Goal: Task Accomplishment & Management: Complete application form

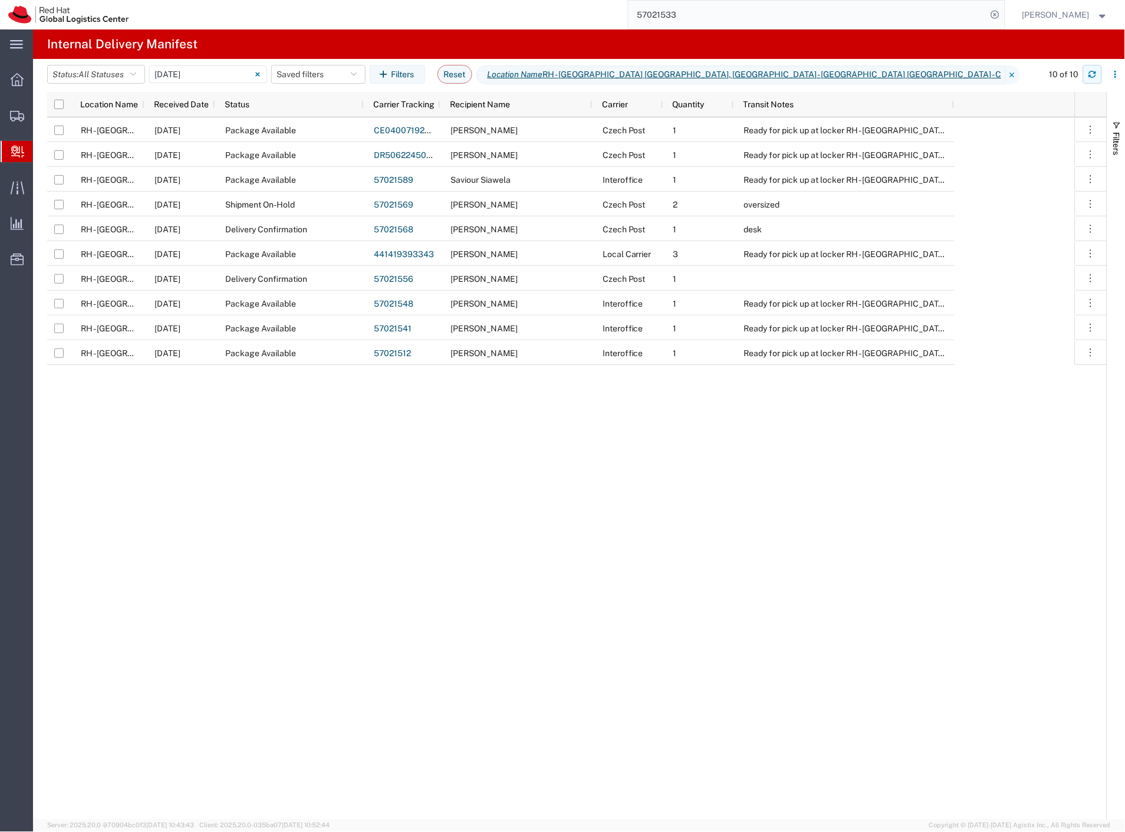
click at [1097, 75] on icon "button" at bounding box center [1093, 74] width 8 height 8
click at [1100, 77] on button "button" at bounding box center [1092, 74] width 19 height 19
click at [872, 502] on div "RH - [GEOGRAPHIC_DATA] [GEOGRAPHIC_DATA] - B [DATE] Package Available CE0400719…" at bounding box center [561, 468] width 1028 height 702
click at [0, 0] on span "Shipment Manager" at bounding box center [0, 0] width 0 height 0
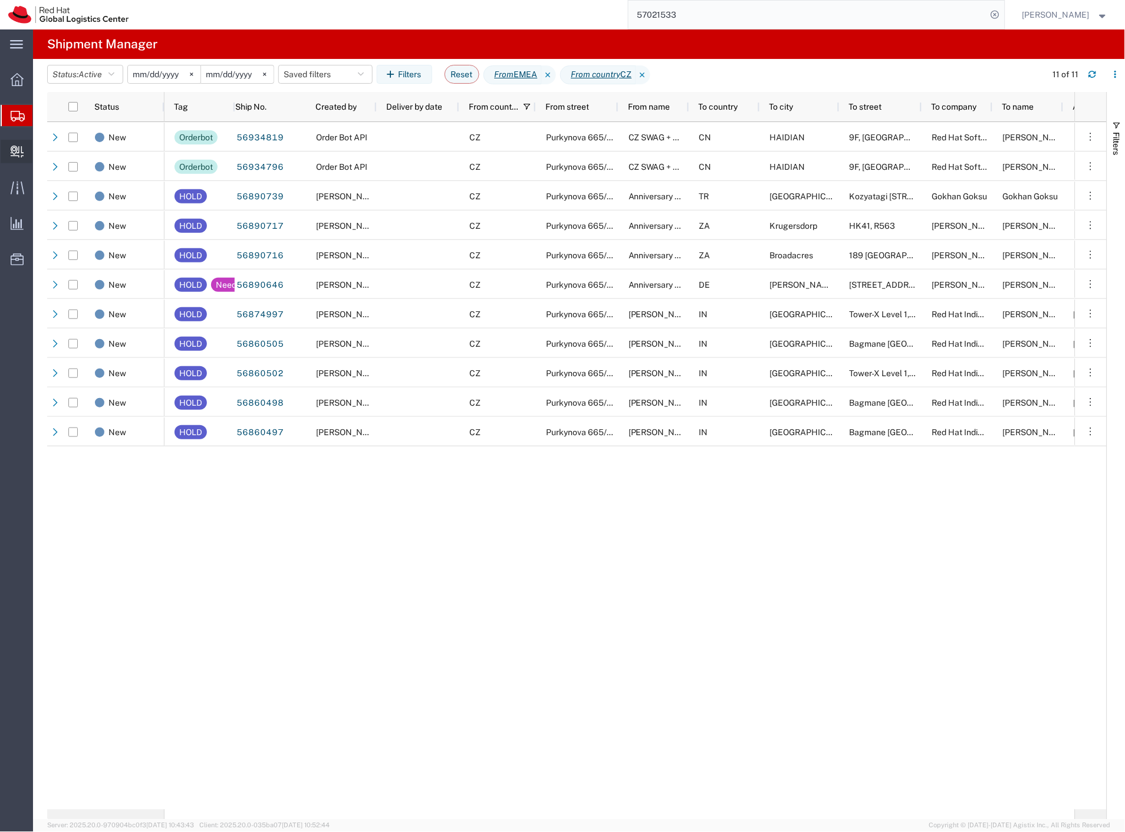
click at [0, 0] on span "Create Delivery" at bounding box center [0, 0] width 0 height 0
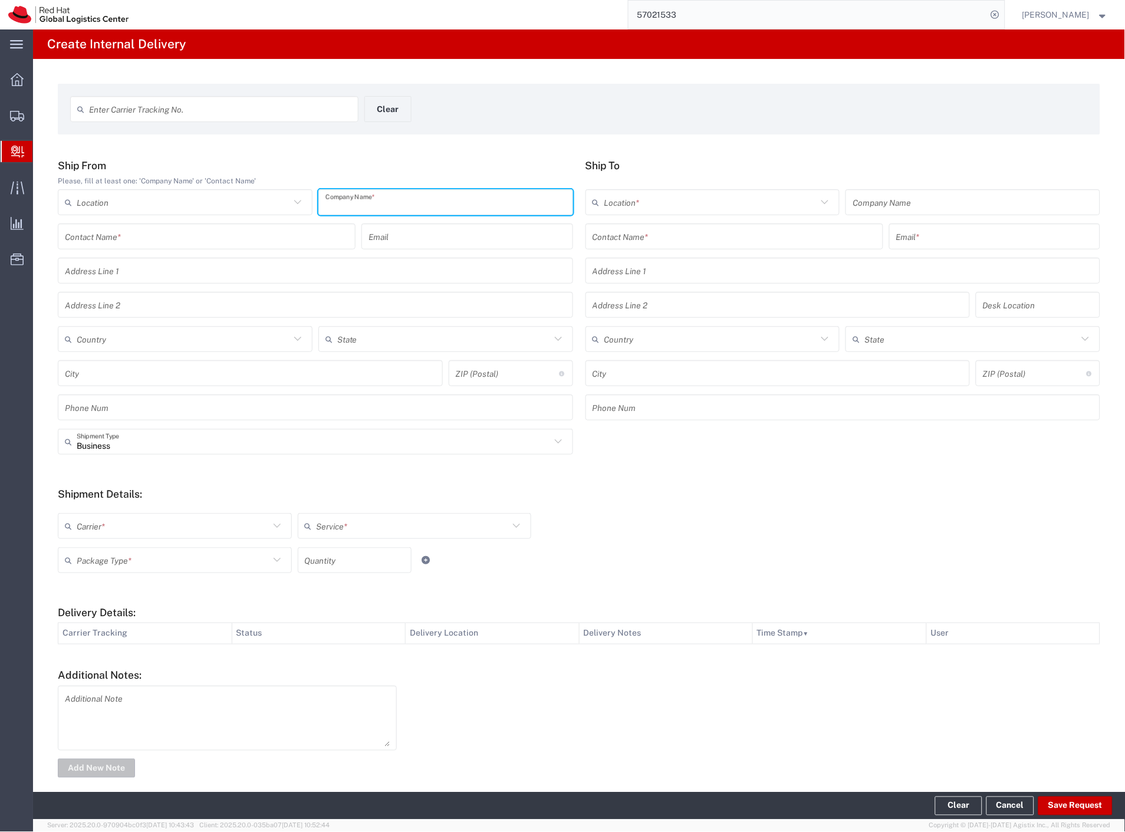
click at [355, 199] on input "text" at bounding box center [446, 202] width 241 height 21
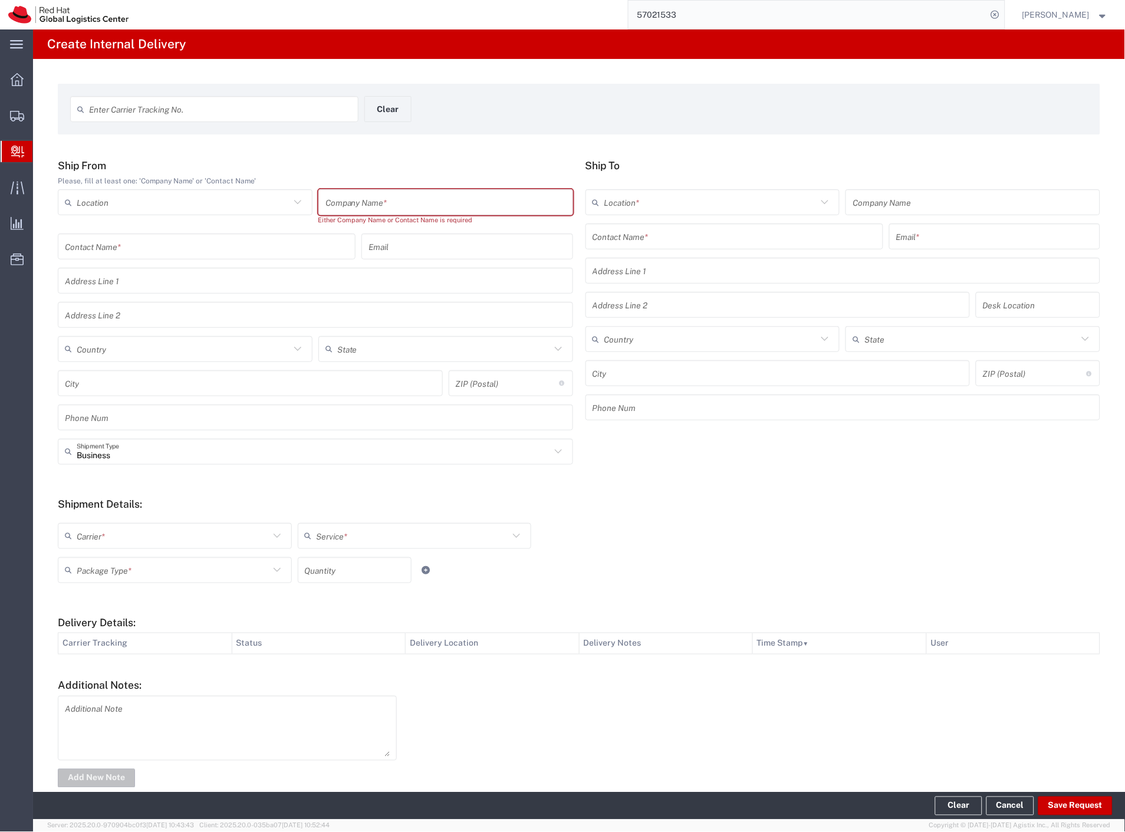
click at [392, 196] on input "text" at bounding box center [446, 202] width 241 height 21
paste input ""Anthem ""
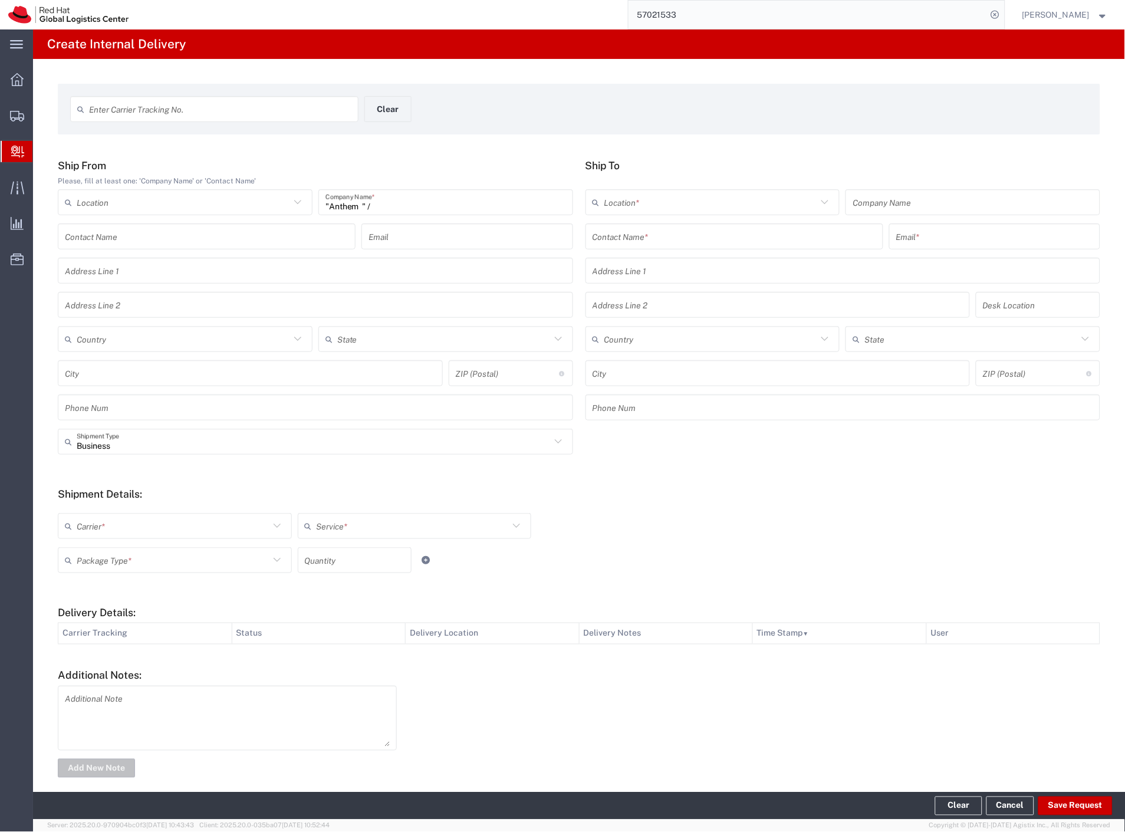
click at [470, 196] on input ""Anthem " /" at bounding box center [446, 202] width 241 height 21
paste input "Shirts (Blended Sizes)"
type input ""Anthem " / Shirts (Blended Sizes)"
click at [662, 241] on input "text" at bounding box center [735, 236] width 284 height 21
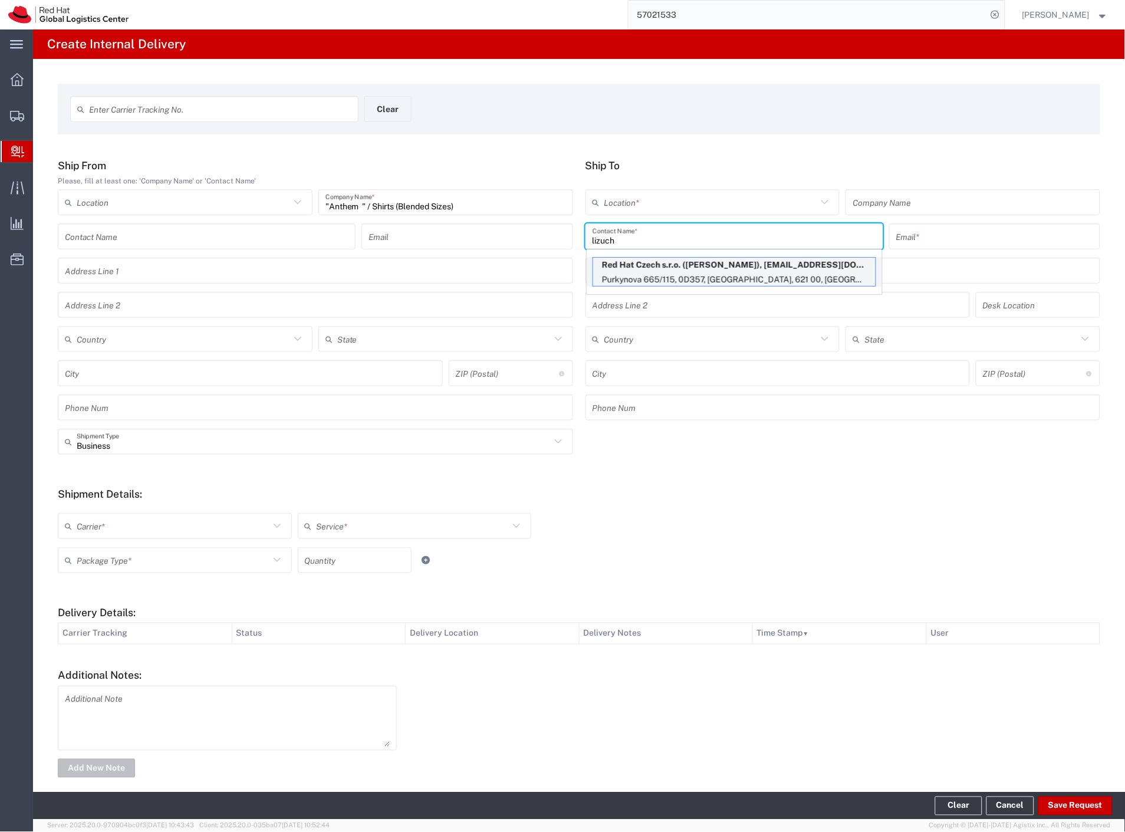
type input "lizuch"
click at [717, 277] on p "Purkynova 665/115, 0D357, [GEOGRAPHIC_DATA], 621 00, [GEOGRAPHIC_DATA]" at bounding box center [734, 279] width 282 height 15
type input "RH - [GEOGRAPHIC_DATA] [GEOGRAPHIC_DATA] - C"
type input "Red Hat Czech s.r.o."
type input "[PERSON_NAME]"
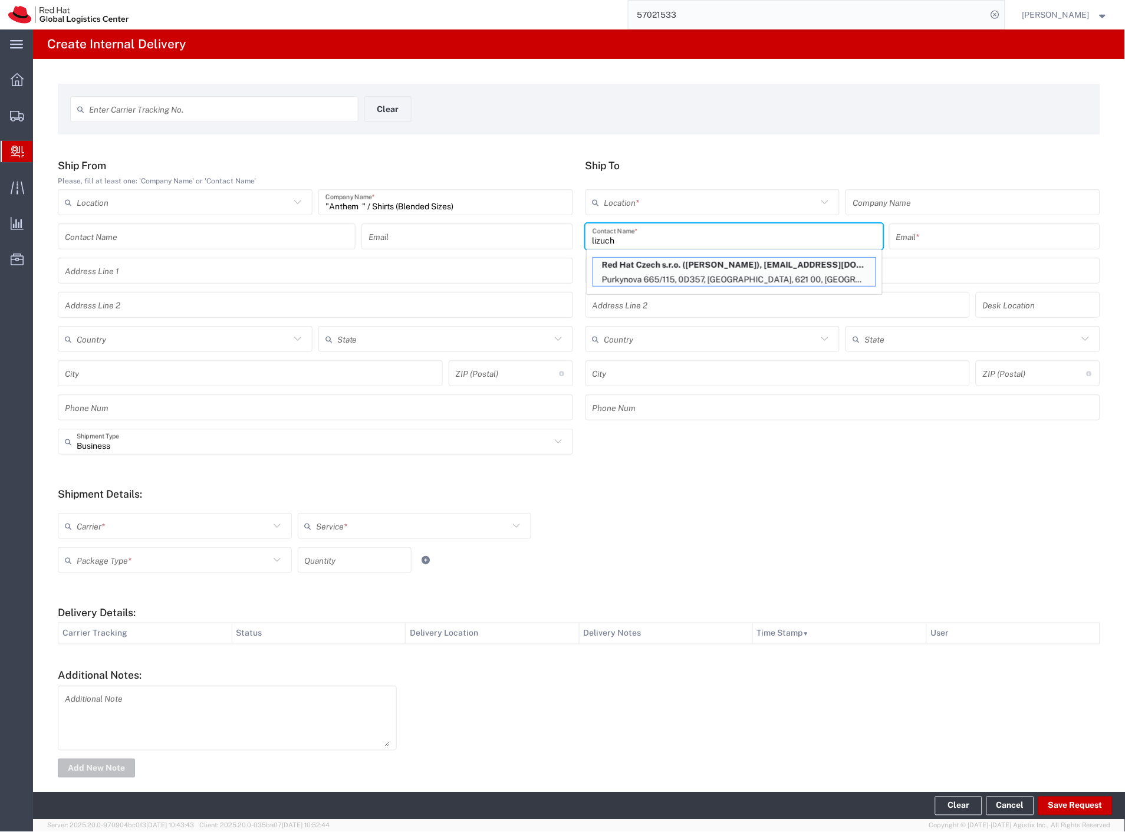
type input "[EMAIL_ADDRESS][DOMAIN_NAME]"
type input "Purkynova 665/115"
type input "0D357"
type input "Czechia"
type input "[GEOGRAPHIC_DATA]"
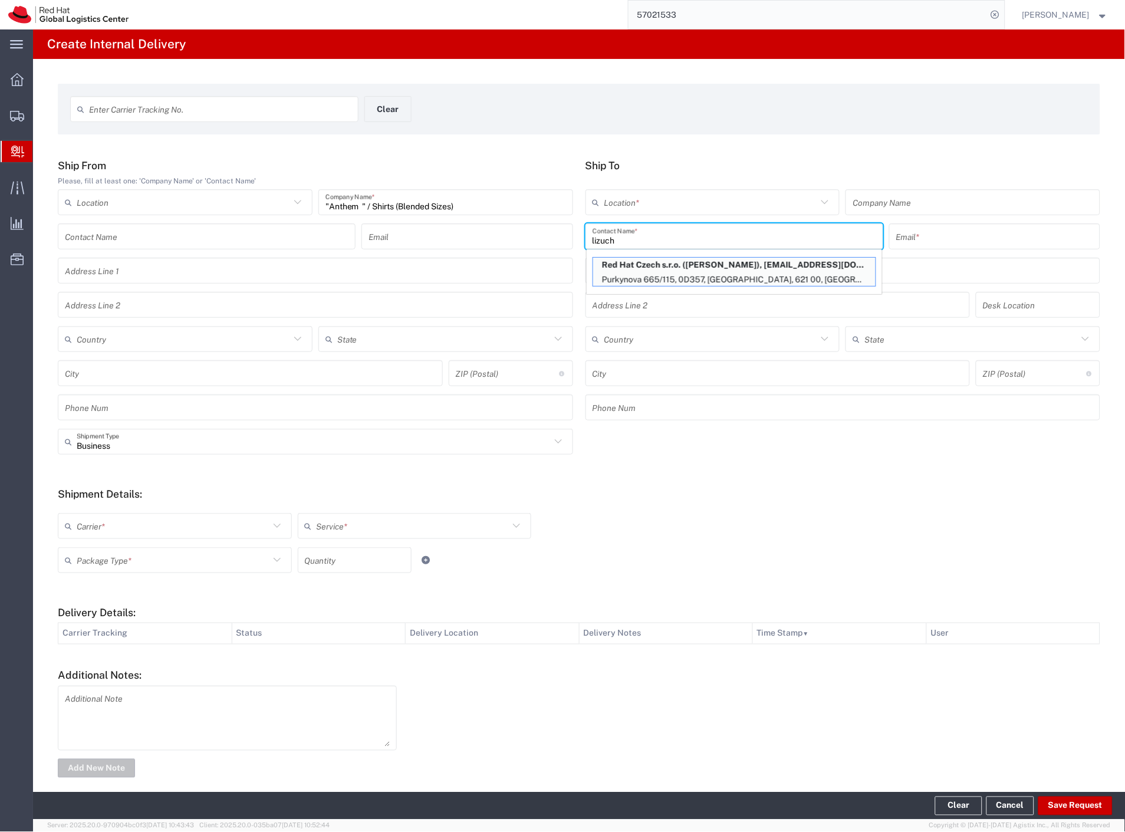
type input "621 00"
type input "420702253567"
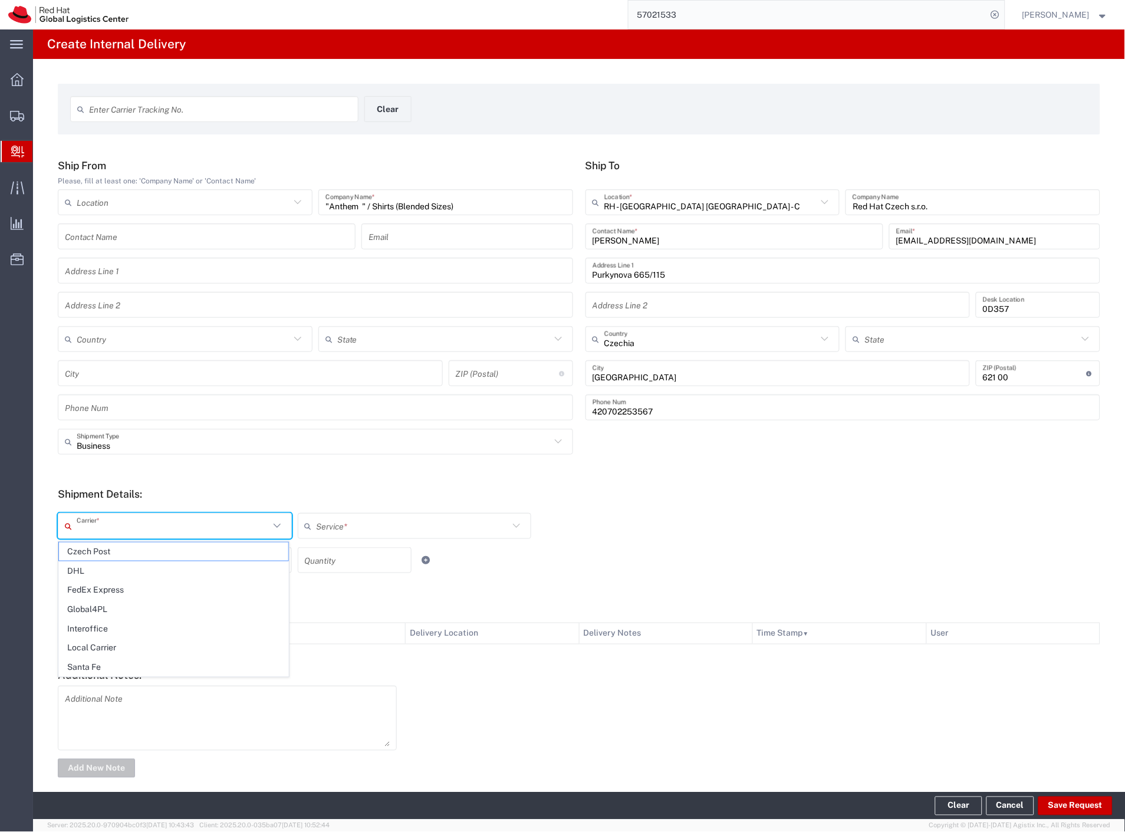
click at [84, 531] on input "text" at bounding box center [173, 526] width 193 height 21
click at [118, 589] on span "FedEx Express" at bounding box center [173, 590] width 229 height 18
type input "FedEx Express"
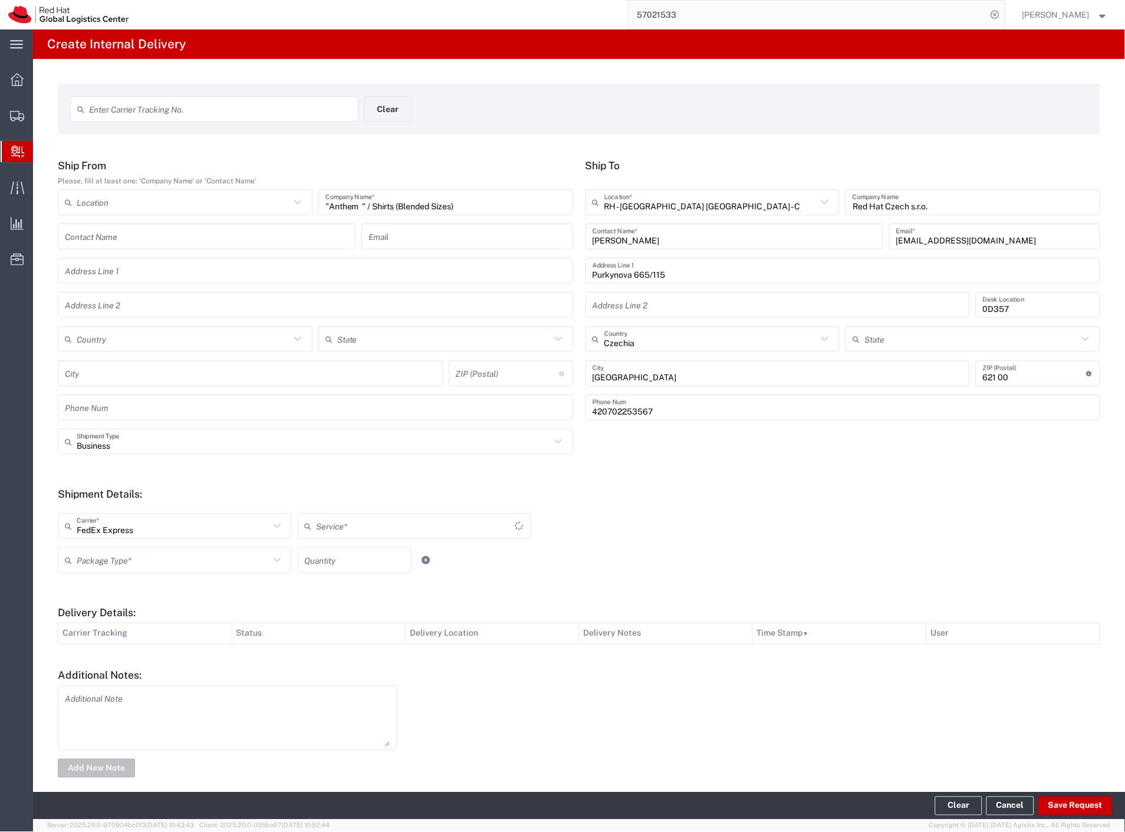
click at [354, 525] on input "text" at bounding box center [416, 526] width 199 height 21
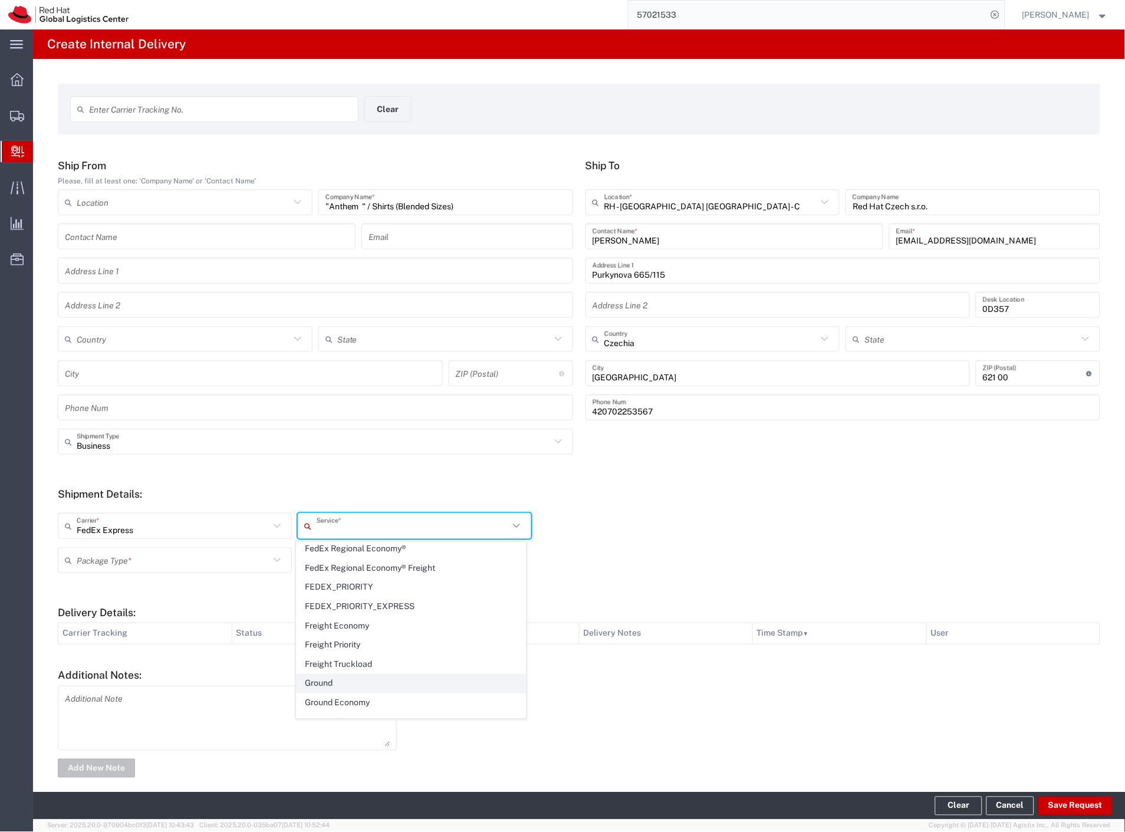
scroll to position [262, 0]
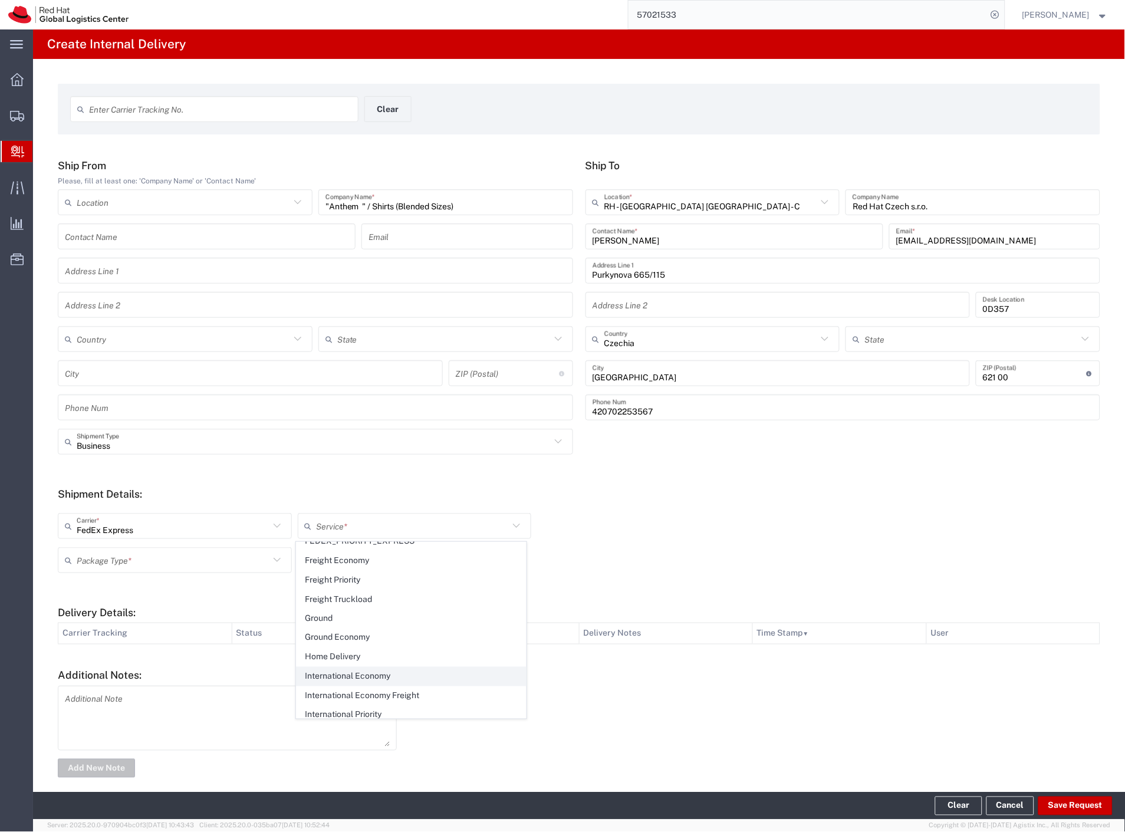
click at [376, 676] on span "International Economy" at bounding box center [411, 677] width 229 height 18
type input "International Economy"
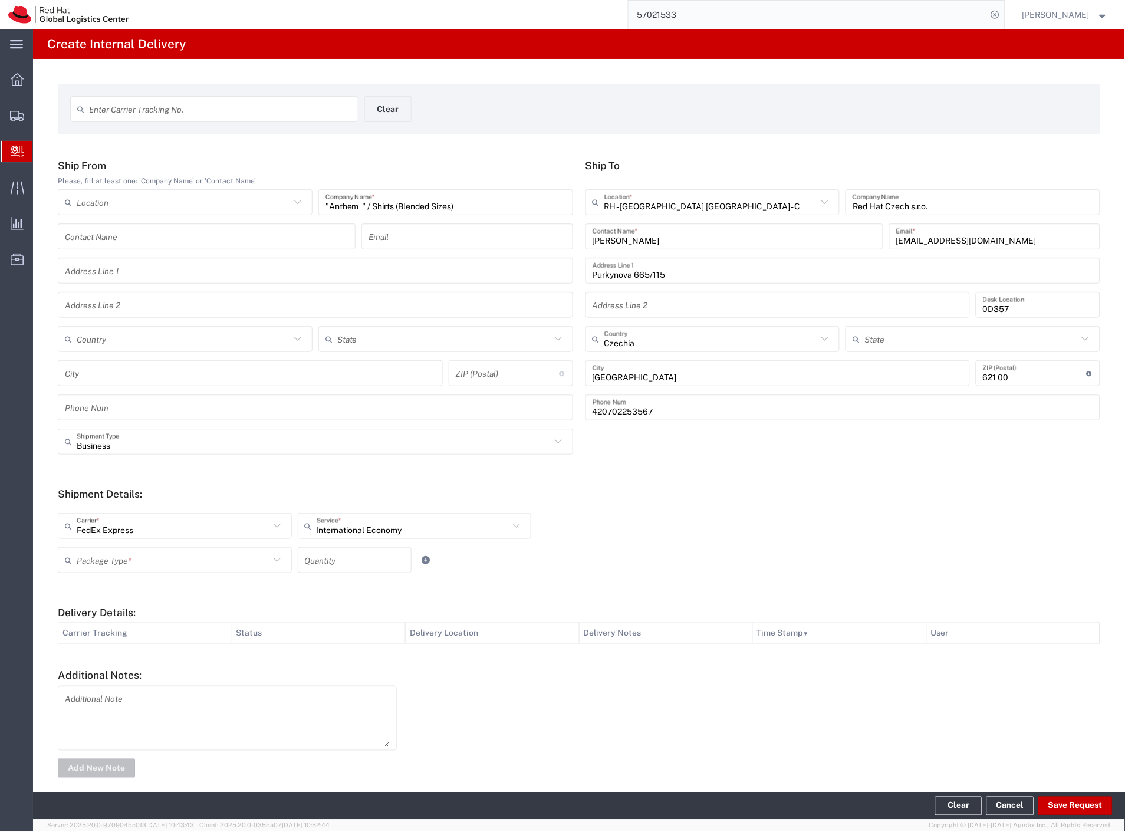
click at [203, 561] on input "text" at bounding box center [173, 560] width 193 height 21
click at [173, 664] on span "Your Packaging" at bounding box center [173, 663] width 229 height 18
type input "Your Packaging"
click at [330, 565] on input "number" at bounding box center [355, 560] width 100 height 21
type input "9"
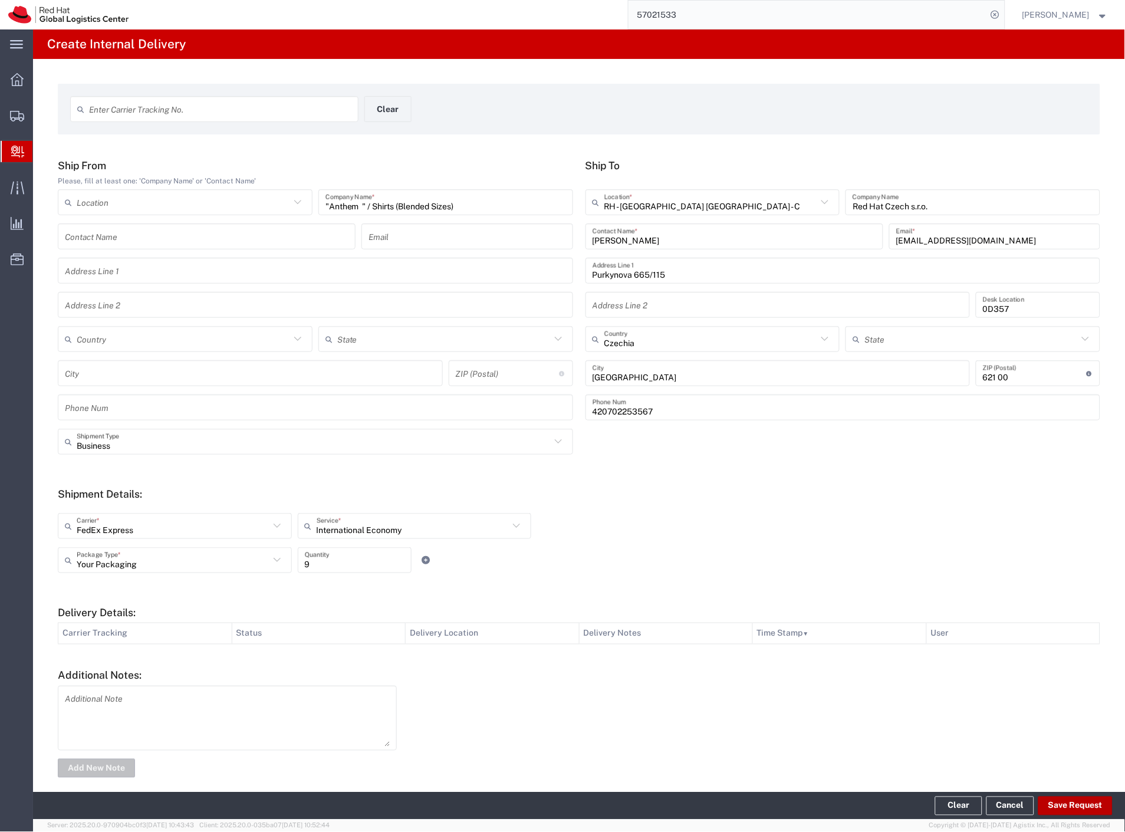
click at [1066, 803] on button "Save Request" at bounding box center [1076, 806] width 74 height 19
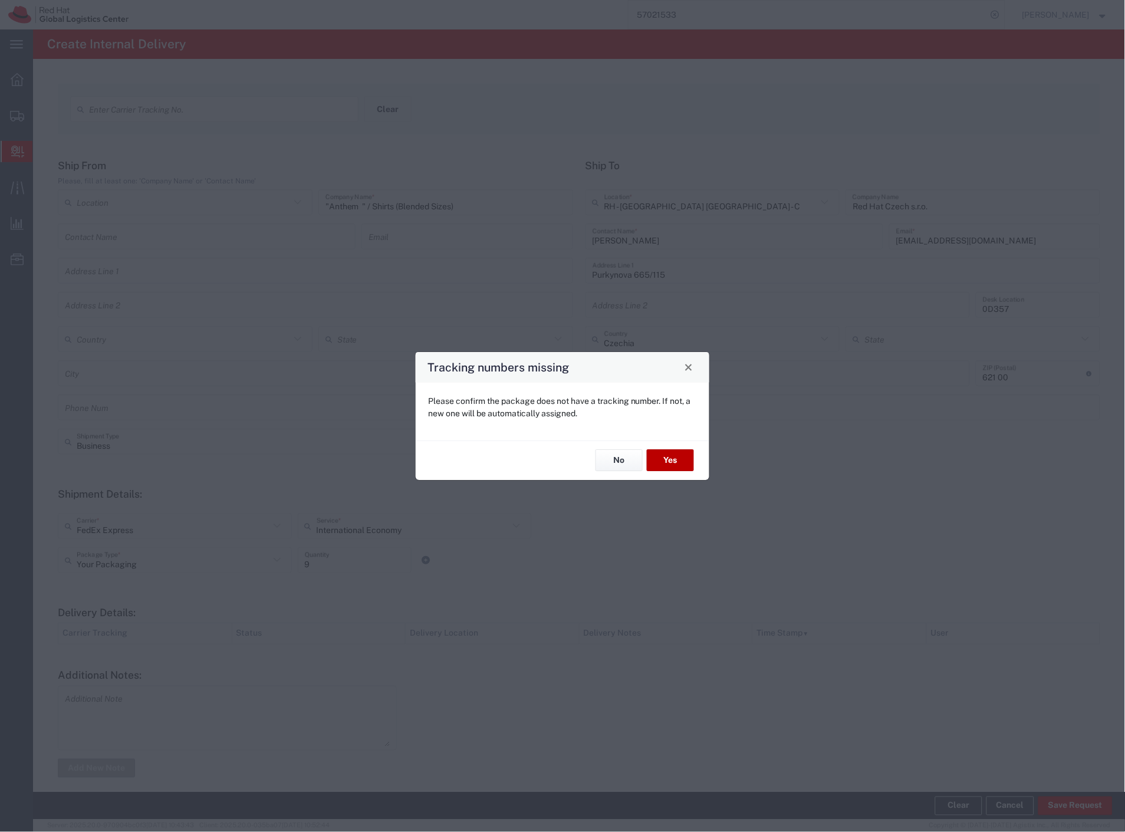
click at [675, 456] on button "Yes" at bounding box center [670, 461] width 47 height 22
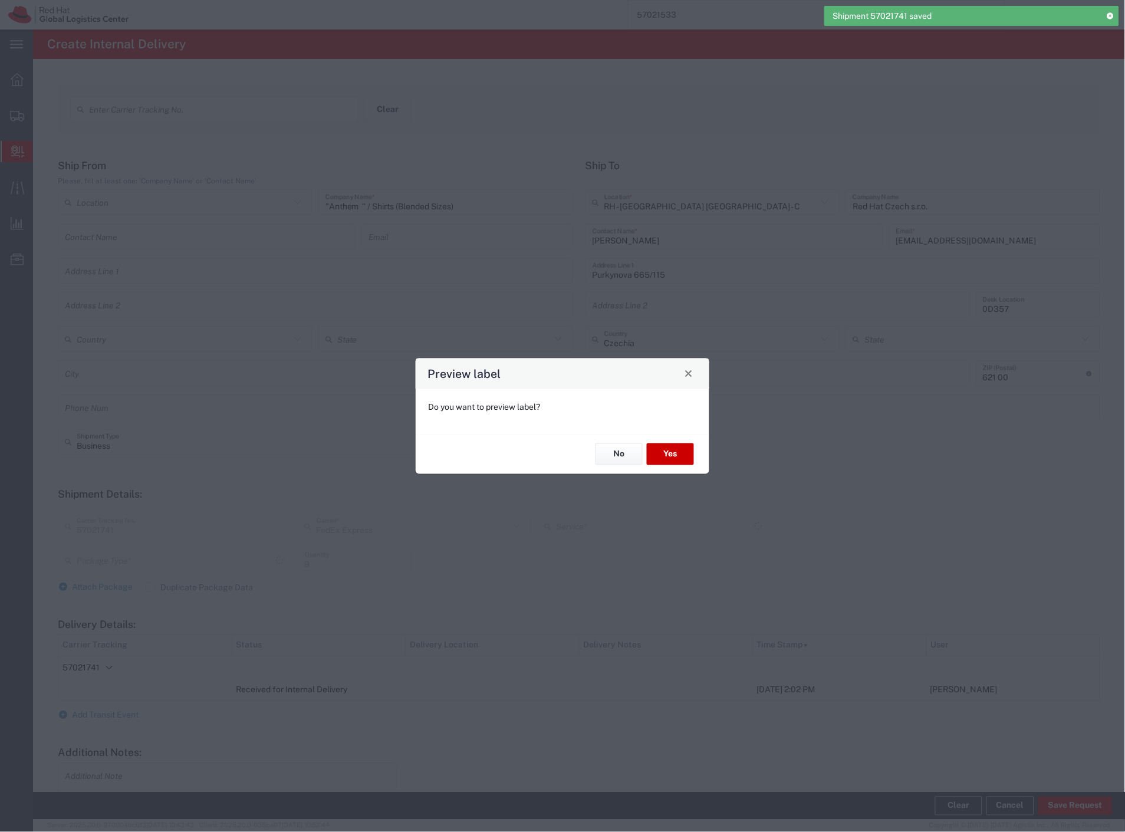
type input "Your Packaging"
type input "International Economy"
click at [619, 453] on button "No" at bounding box center [619, 454] width 47 height 22
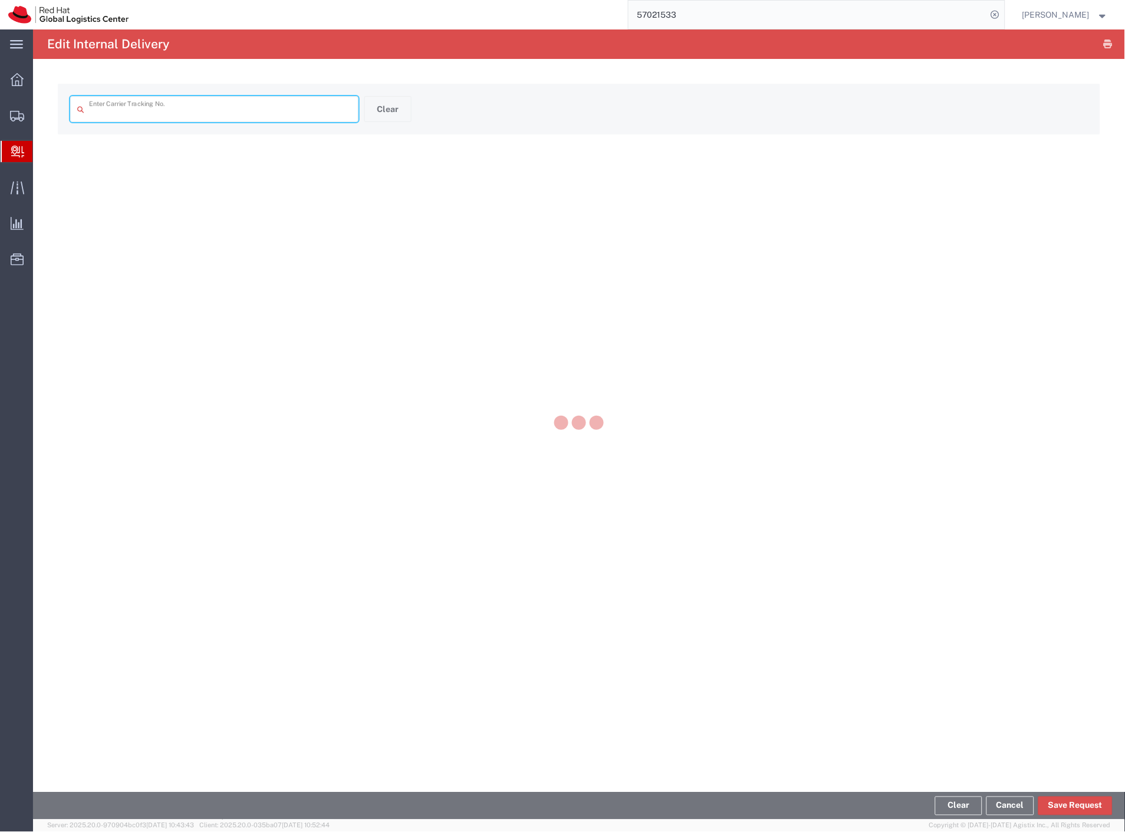
type input "57021741"
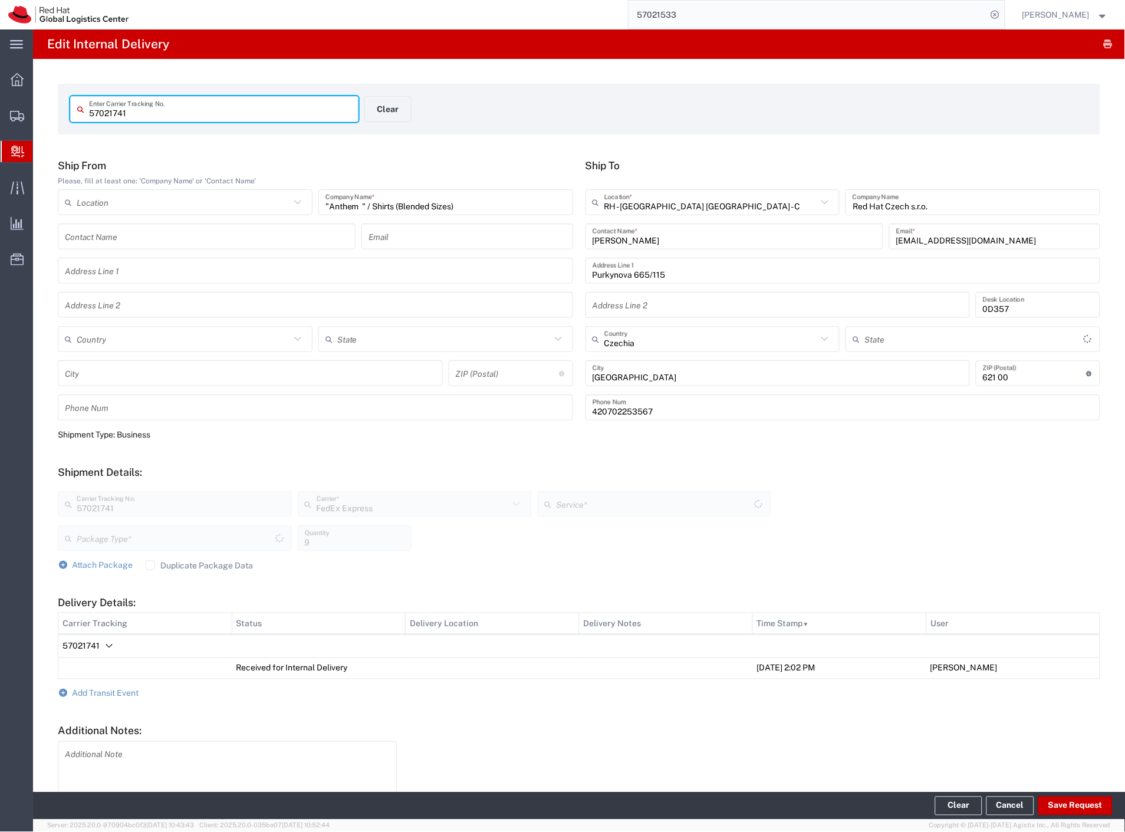
type input "Your Packaging"
type input "International Economy"
click at [119, 689] on span "Add Transit Event" at bounding box center [106, 693] width 67 height 9
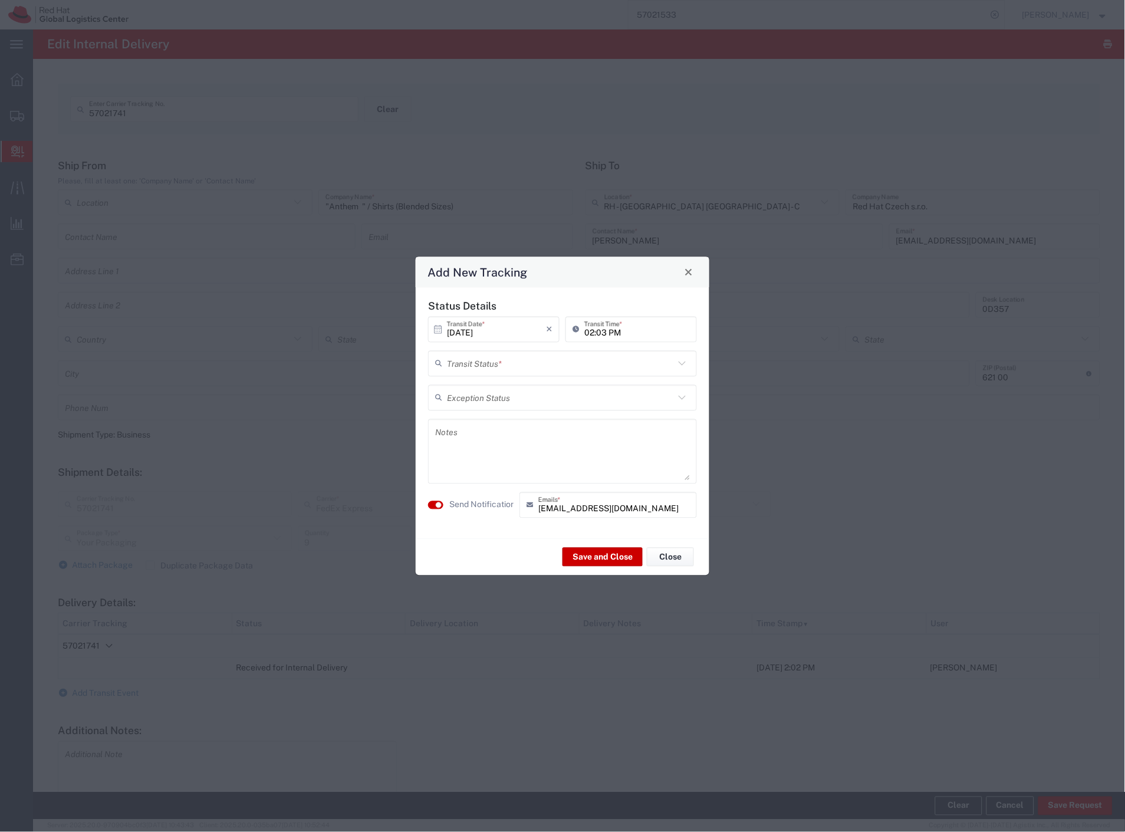
click at [586, 366] on input "text" at bounding box center [561, 363] width 228 height 21
click at [558, 384] on span "Delivery Confirmation" at bounding box center [563, 389] width 267 height 18
type input "Delivery Confirmation"
drag, startPoint x: 466, startPoint y: 502, endPoint x: 544, endPoint y: 537, distance: 85.0
click at [469, 502] on label "Send Notification" at bounding box center [482, 505] width 66 height 12
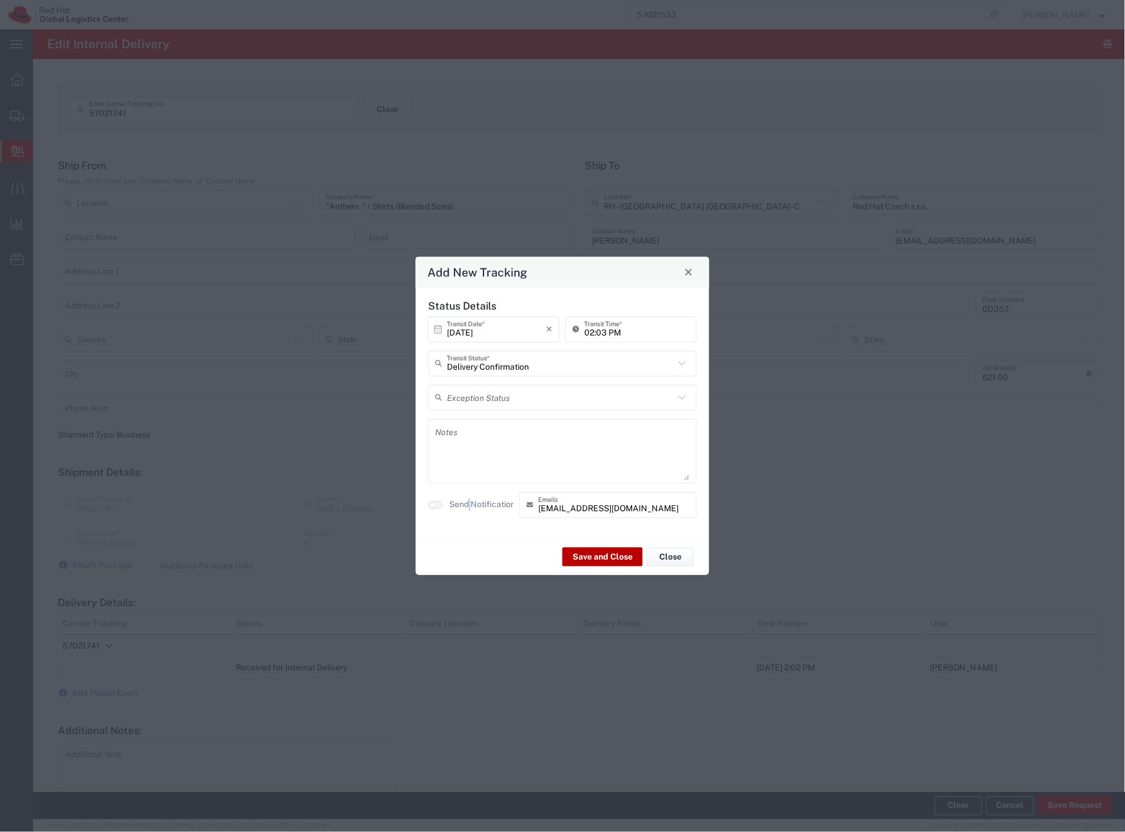
click at [593, 555] on button "Save and Close" at bounding box center [603, 557] width 80 height 19
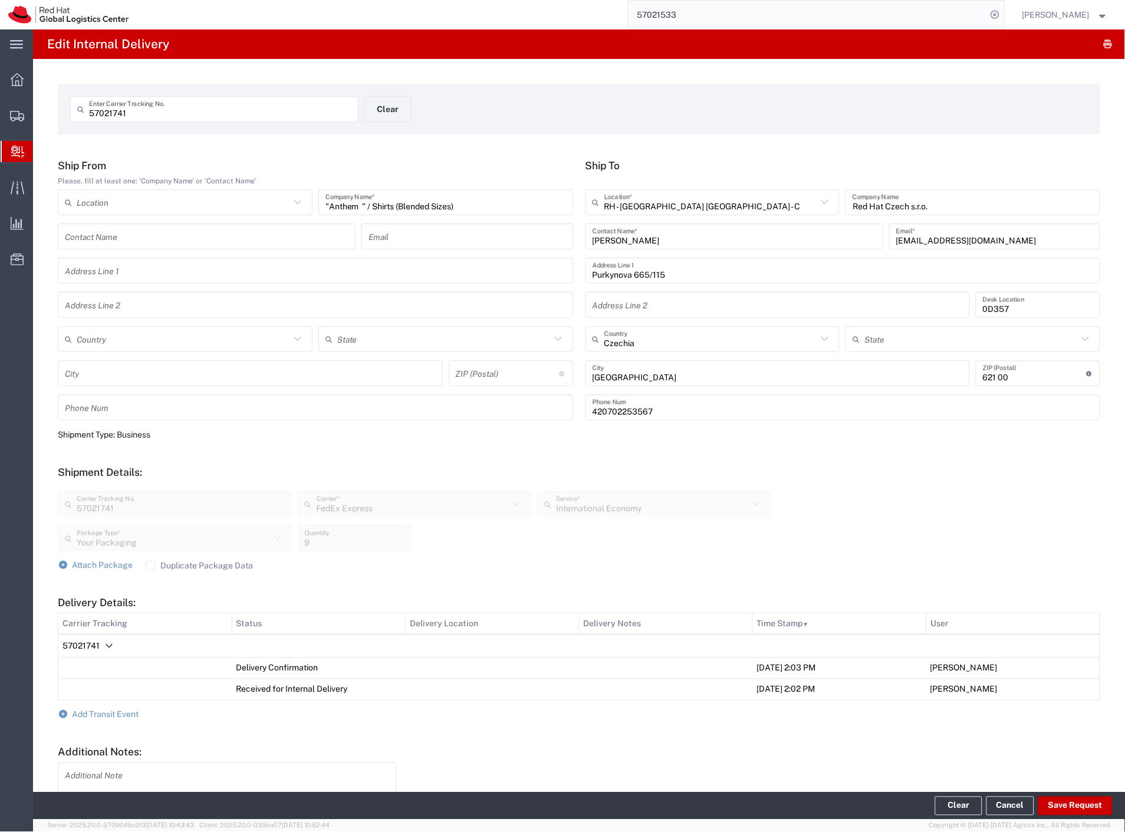
drag, startPoint x: 574, startPoint y: 61, endPoint x: 564, endPoint y: 63, distance: 9.6
click at [574, 61] on div "57021741 Enter Carrier Tracking No. Clear Ship From Please, fill at least one: …" at bounding box center [579, 470] width 1092 height 822
click at [392, 110] on button "Clear" at bounding box center [387, 109] width 47 height 26
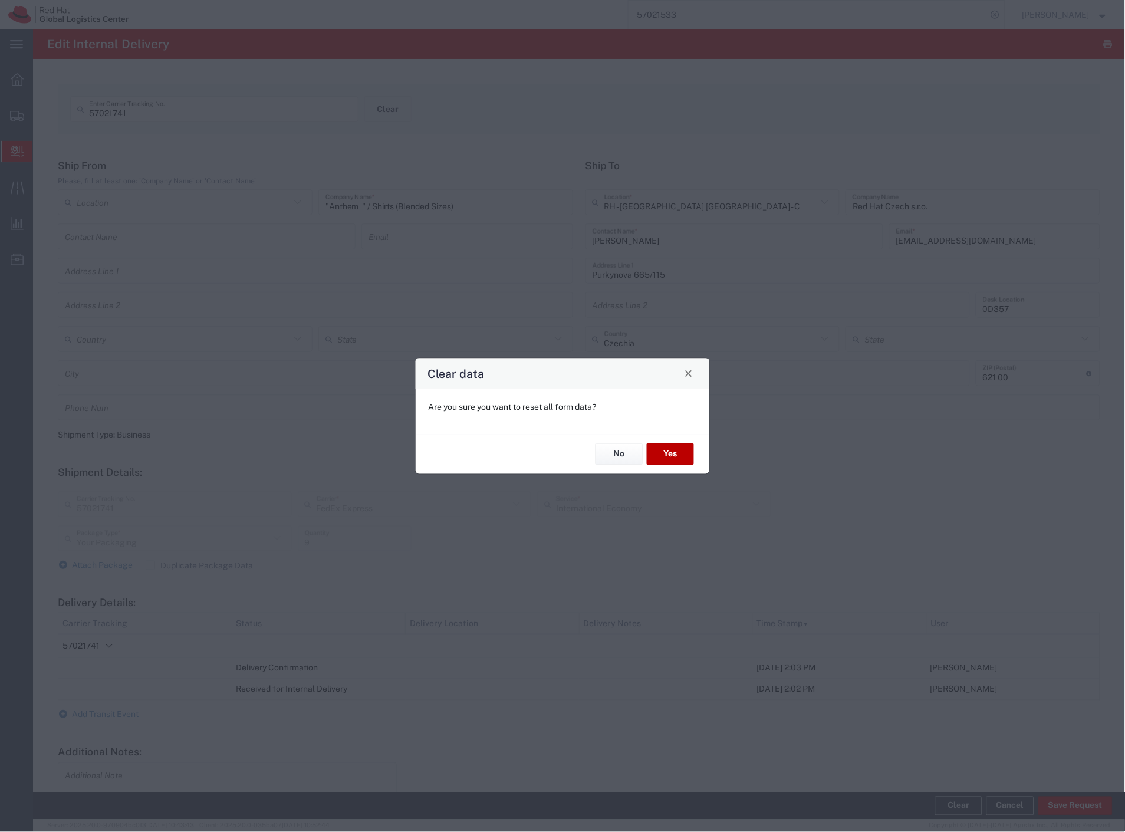
click at [690, 456] on button "Yes" at bounding box center [670, 454] width 47 height 22
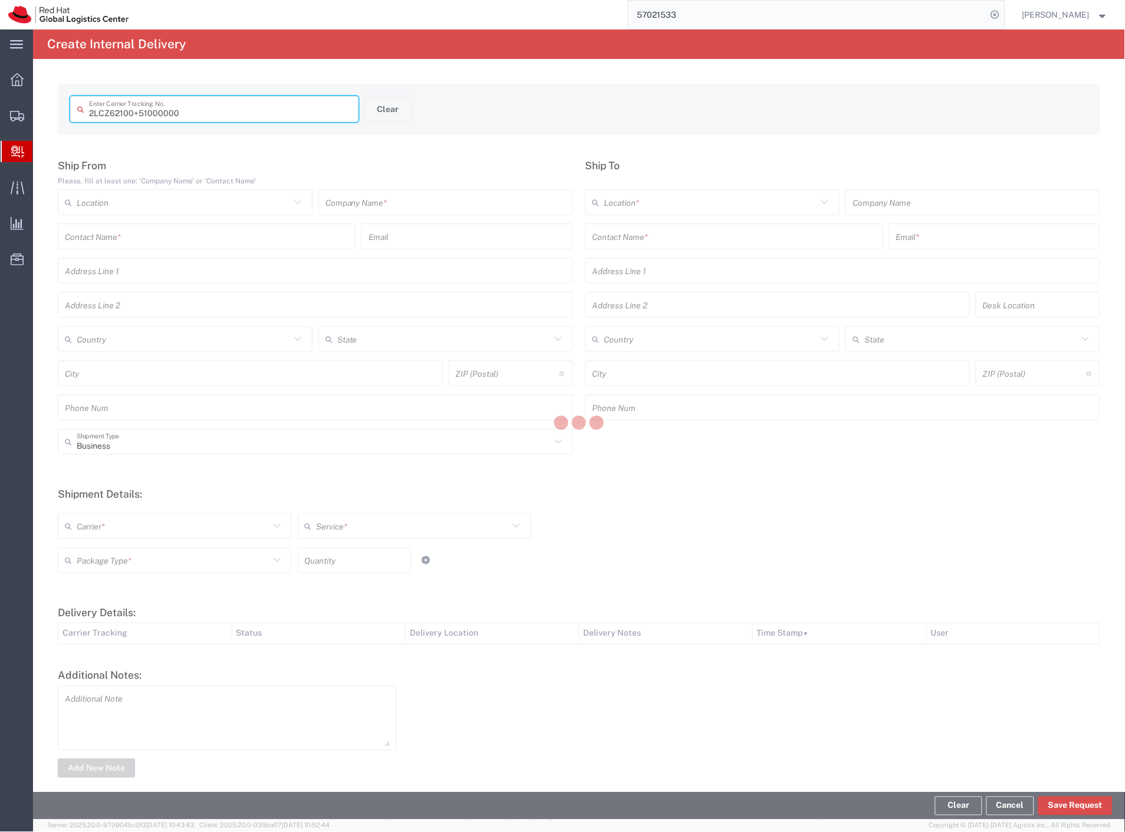
type input "2LCZ62100 51000000"
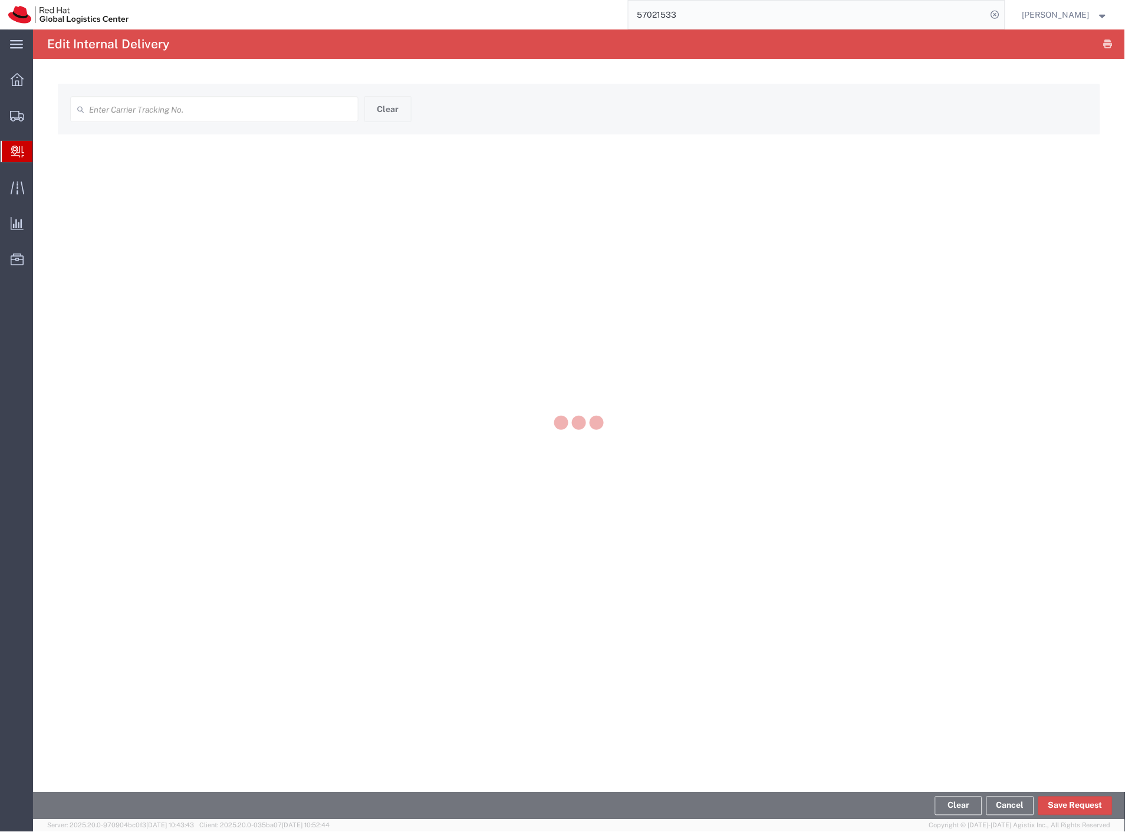
type input "2LCZ62100 51000000"
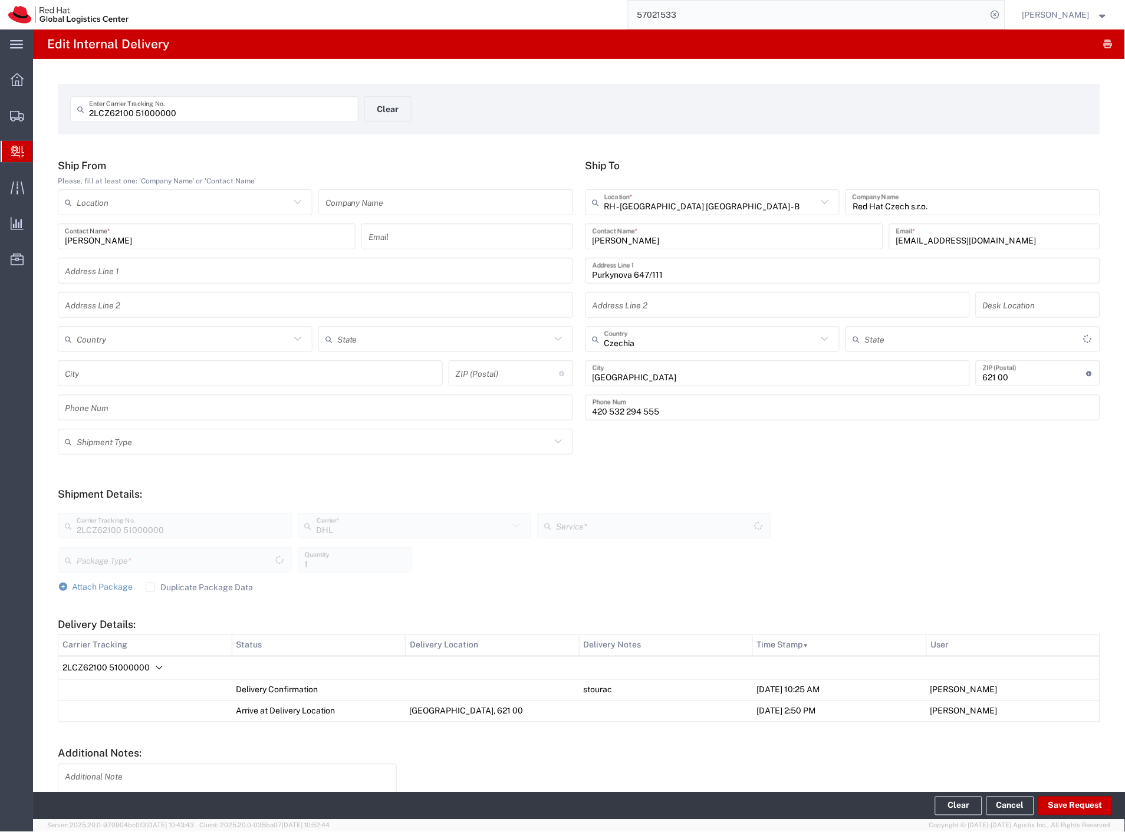
type input "Your Packaging"
type input "Express Worldwide"
click at [393, 101] on button "Clear" at bounding box center [387, 109] width 47 height 26
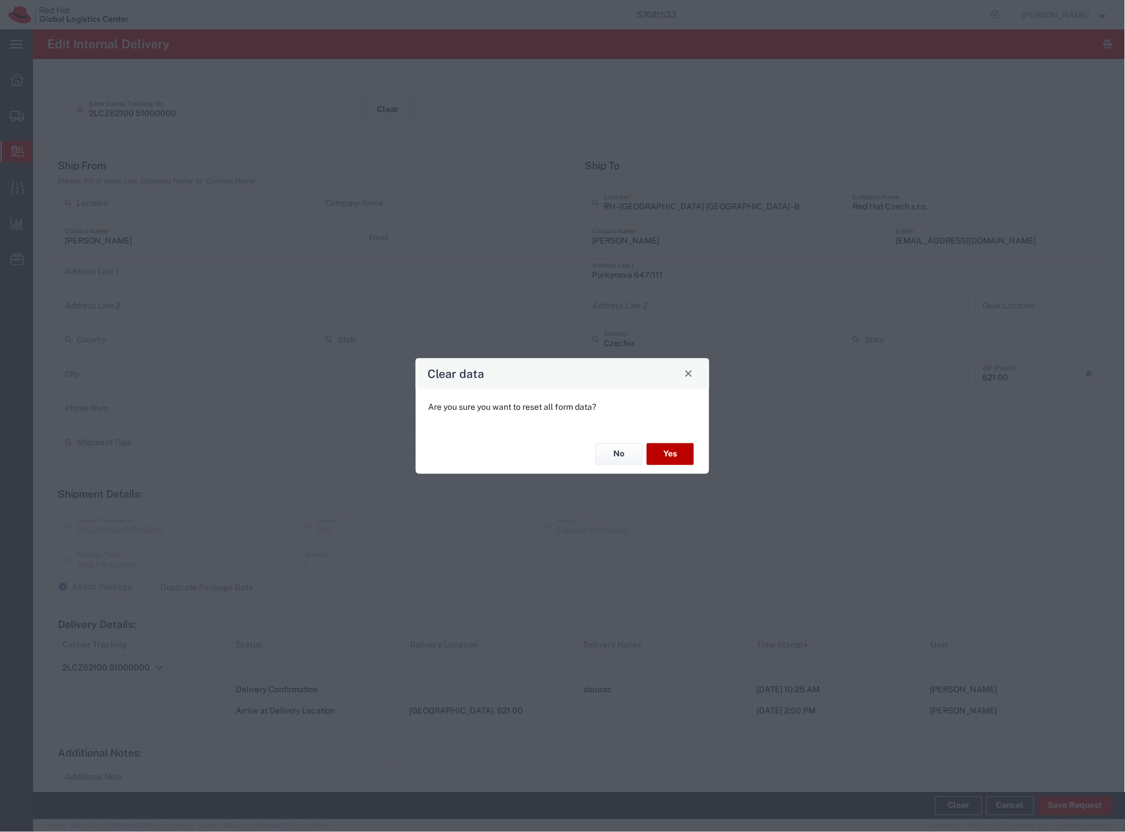
click at [678, 453] on button "Yes" at bounding box center [670, 454] width 47 height 22
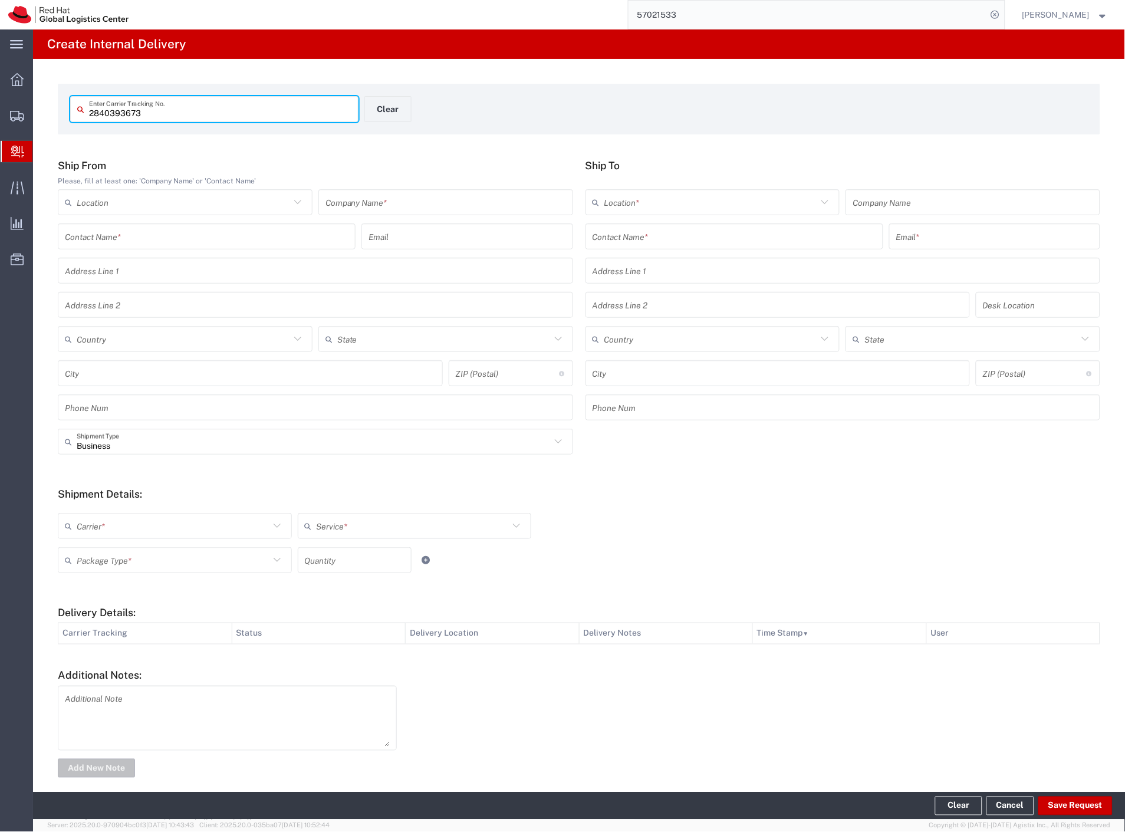
type input "2840393673"
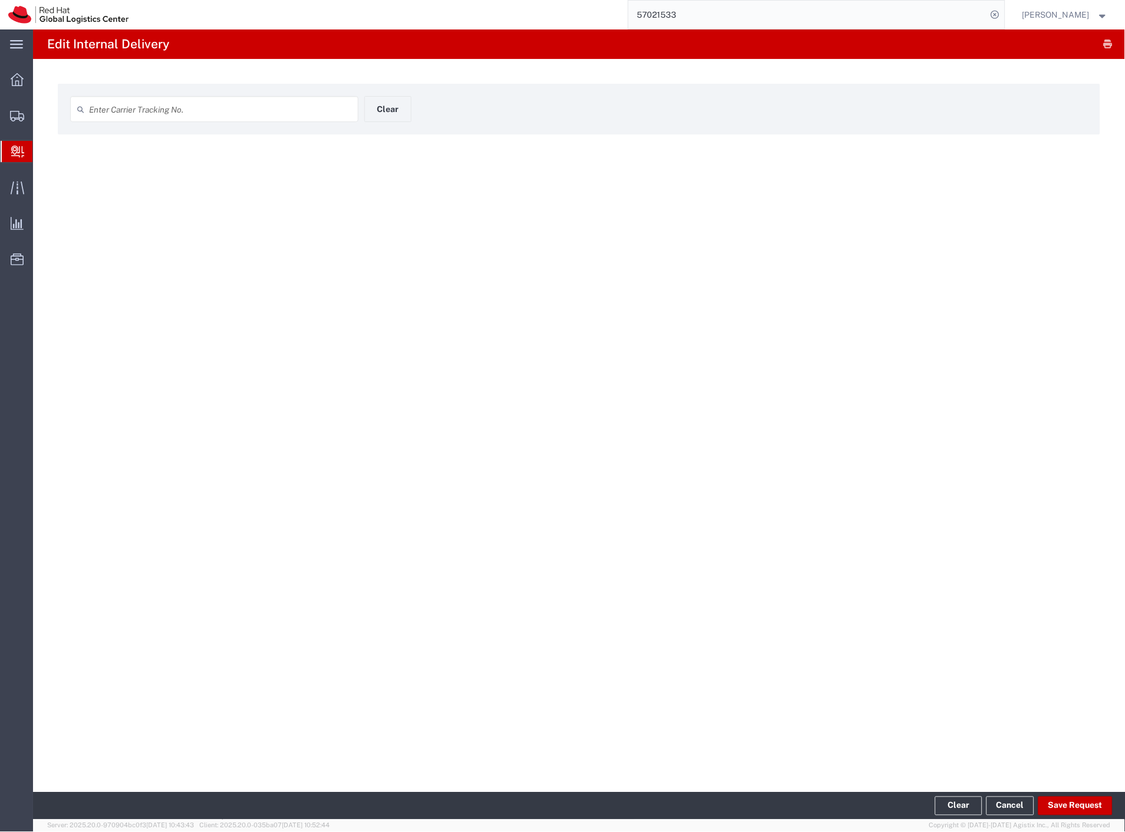
type input "2840393673"
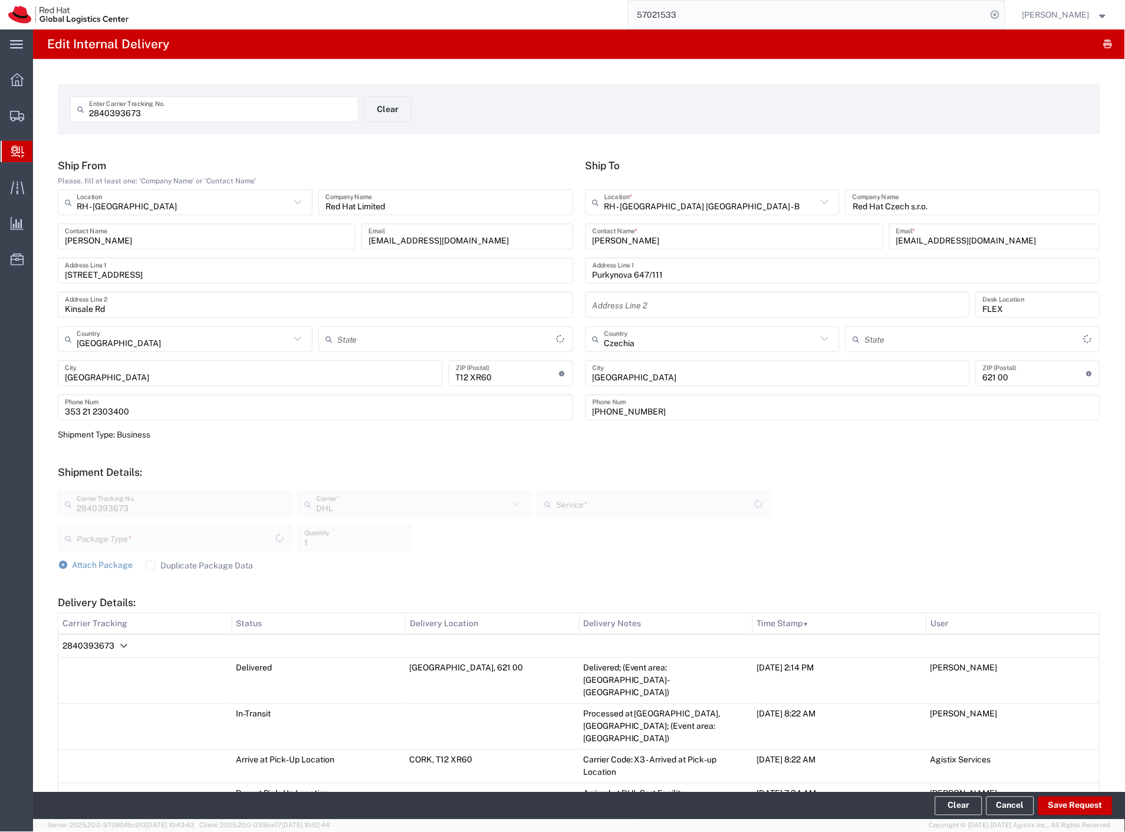
type input "Envelope"
type input "Express Worldwide"
click at [1080, 810] on button "Save Request" at bounding box center [1076, 806] width 74 height 19
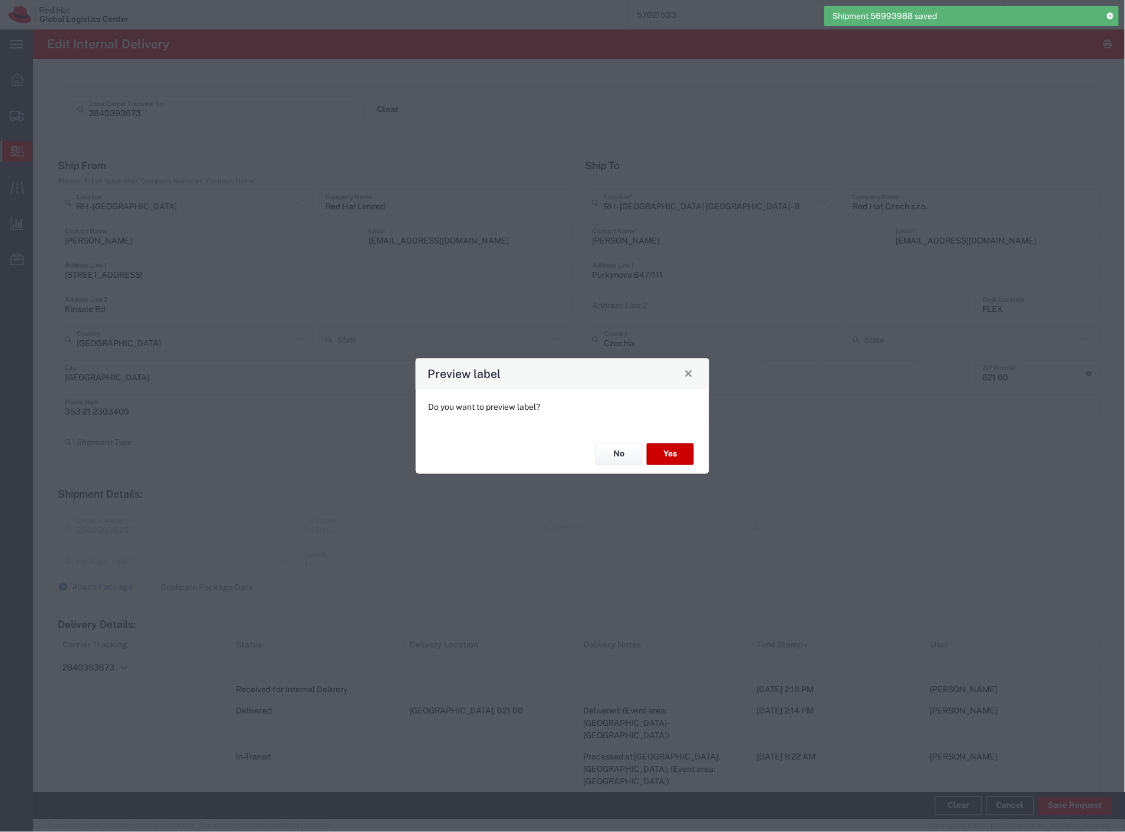
type input "Envelope"
type input "Express Worldwide"
click at [631, 451] on button "No" at bounding box center [619, 454] width 47 height 22
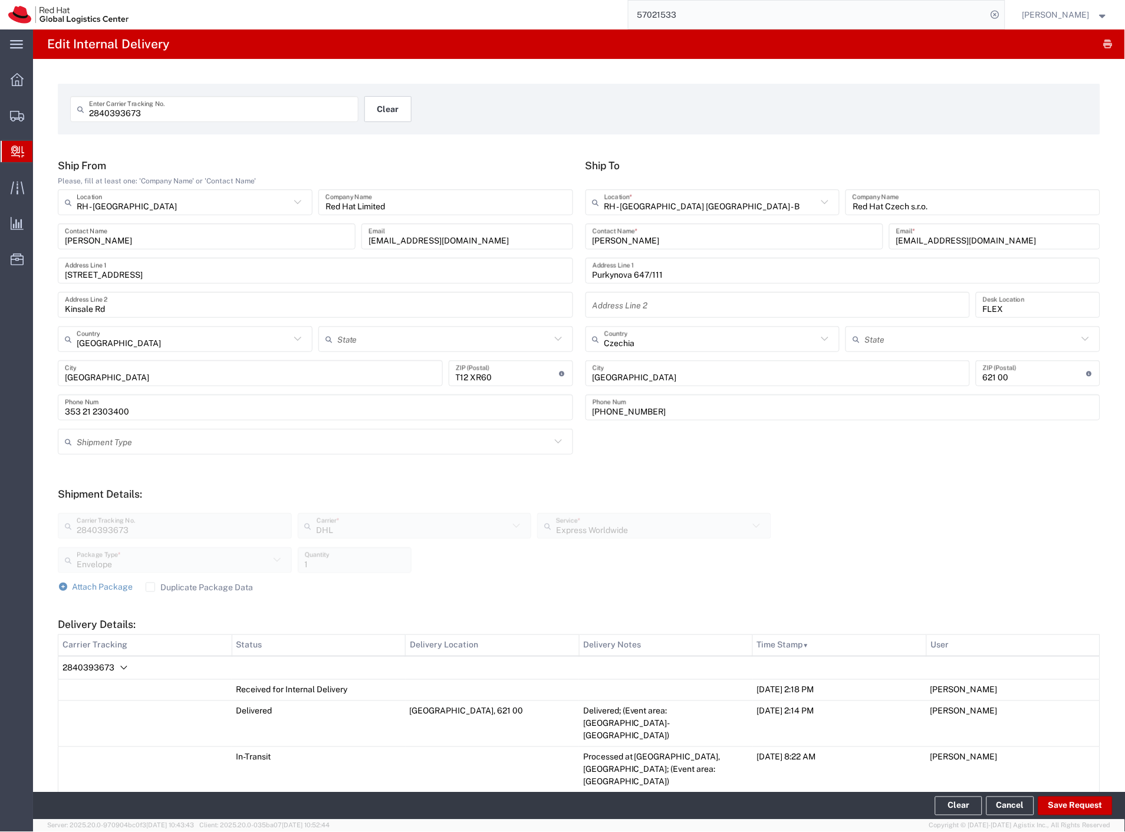
click at [390, 109] on button "Clear" at bounding box center [387, 109] width 47 height 26
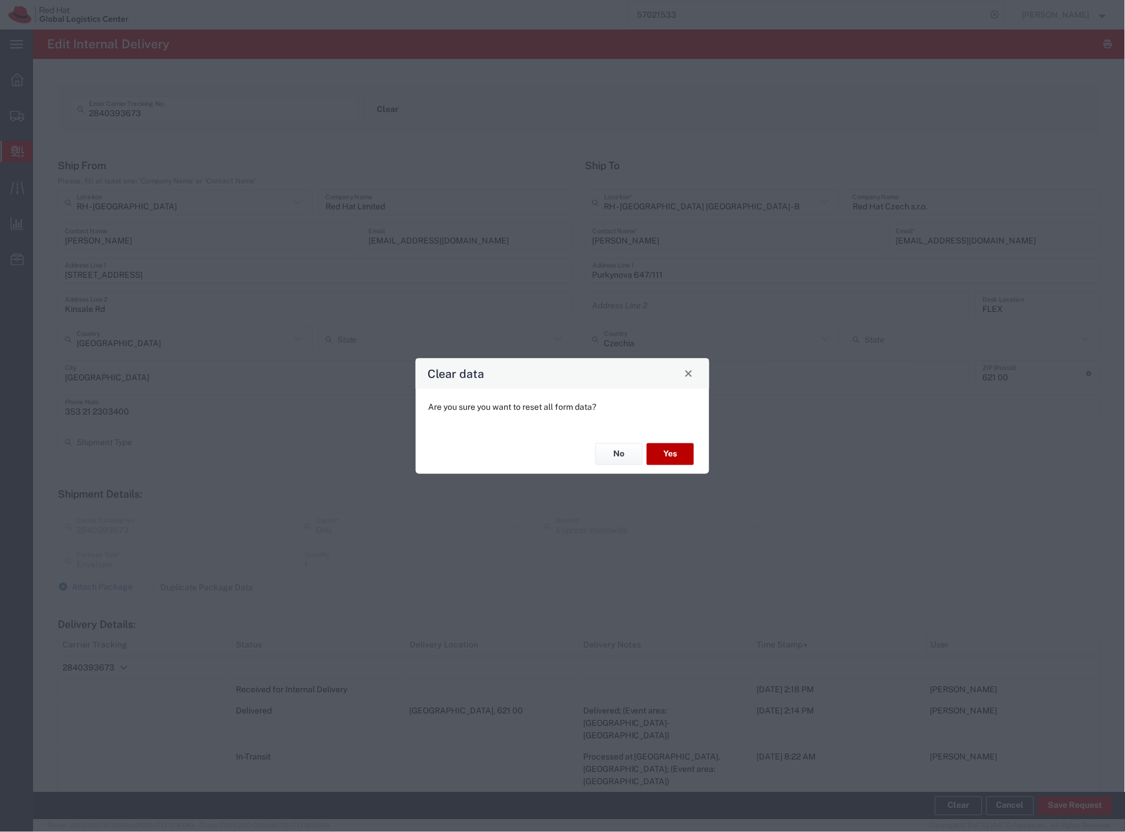
click at [676, 453] on button "Yes" at bounding box center [670, 454] width 47 height 22
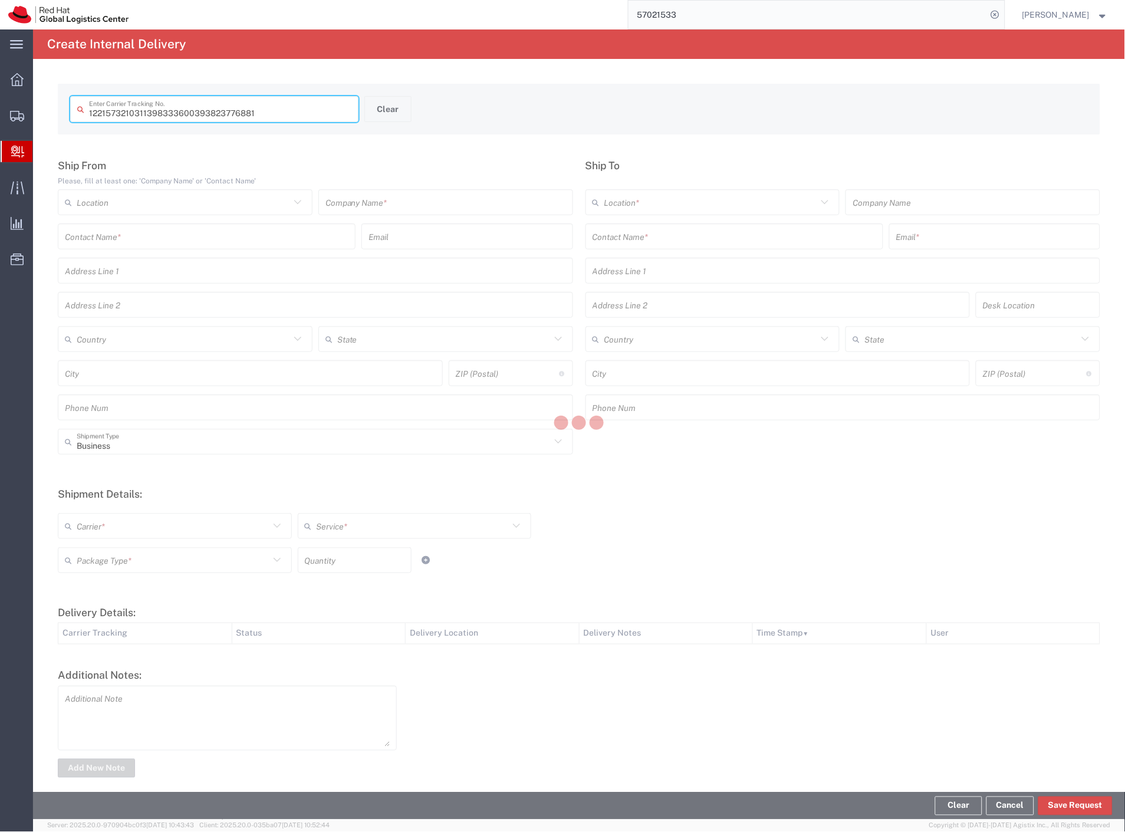
type input "393823776881"
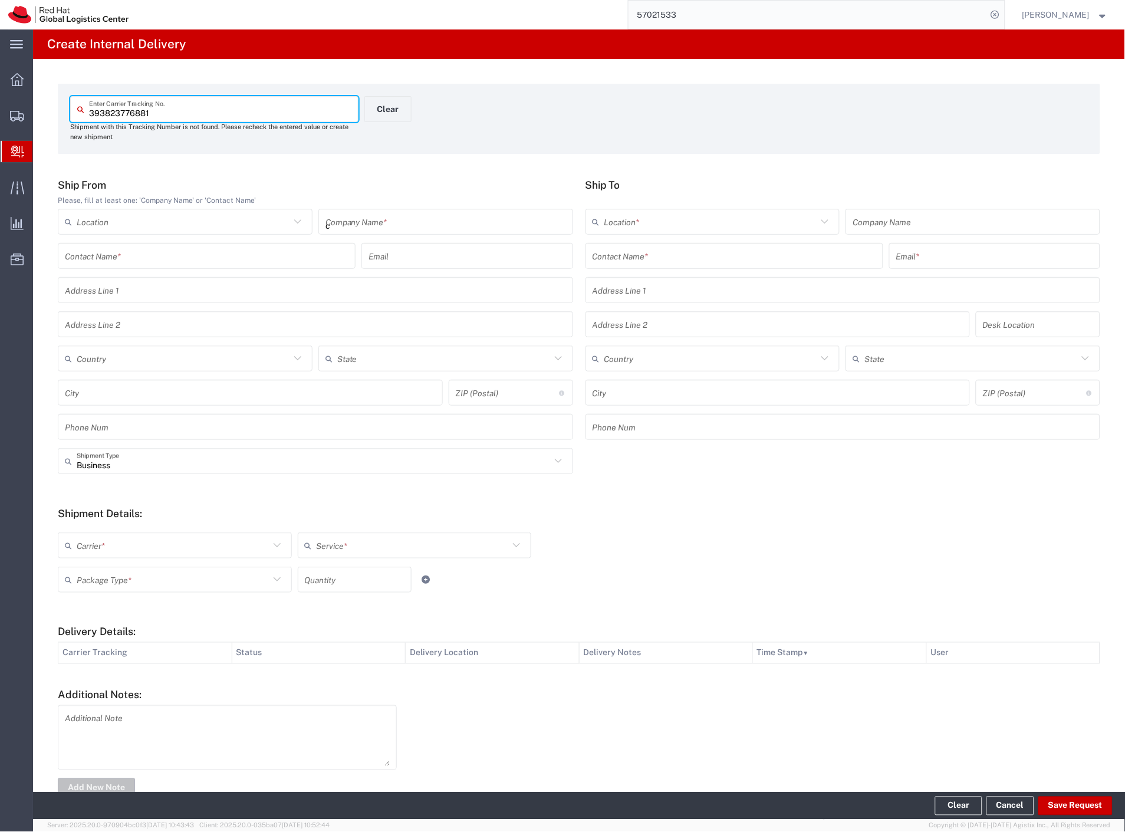
click at [381, 217] on input "c" at bounding box center [446, 222] width 241 height 21
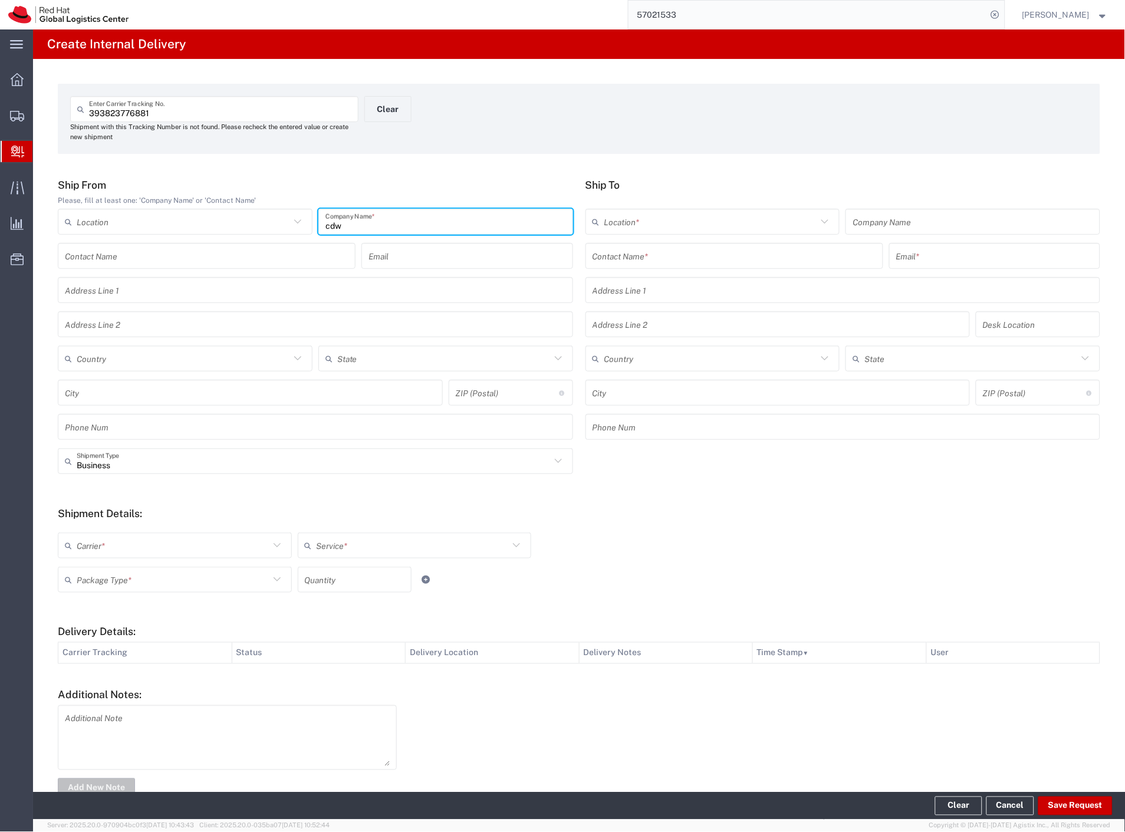
type input "cdw"
click at [638, 270] on div "Contact Name * Email *" at bounding box center [843, 260] width 521 height 34
click at [637, 261] on input "text" at bounding box center [735, 256] width 284 height 21
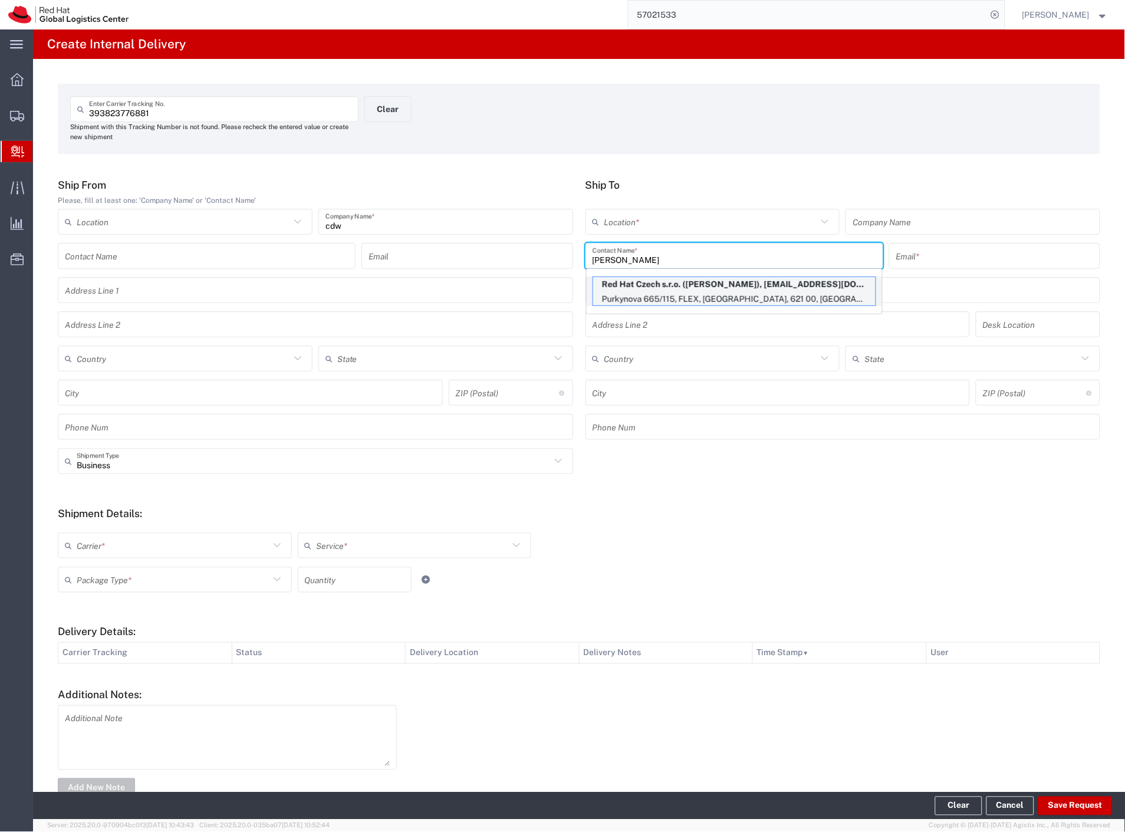
type input "[PERSON_NAME]"
click at [679, 286] on p "Red Hat Czech s.r.o. ([PERSON_NAME]), [EMAIL_ADDRESS][DOMAIN_NAME]" at bounding box center [734, 284] width 282 height 15
type input "RH - [GEOGRAPHIC_DATA] [GEOGRAPHIC_DATA] - C"
type input "Red Hat Czech s.r.o."
type input "[PERSON_NAME]"
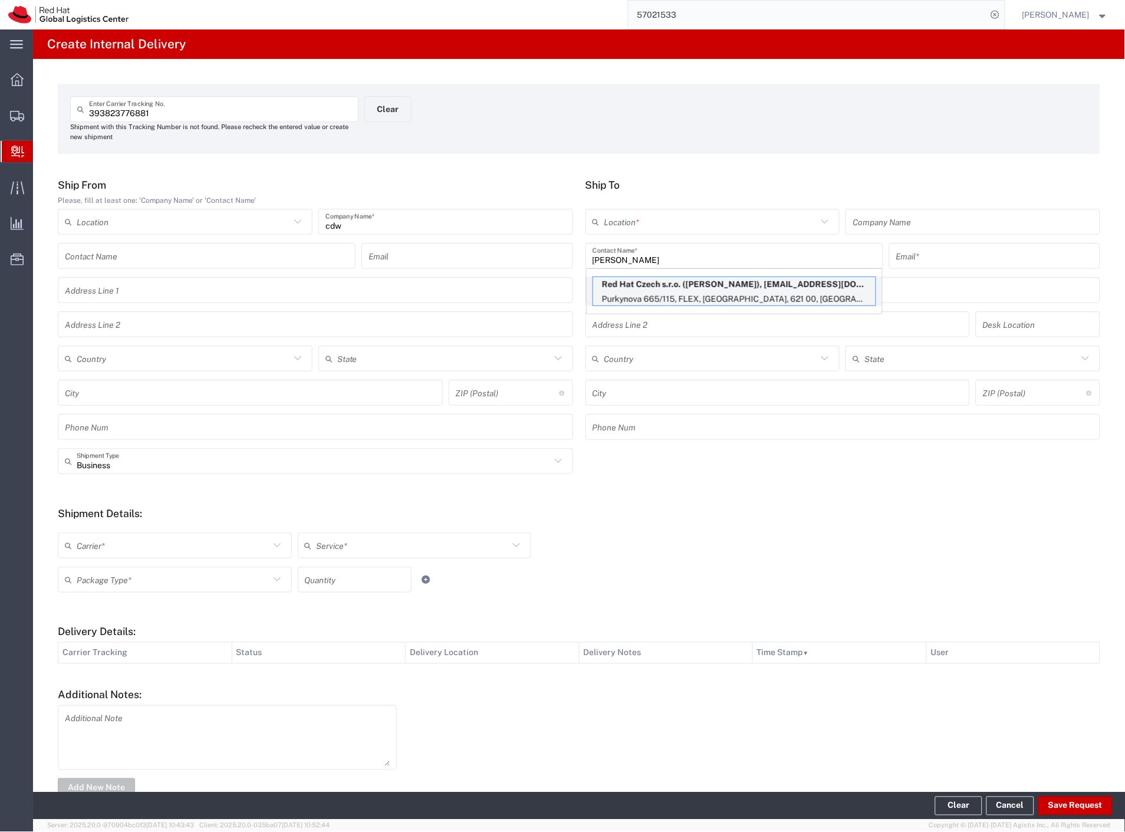
type input "[EMAIL_ADDRESS][DOMAIN_NAME]"
type input "Purkynova 665/115"
type input "FLEX"
type input "Czechia"
type input "[GEOGRAPHIC_DATA]"
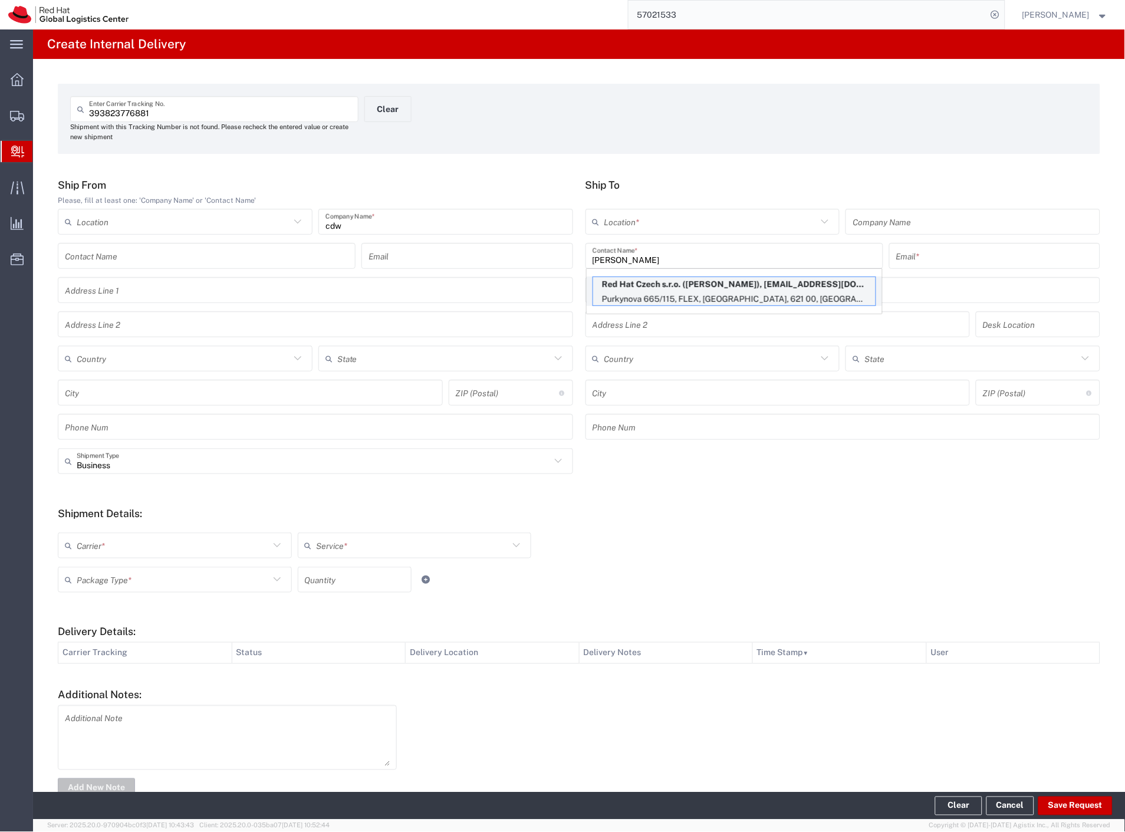
type input "621 00"
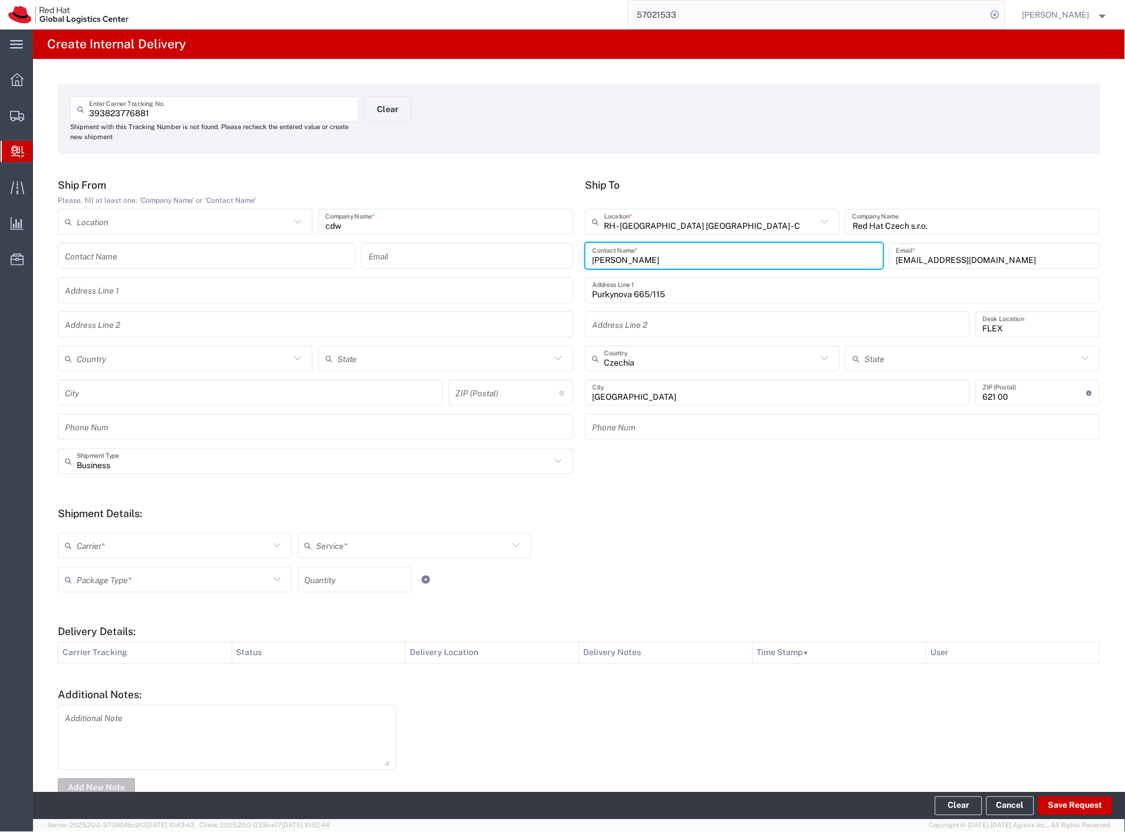
click at [101, 546] on input "text" at bounding box center [173, 545] width 193 height 21
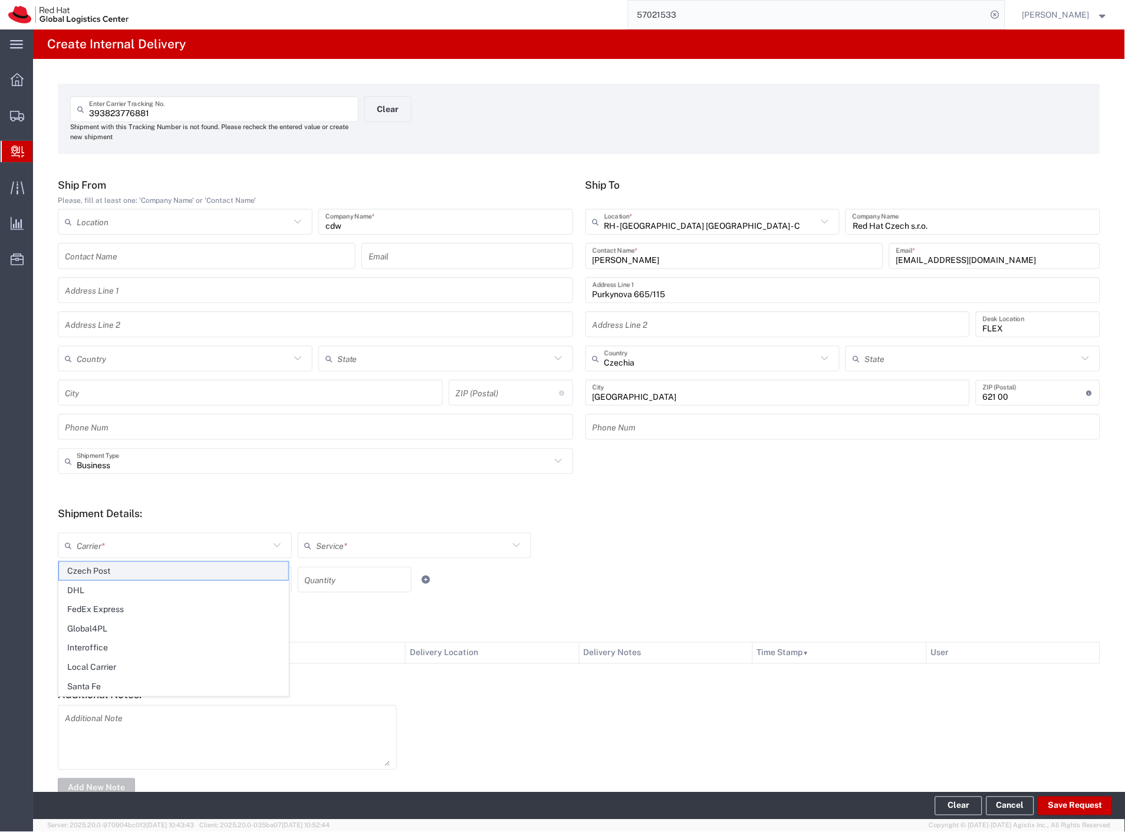
click at [93, 573] on span "Czech Post" at bounding box center [173, 571] width 229 height 18
type input "Czech Post"
click at [93, 573] on input "text" at bounding box center [173, 580] width 193 height 21
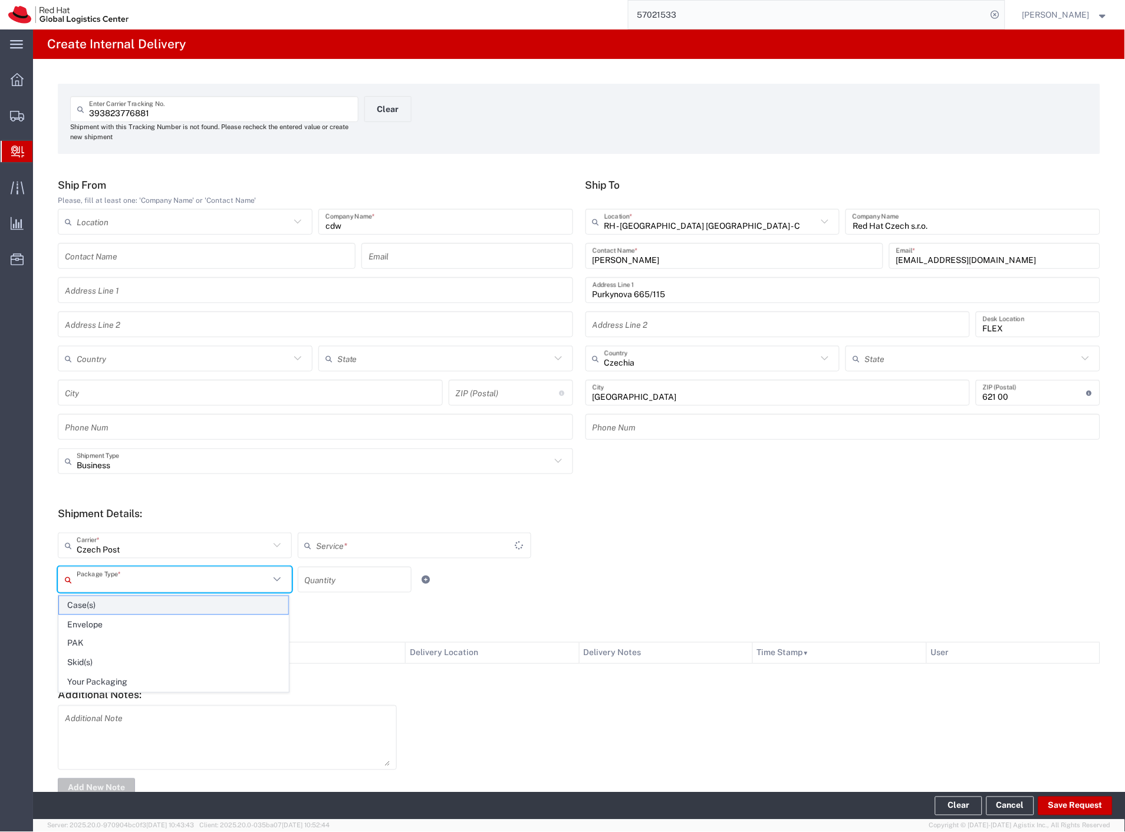
type input "Ground"
click at [112, 675] on span "Your Packaging" at bounding box center [173, 682] width 229 height 18
type input "Your Packaging"
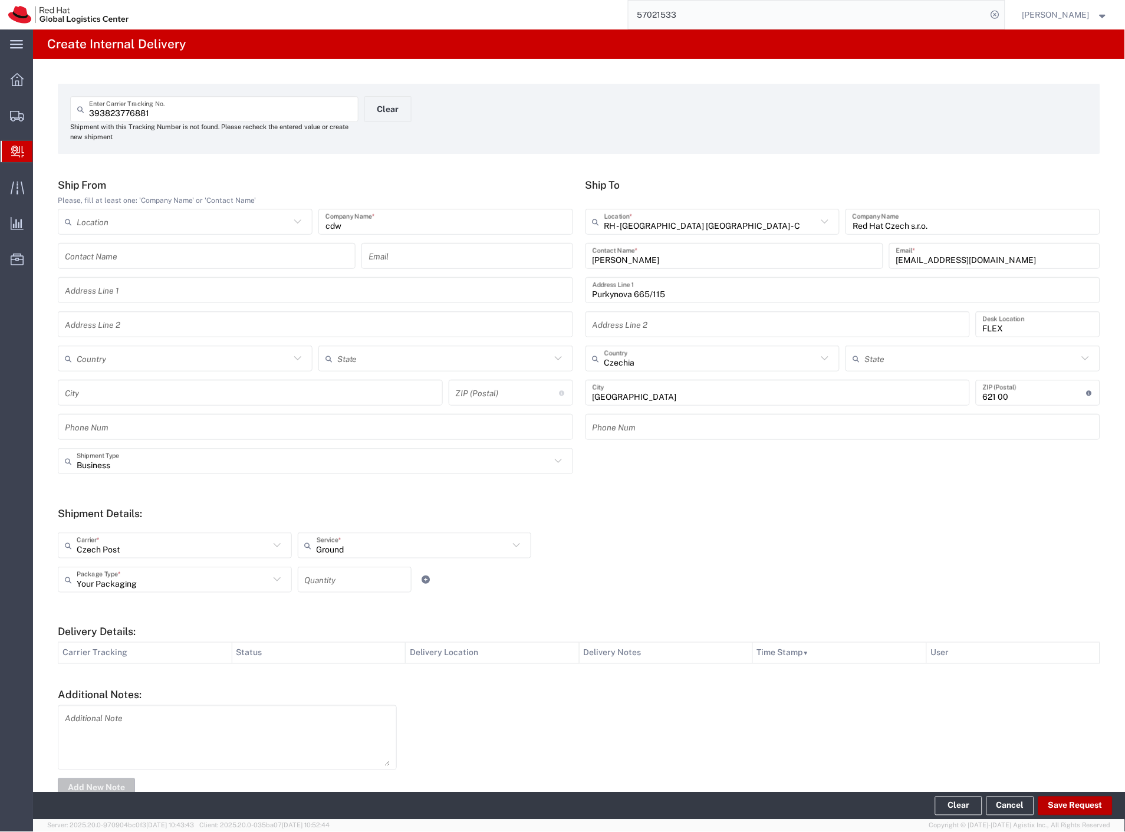
click at [1059, 803] on button "Save Request" at bounding box center [1076, 806] width 74 height 19
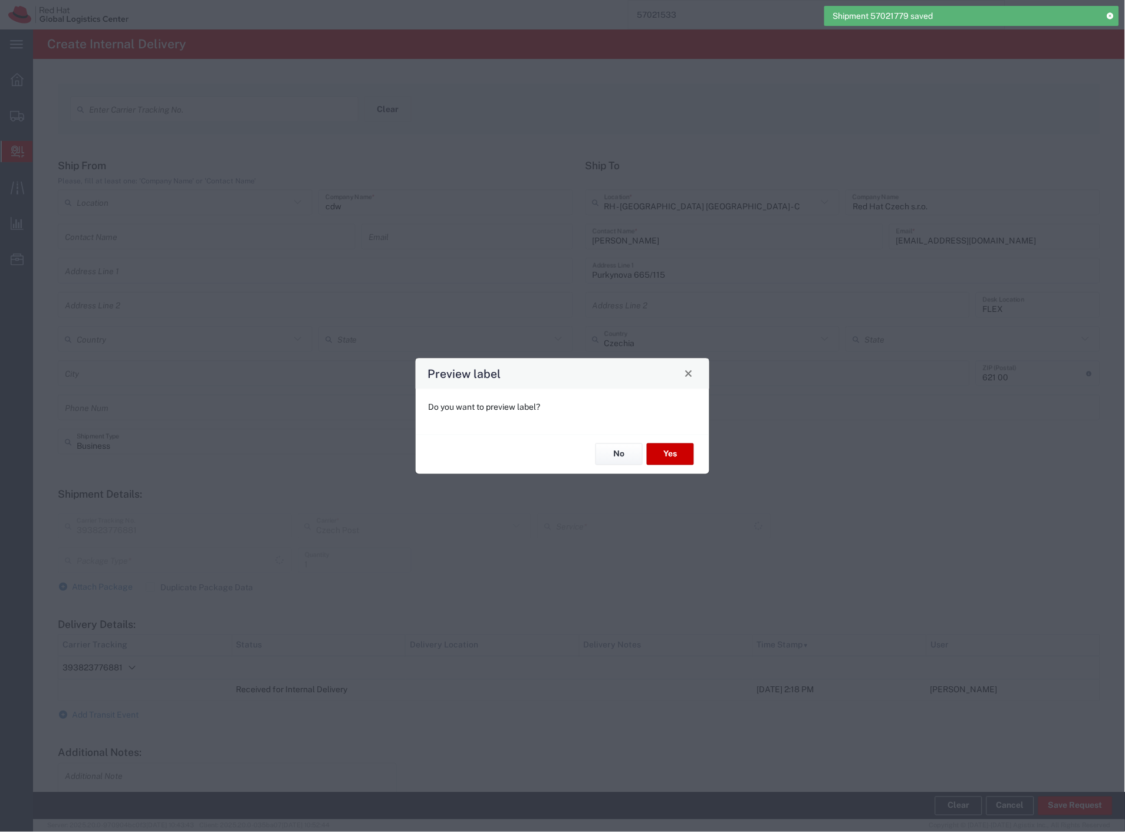
type input "Your Packaging"
type input "Ground"
click at [685, 458] on button "Yes" at bounding box center [670, 454] width 47 height 22
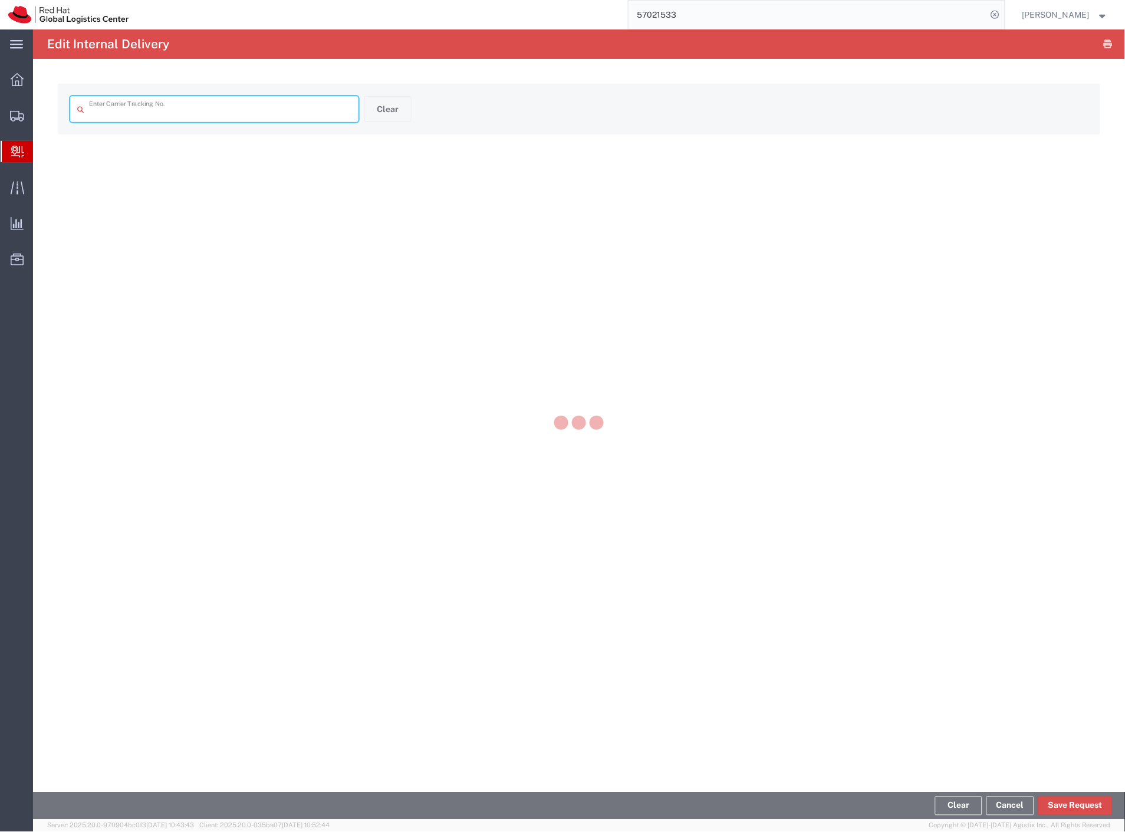
type input "393823776881"
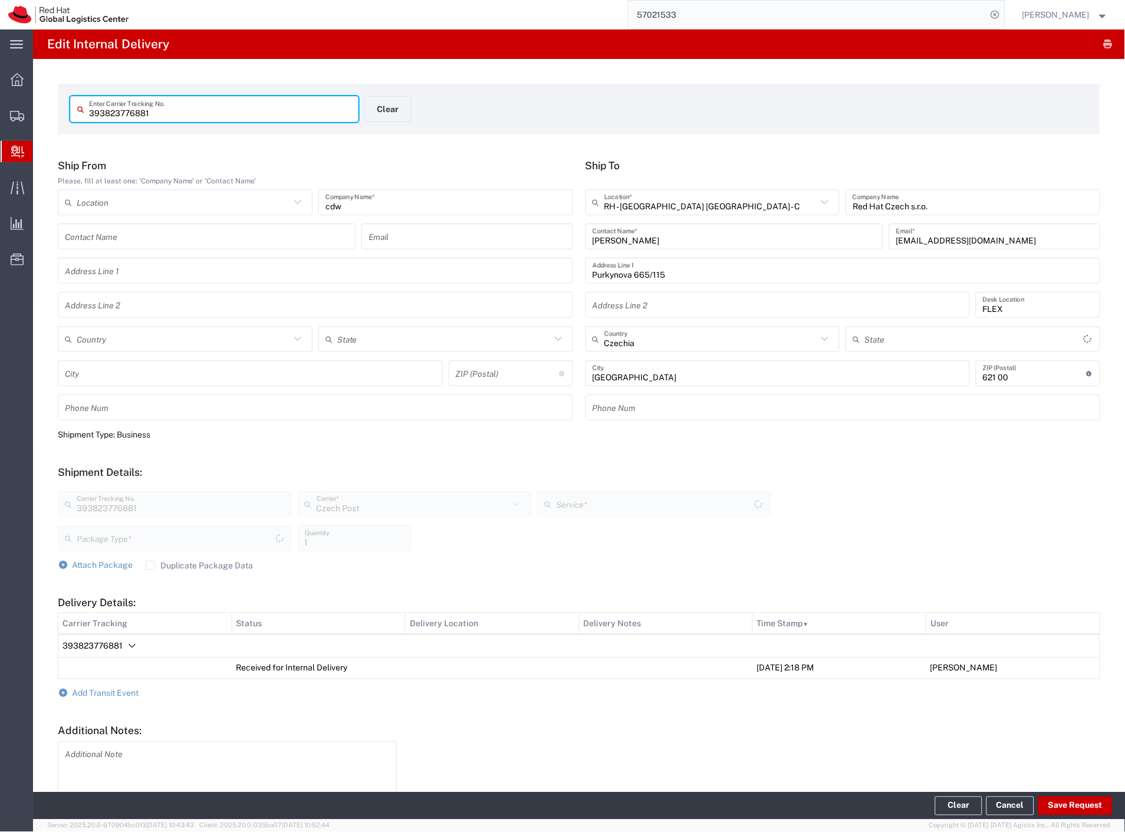
type input "Your Packaging"
type input "Ground"
click at [382, 119] on button "Clear" at bounding box center [387, 109] width 47 height 26
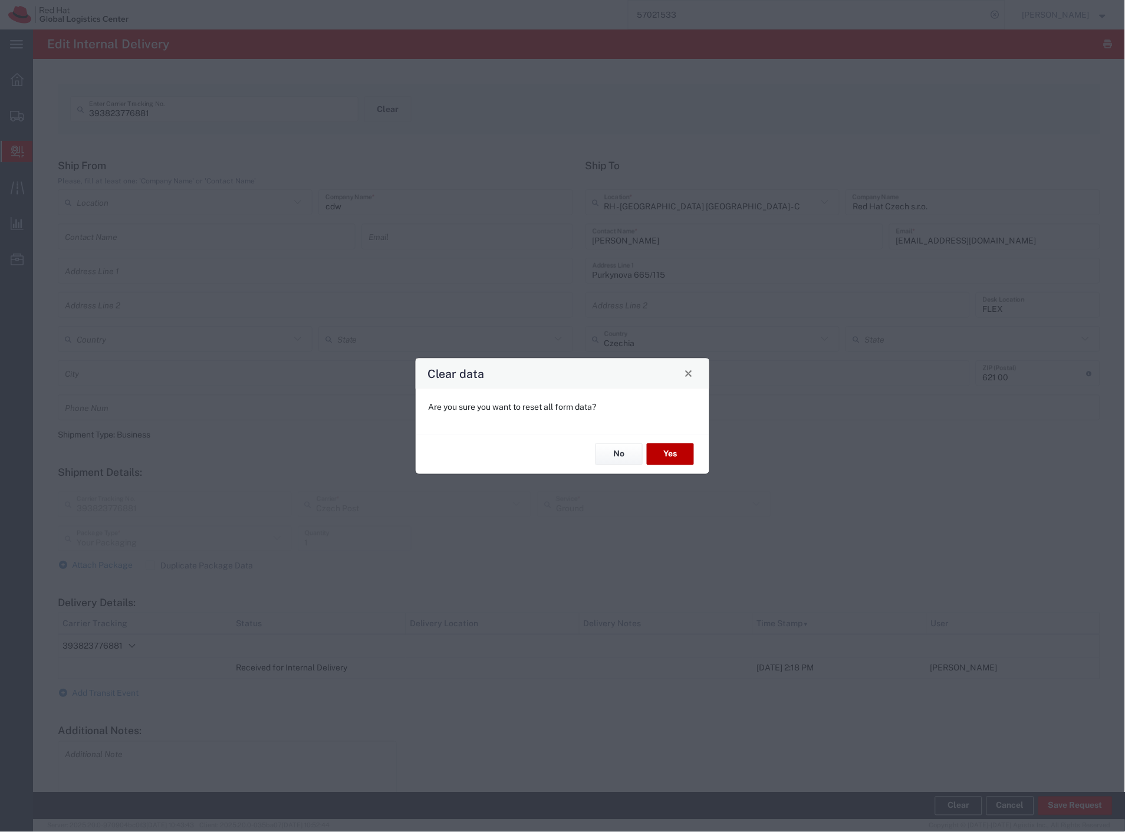
click at [656, 461] on button "Yes" at bounding box center [670, 454] width 47 height 22
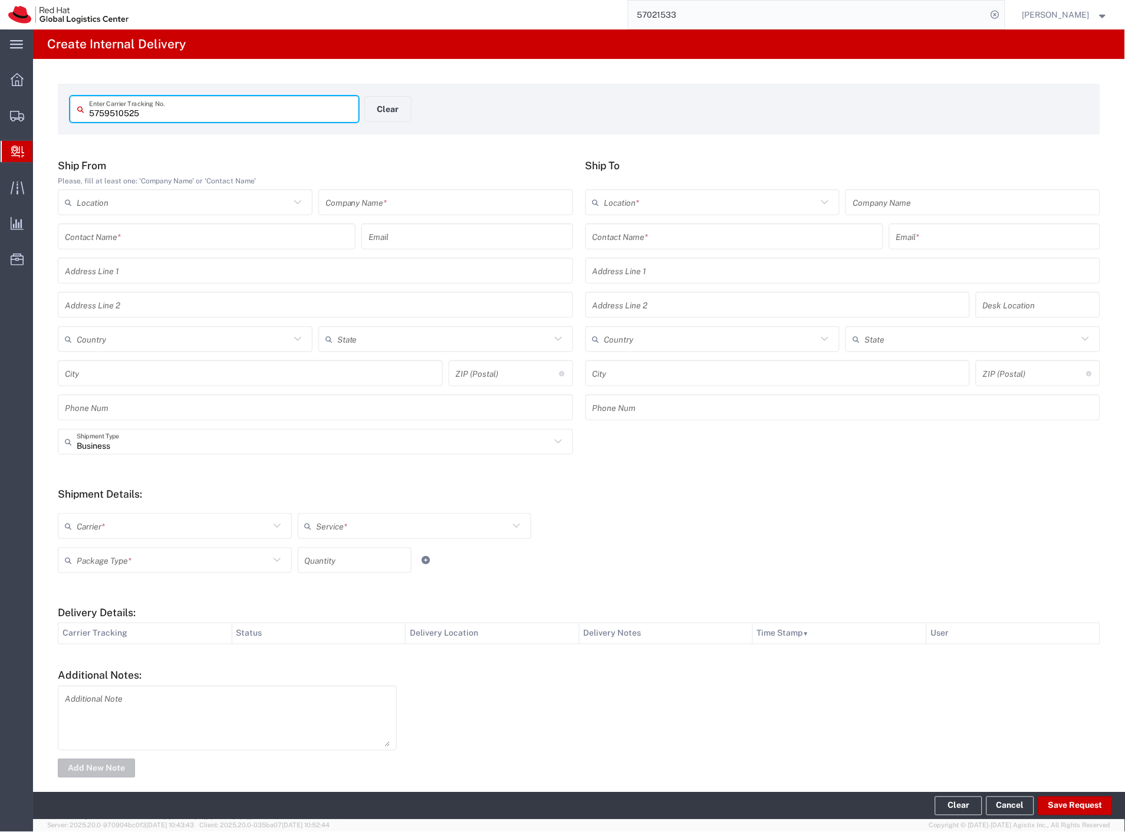
type input "5759510525"
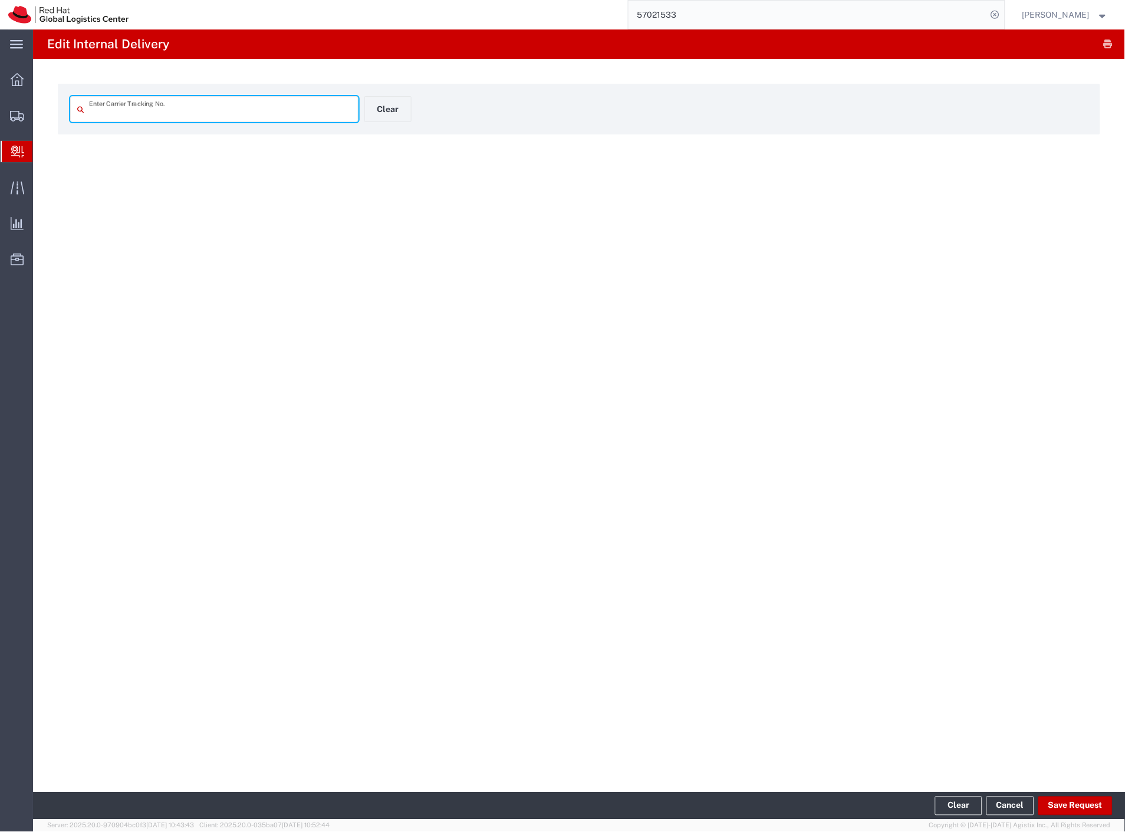
type input "5759510525"
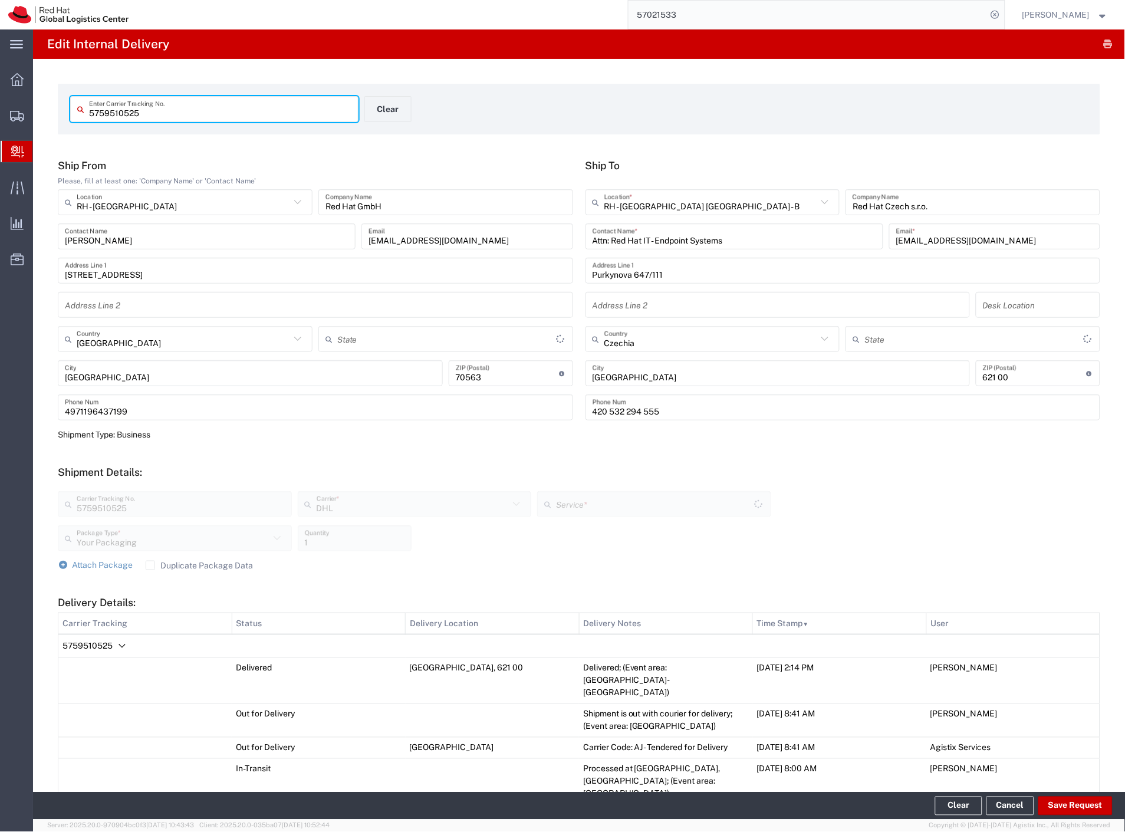
type input "Economy Select"
drag, startPoint x: 868, startPoint y: 663, endPoint x: 1073, endPoint y: 806, distance: 250.1
click at [1074, 806] on button "Save Request" at bounding box center [1076, 806] width 74 height 19
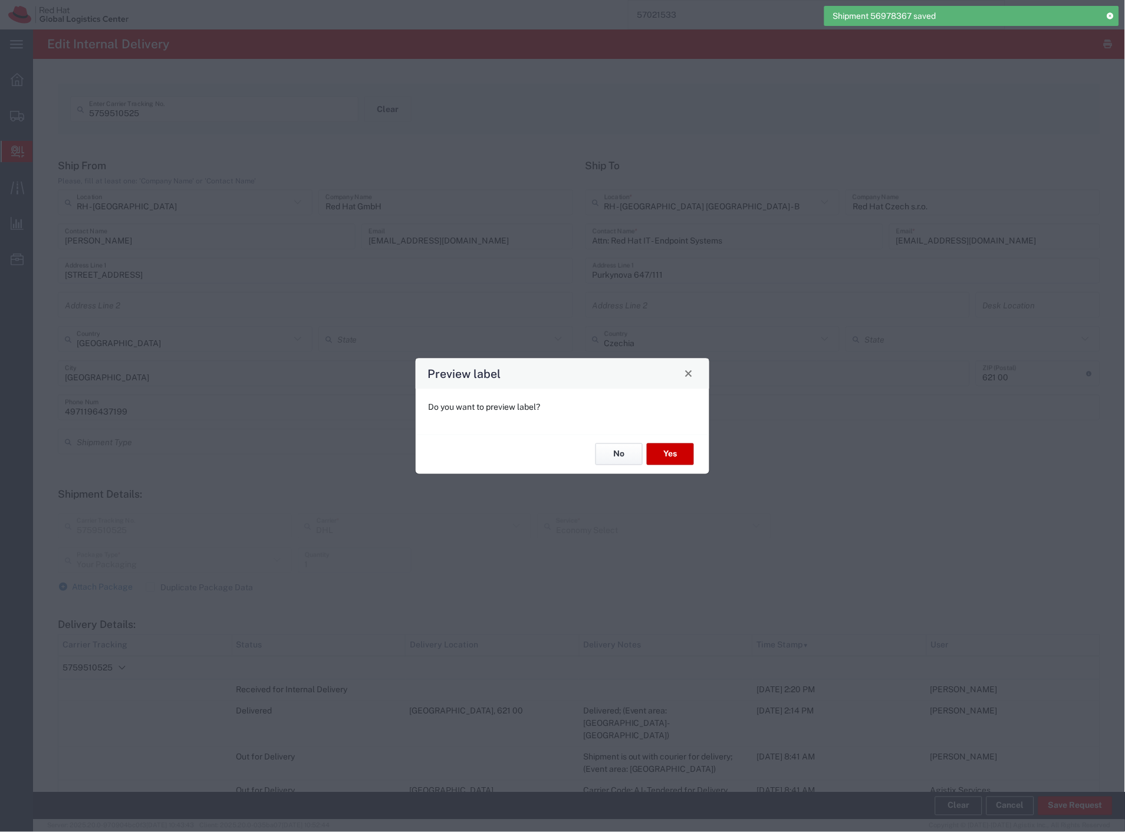
click at [622, 455] on button "No" at bounding box center [619, 454] width 47 height 22
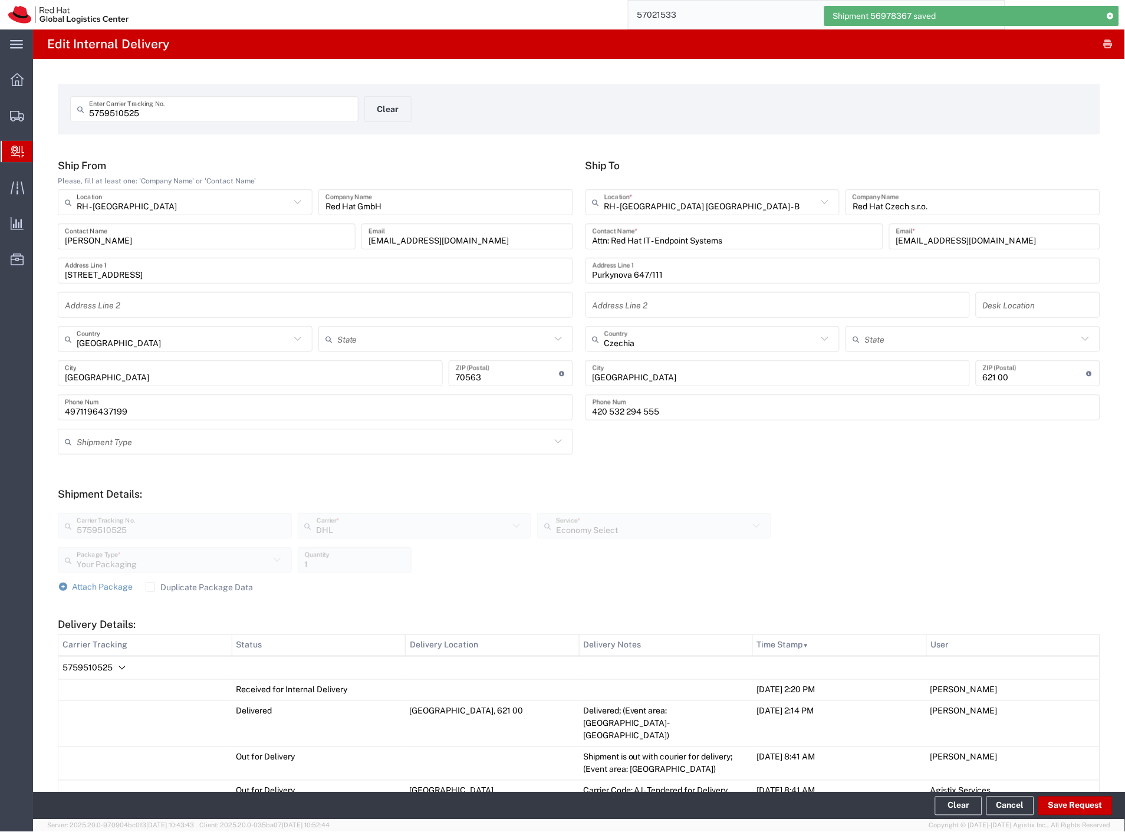
click at [120, 665] on icon "Delivery Details:" at bounding box center [122, 668] width 14 height 14
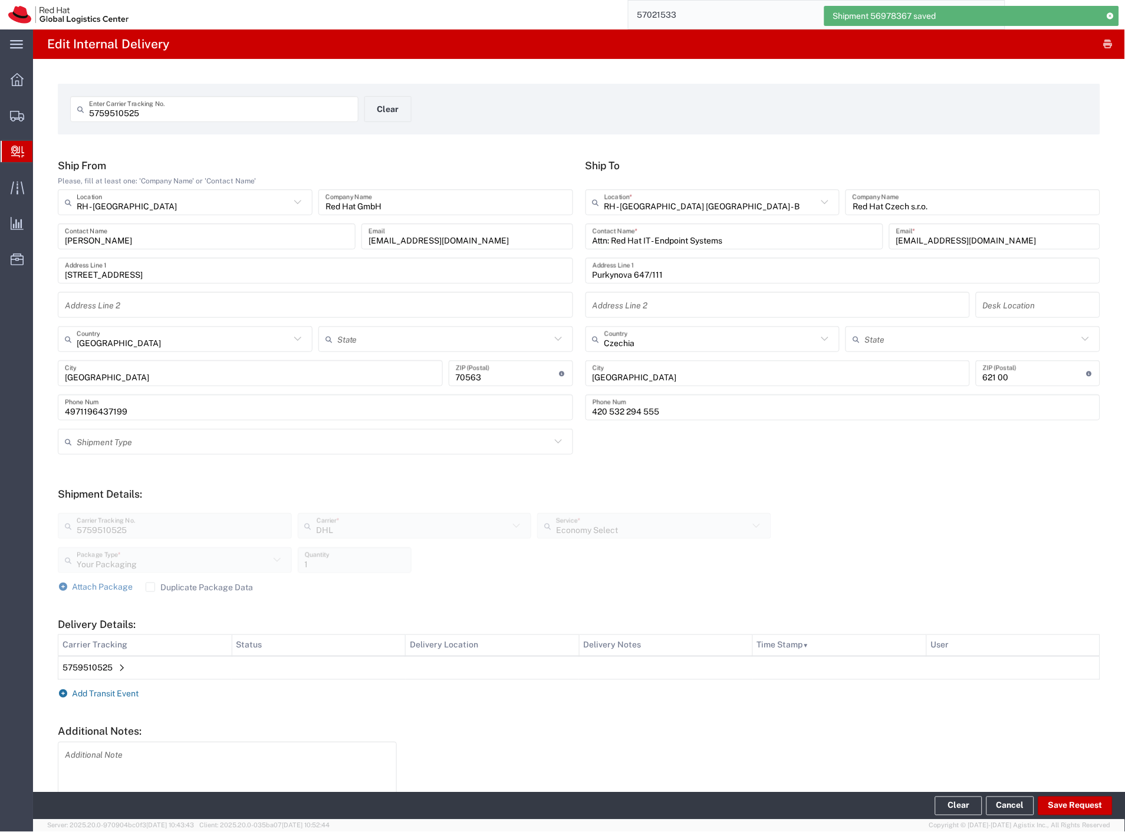
click at [123, 693] on span "Add Transit Event" at bounding box center [106, 693] width 67 height 9
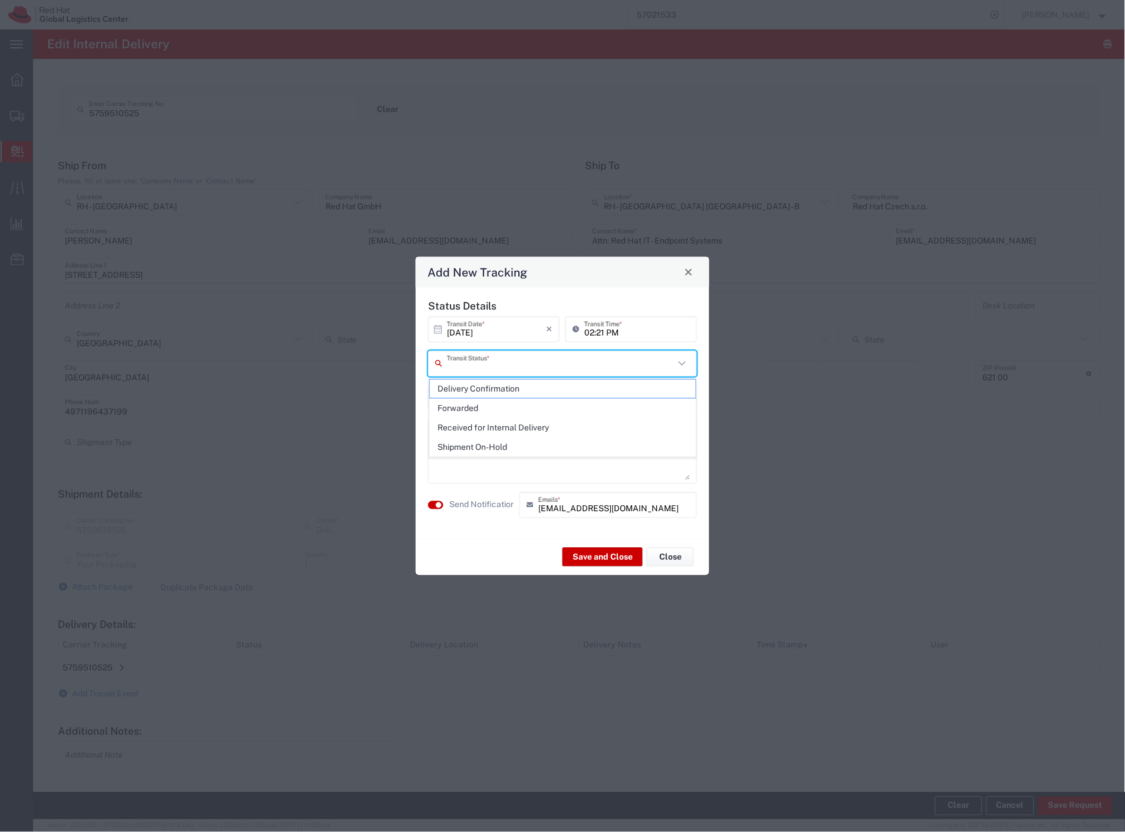
click at [623, 362] on input "text" at bounding box center [561, 363] width 228 height 21
click at [530, 453] on span "Shipment On-Hold" at bounding box center [563, 447] width 267 height 18
type input "Shipment On-Hold"
click at [455, 509] on label "Send Notification" at bounding box center [482, 505] width 66 height 12
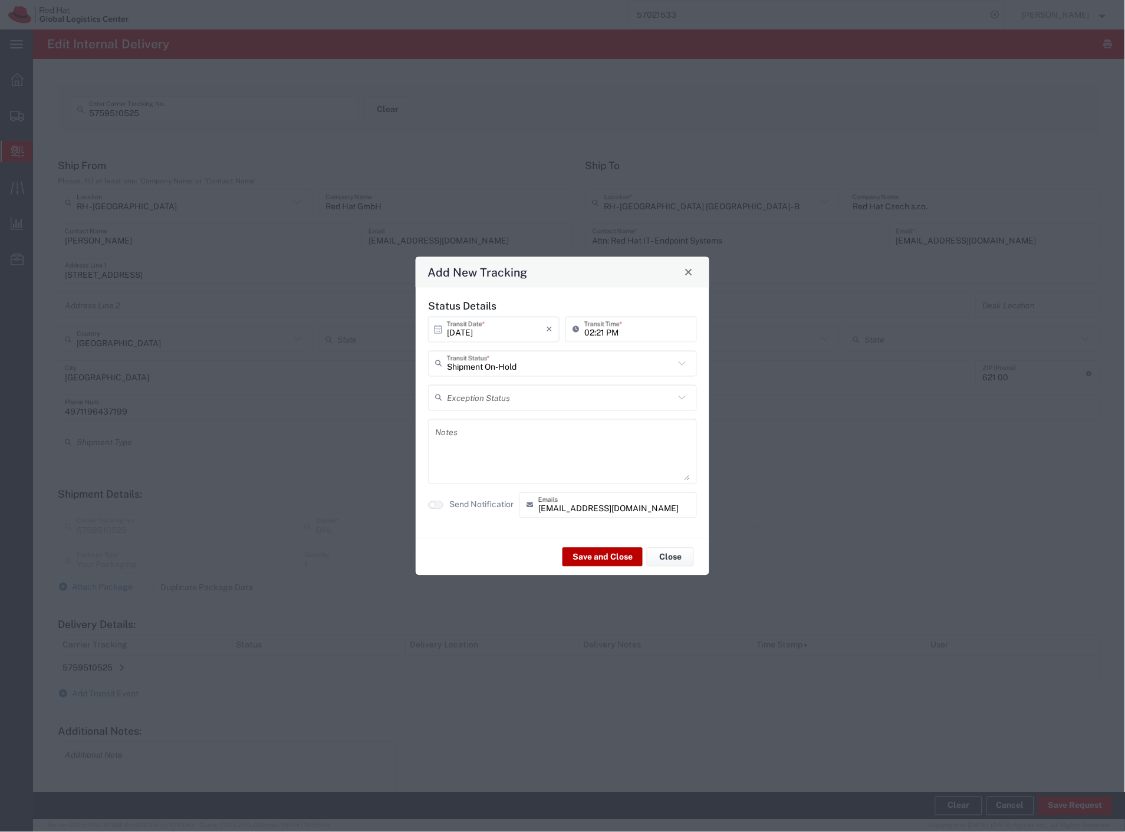
click at [570, 550] on button "Save and Close" at bounding box center [603, 557] width 80 height 19
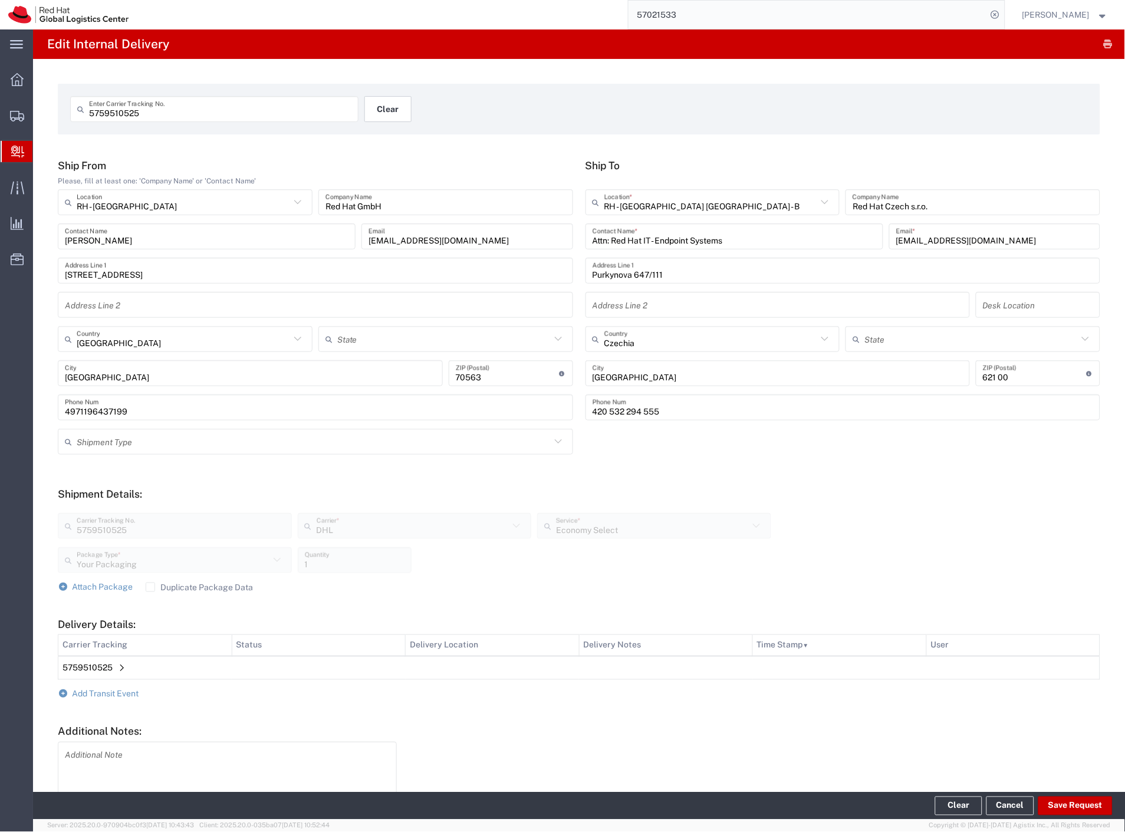
click at [379, 103] on button "Clear" at bounding box center [387, 109] width 47 height 26
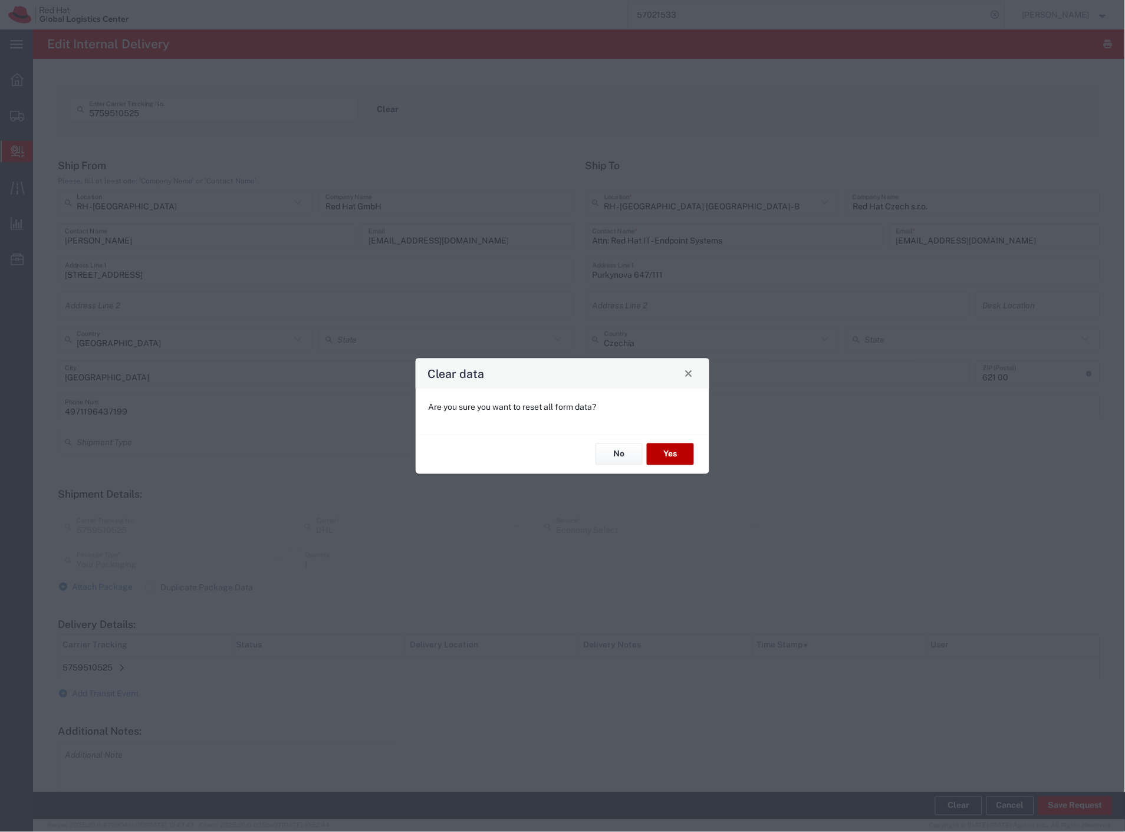
drag, startPoint x: 482, startPoint y: 325, endPoint x: 691, endPoint y: 449, distance: 242.7
click at [691, 449] on button "Yes" at bounding box center [670, 454] width 47 height 22
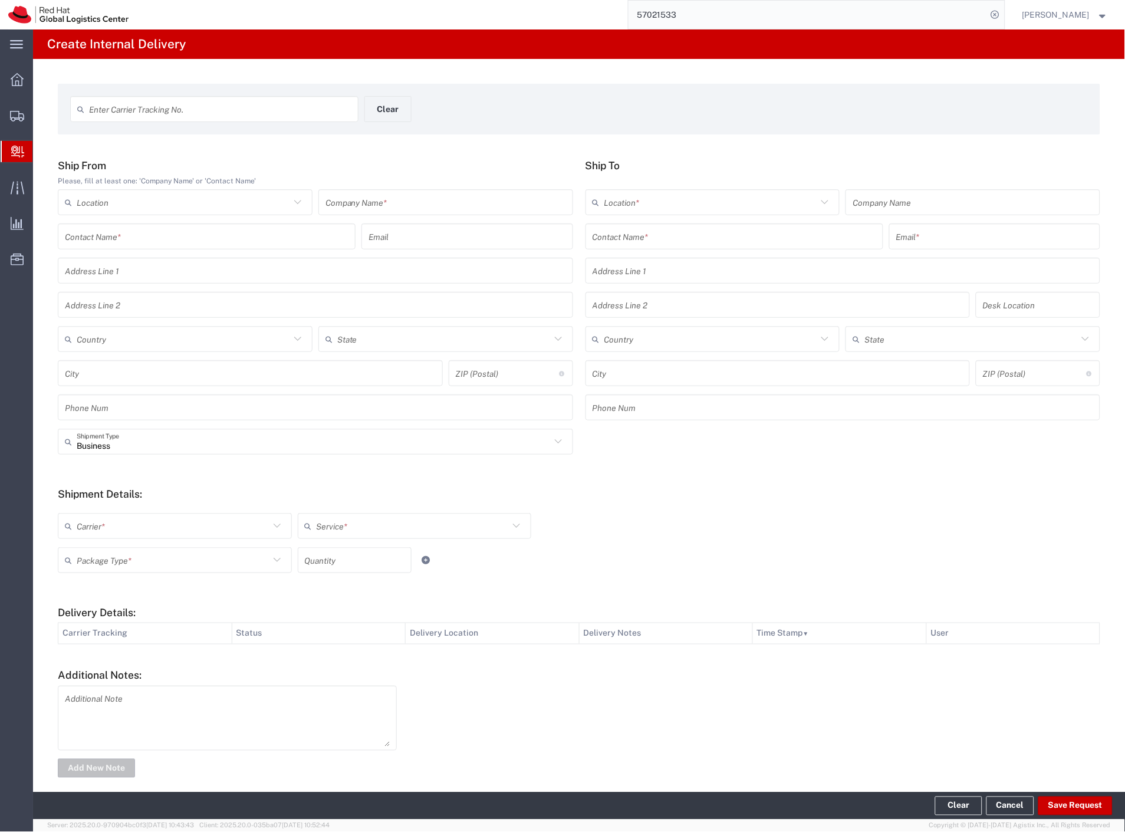
click at [148, 108] on input "text" at bounding box center [220, 109] width 262 height 21
paste input "56793875"
type input "56793875"
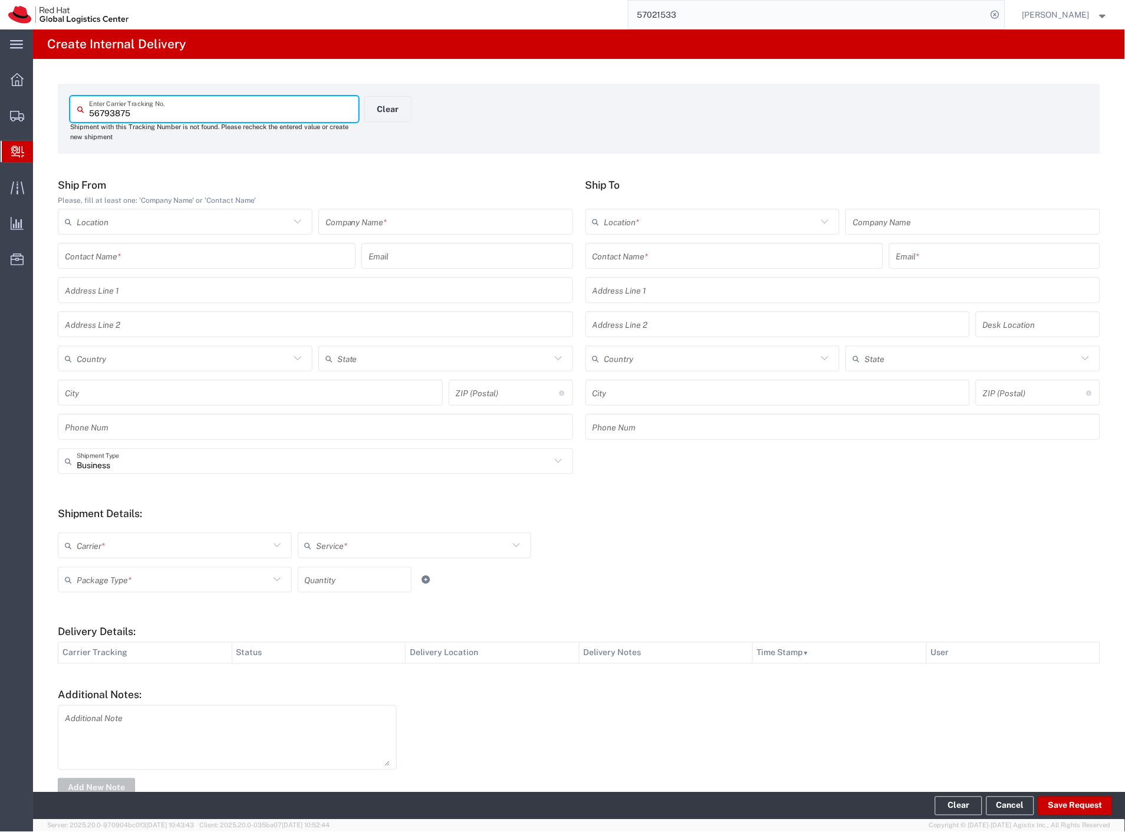
click at [680, 22] on input "57021533" at bounding box center [808, 15] width 359 height 28
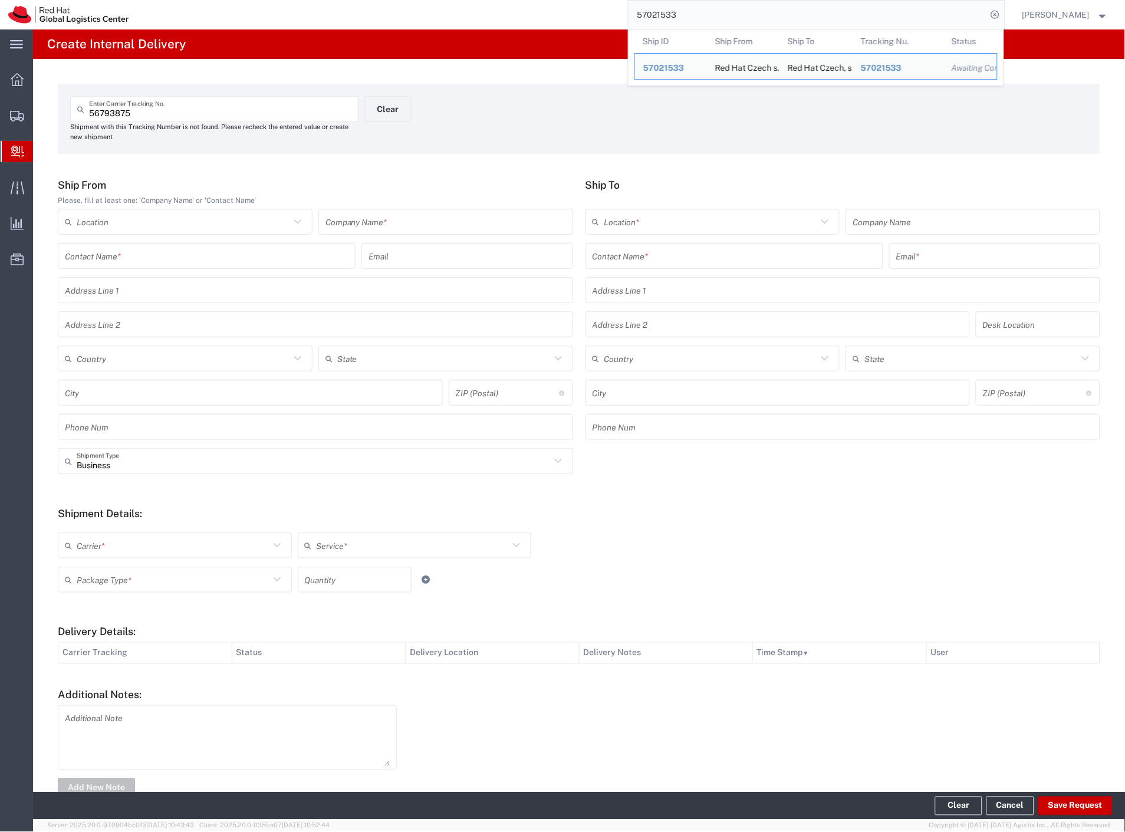
paste input "6793875"
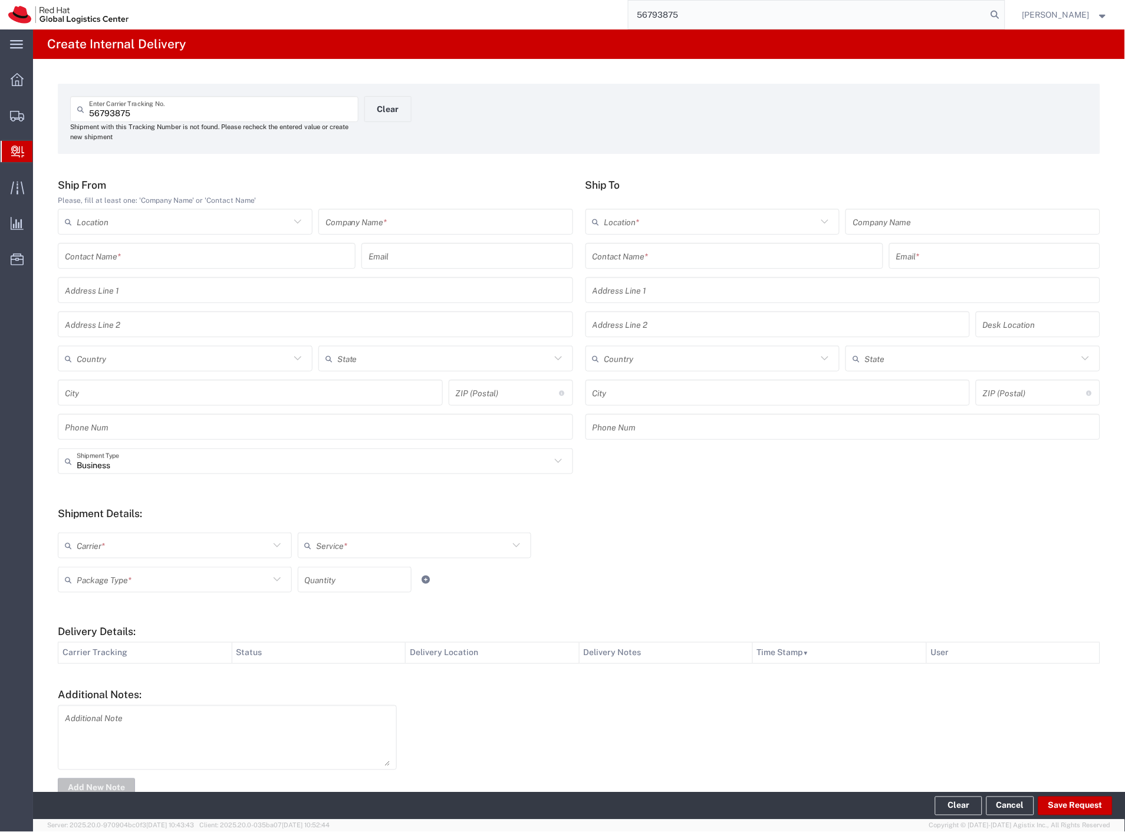
type input "56793875"
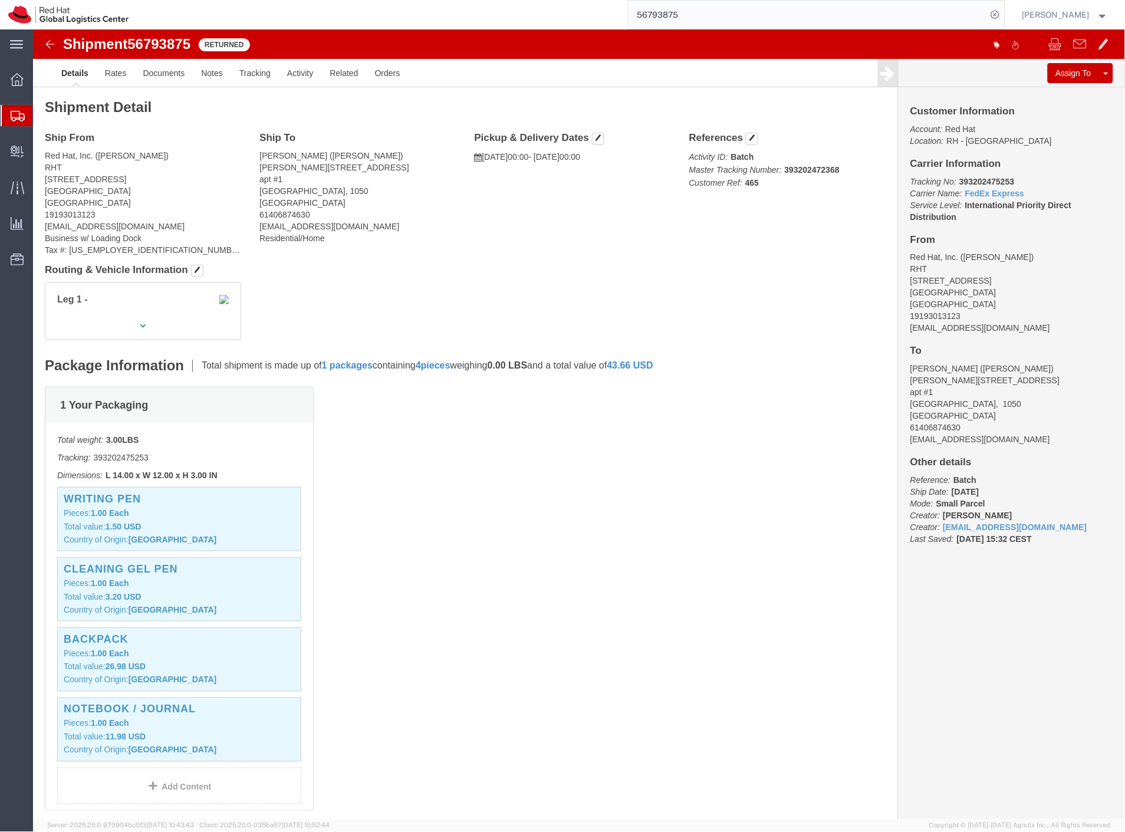
click b "393202475253"
copy b "393202475253"
click at [0, 0] on span "Create Delivery" at bounding box center [0, 0] width 0 height 0
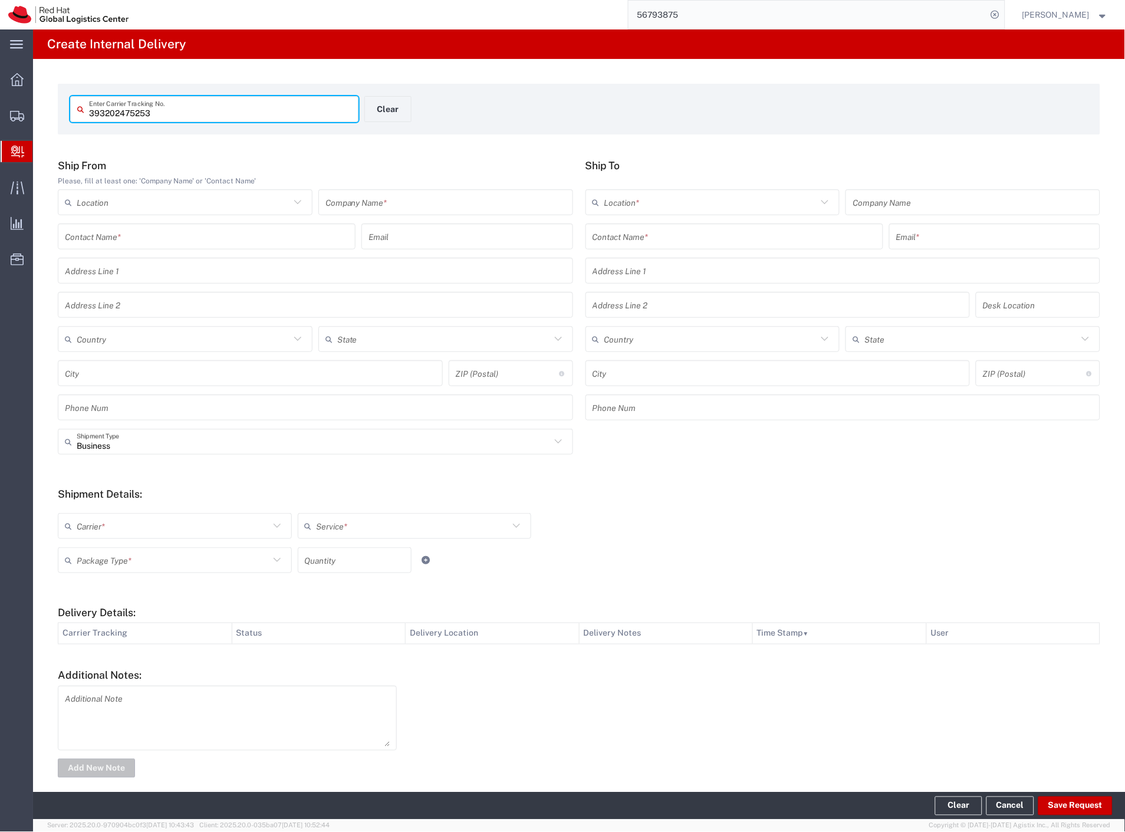
type input "393202475253"
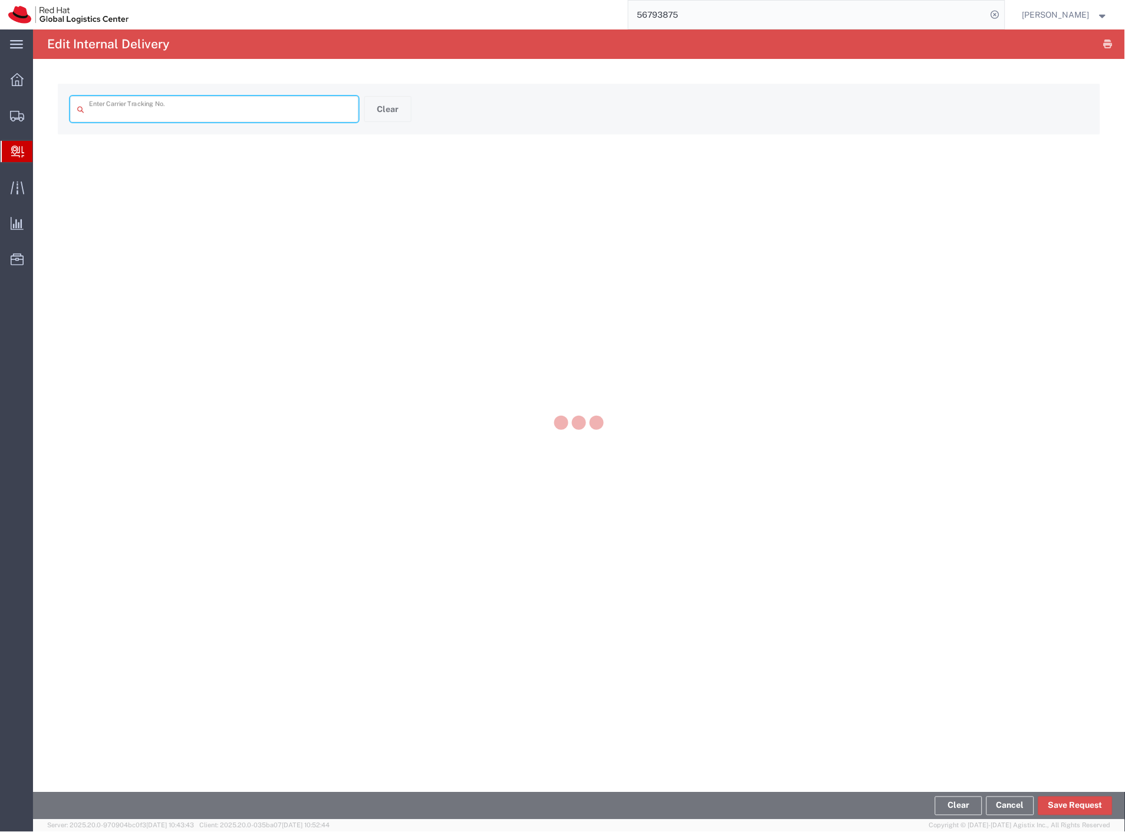
type input "393202475253"
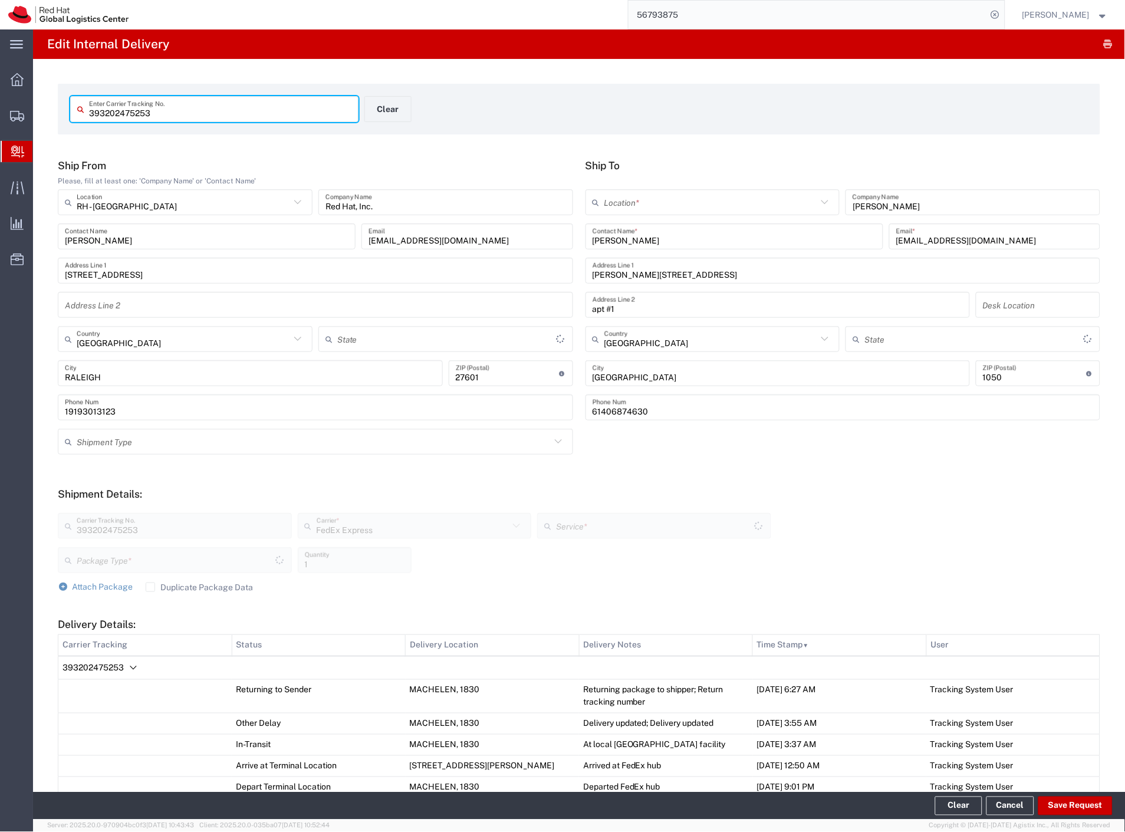
type input "[US_STATE]"
type input "Your Packaging"
click at [1067, 809] on button "Save Request" at bounding box center [1076, 806] width 74 height 19
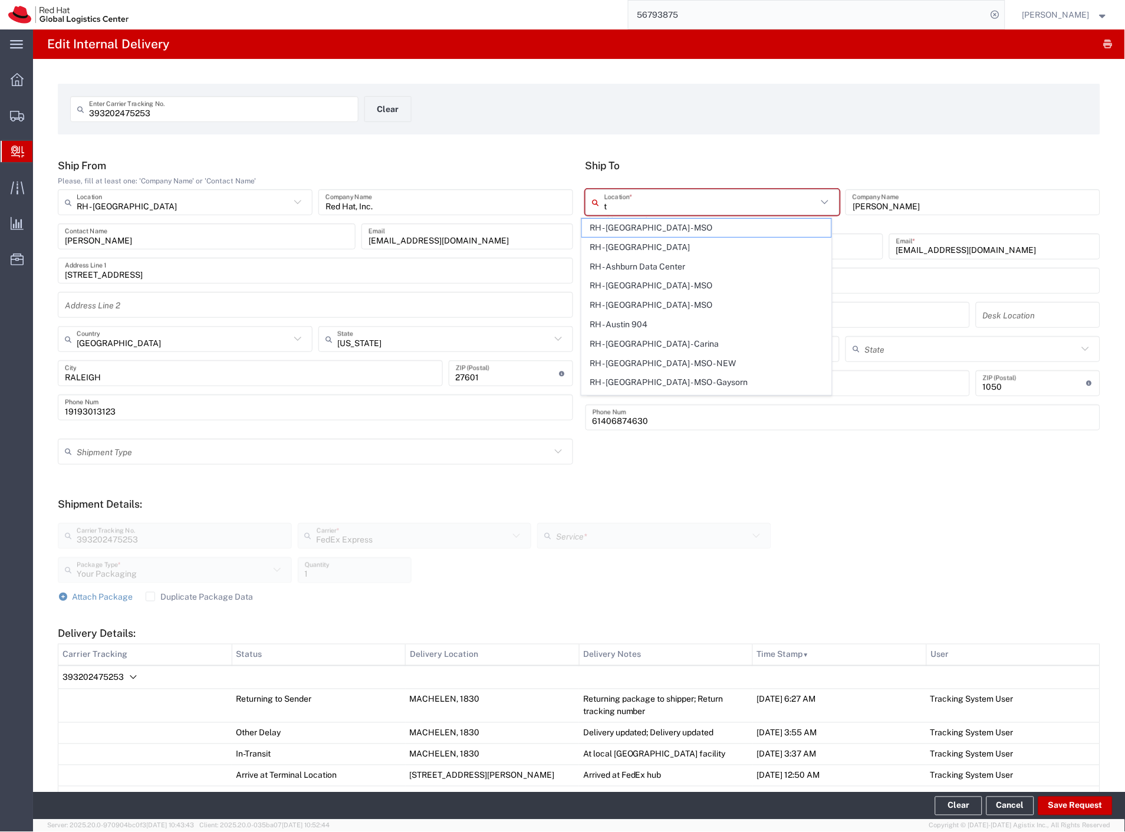
click at [631, 202] on input "t" at bounding box center [710, 202] width 213 height 21
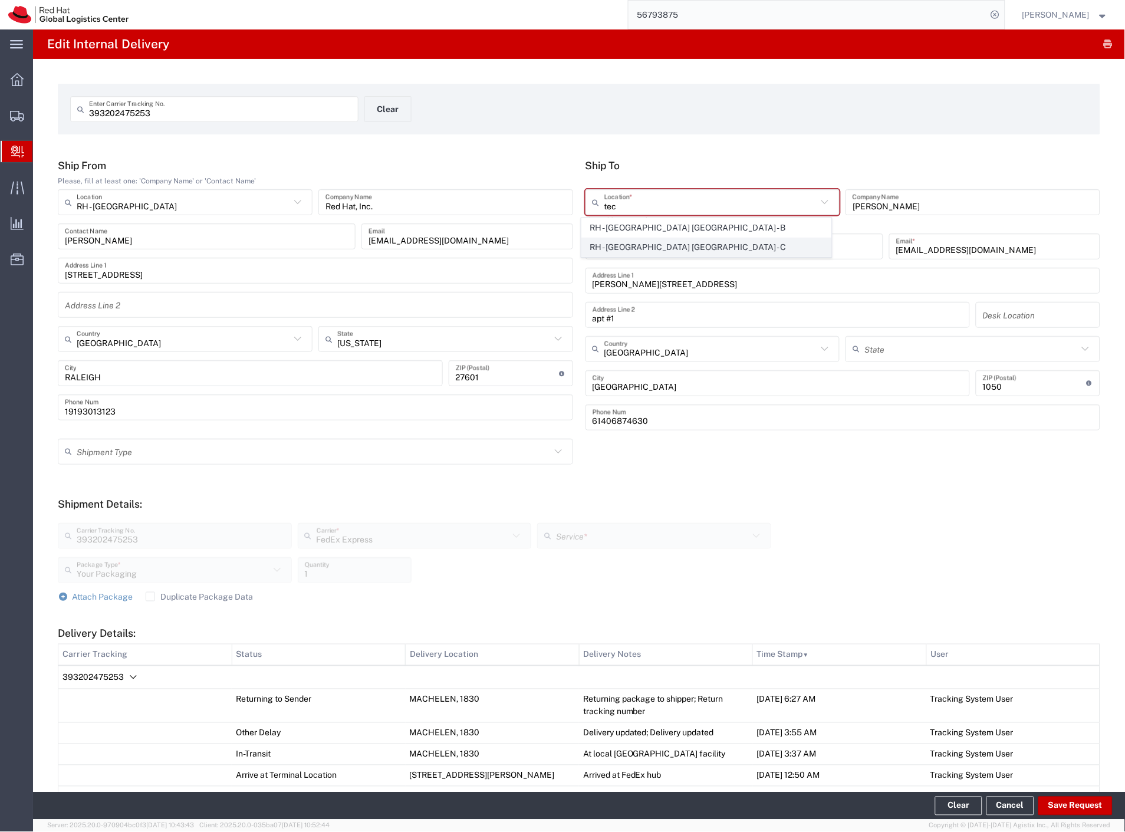
click at [694, 248] on span "RH - [GEOGRAPHIC_DATA] [GEOGRAPHIC_DATA] - C" at bounding box center [707, 247] width 250 height 18
type input "RH - [GEOGRAPHIC_DATA] [GEOGRAPHIC_DATA] - C"
type input "Red Hat Czech s.r.o."
type input "Purkynova 665/115"
type input "Czechia"
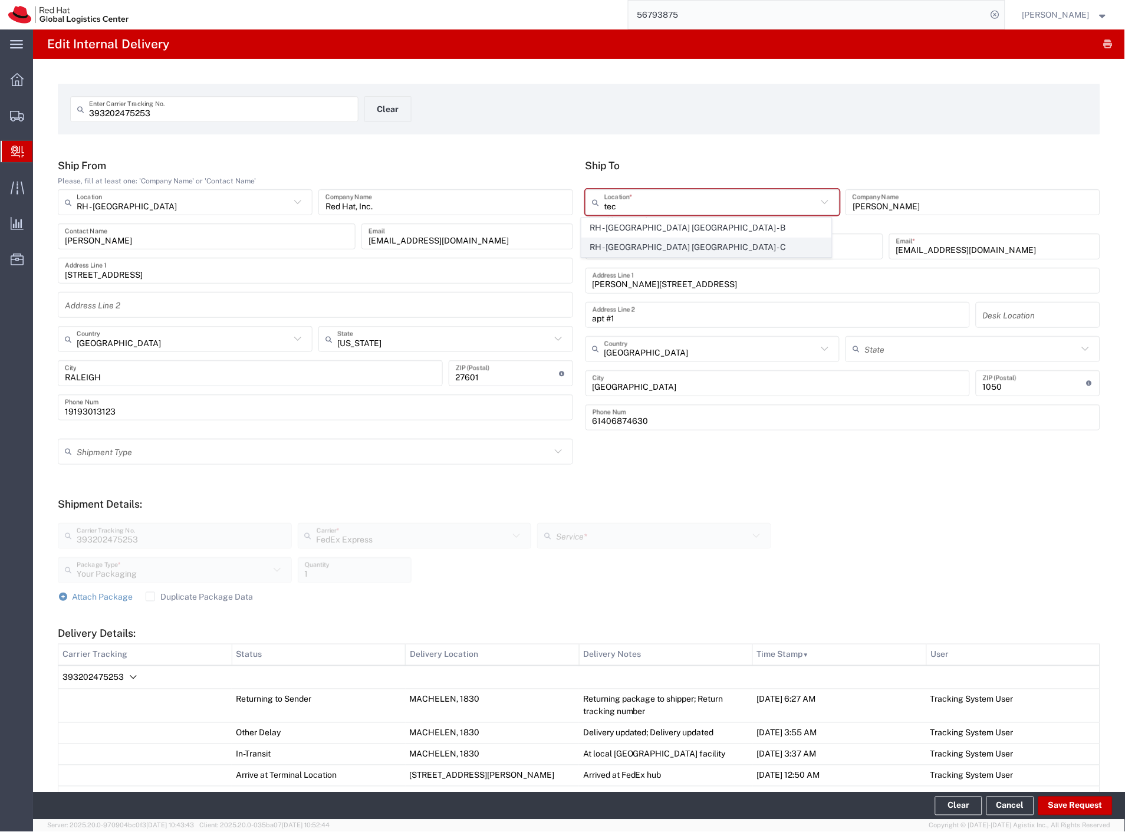
type input "[GEOGRAPHIC_DATA]"
type input "621 00"
type input "420 532 294 555"
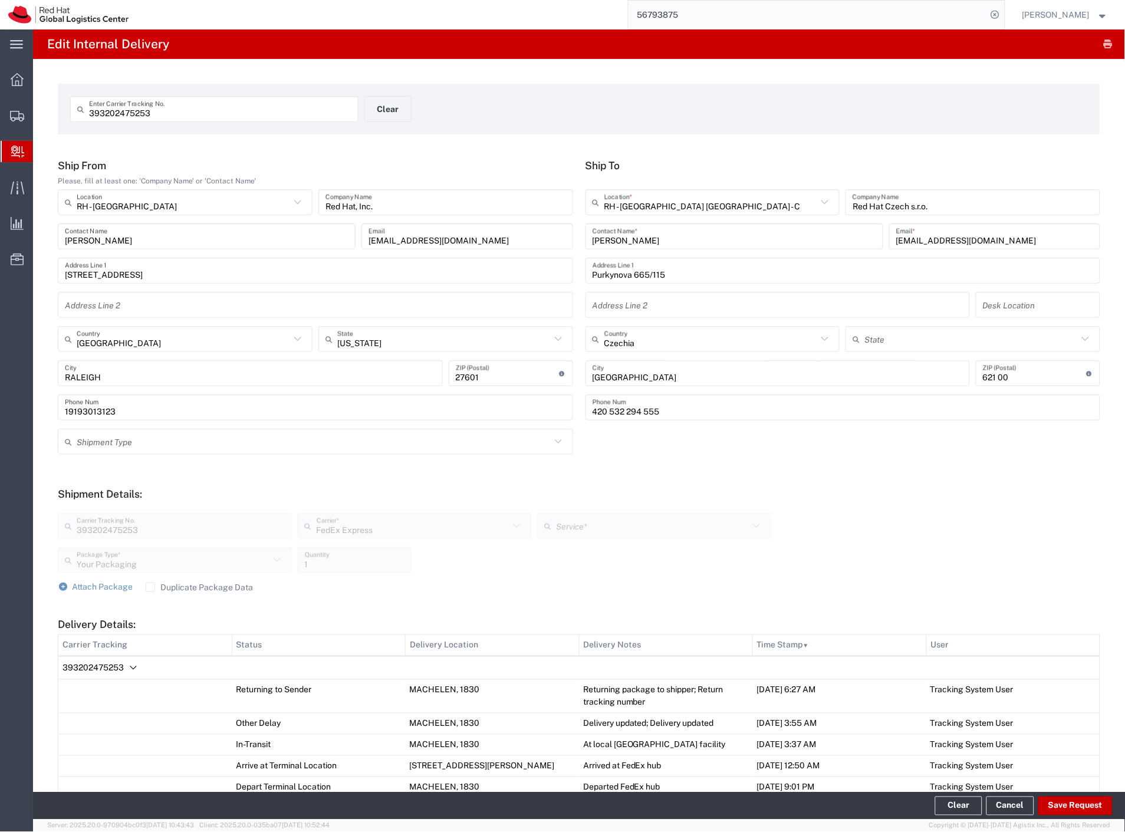
click at [1082, 802] on button "Save Request" at bounding box center [1076, 806] width 74 height 19
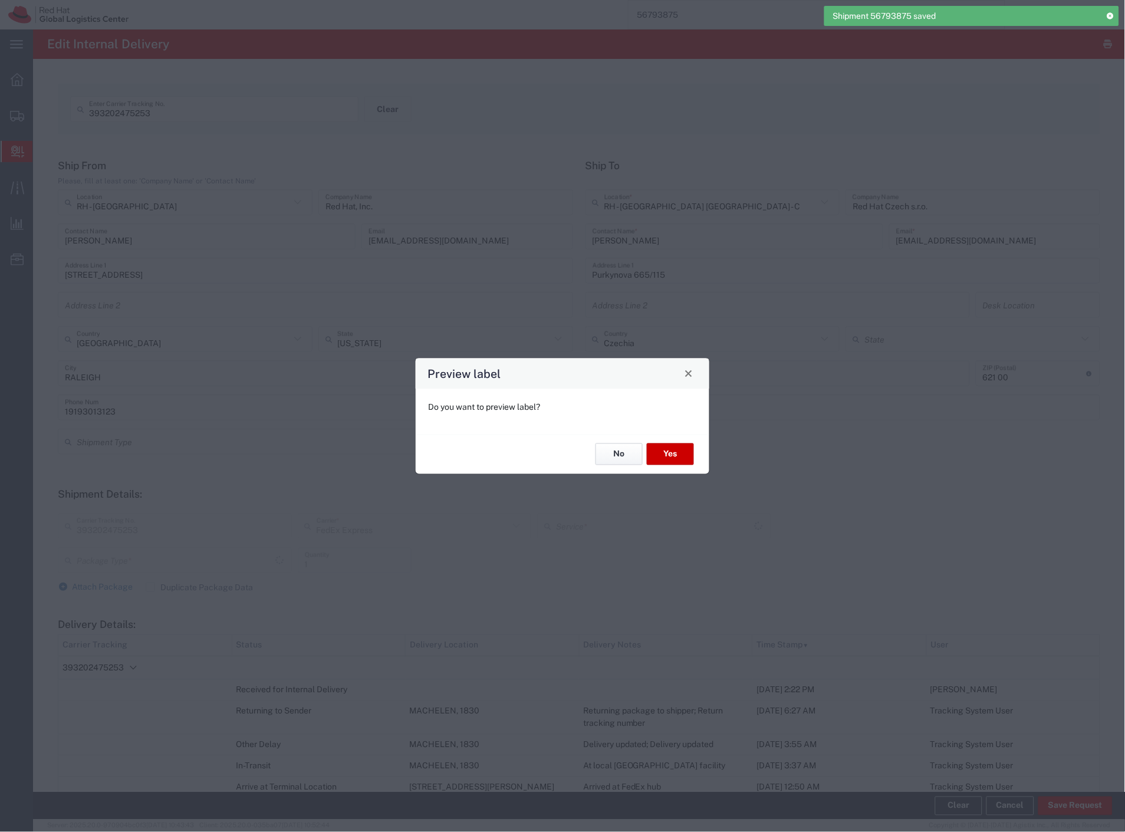
click at [626, 447] on button "No" at bounding box center [619, 454] width 47 height 22
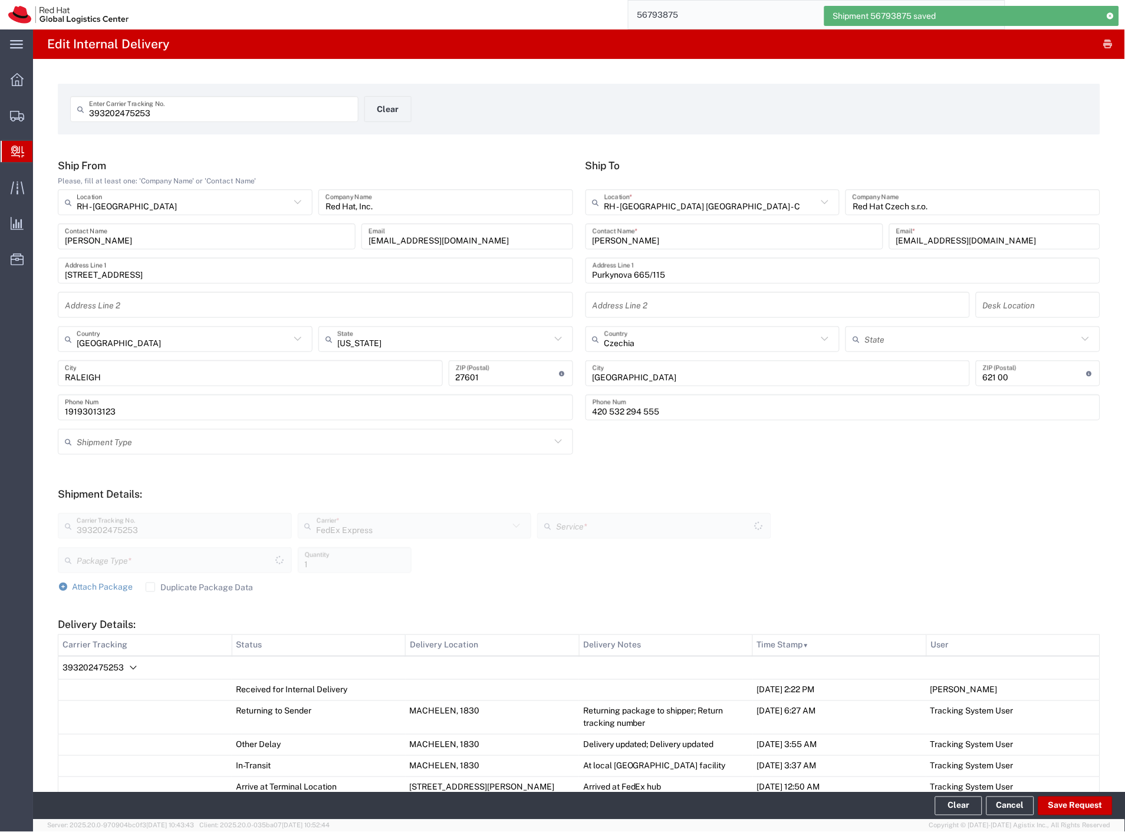
type input "Your Packaging"
click at [132, 669] on icon "Delivery Details:" at bounding box center [133, 668] width 14 height 14
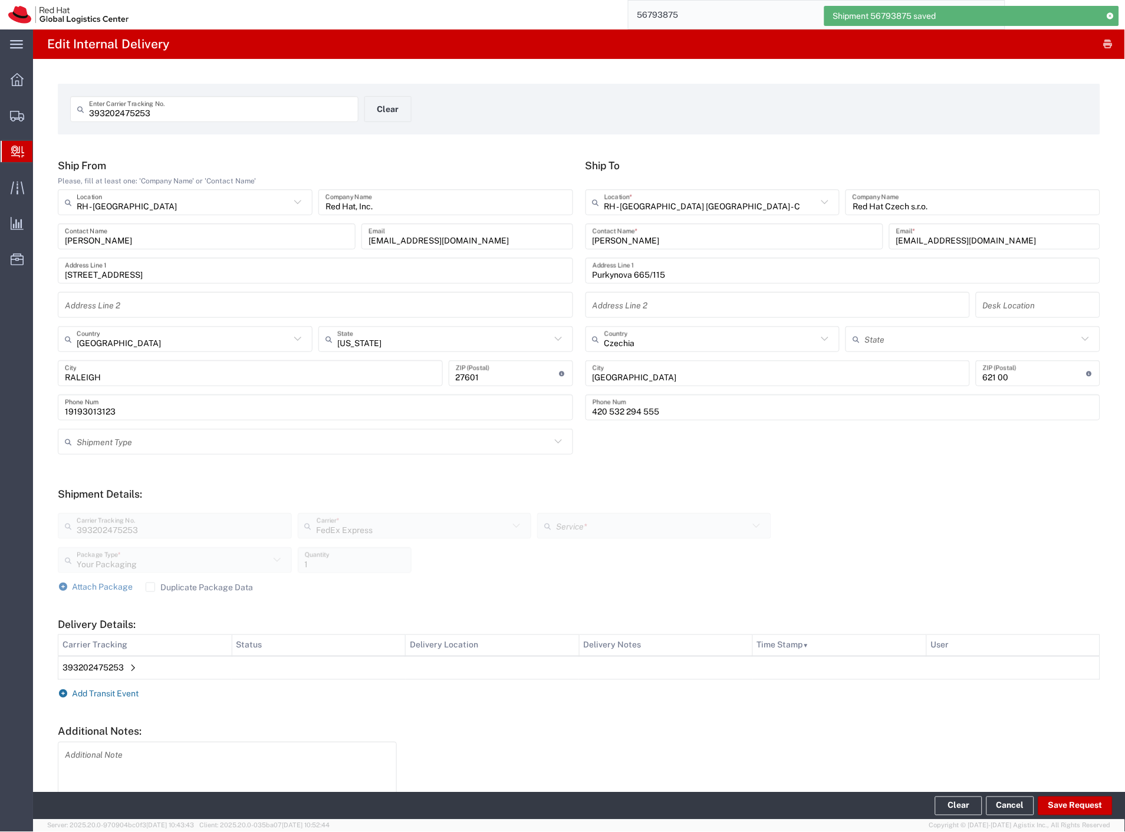
click at [131, 694] on span "Add Transit Event" at bounding box center [106, 693] width 67 height 9
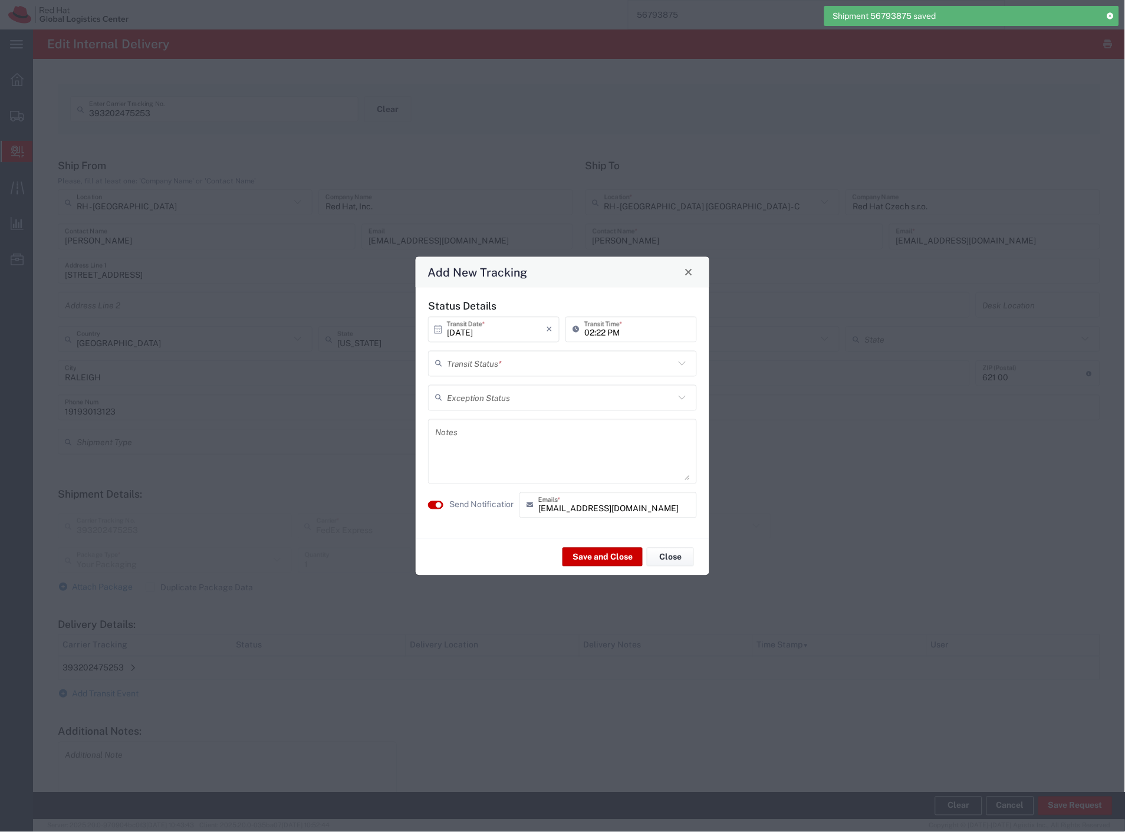
click at [478, 363] on input "text" at bounding box center [561, 363] width 228 height 21
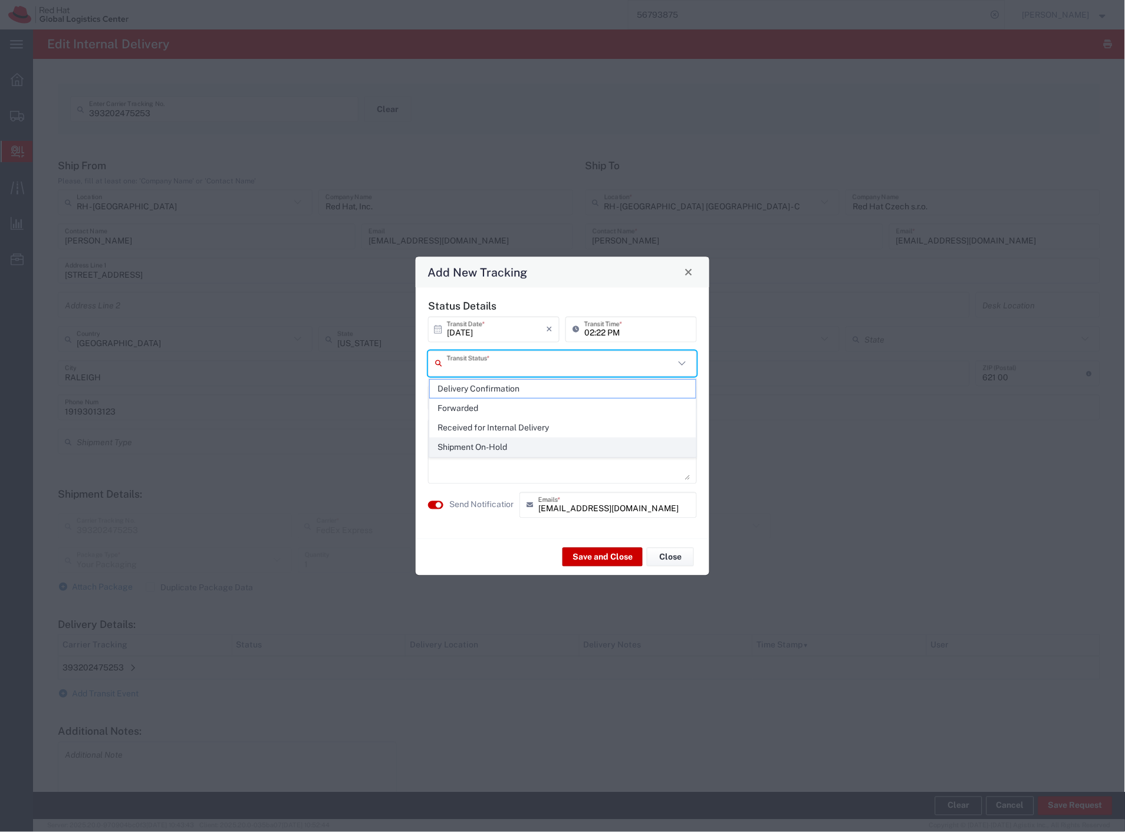
click at [478, 440] on span "Shipment On-Hold" at bounding box center [563, 447] width 267 height 18
type input "Shipment On-Hold"
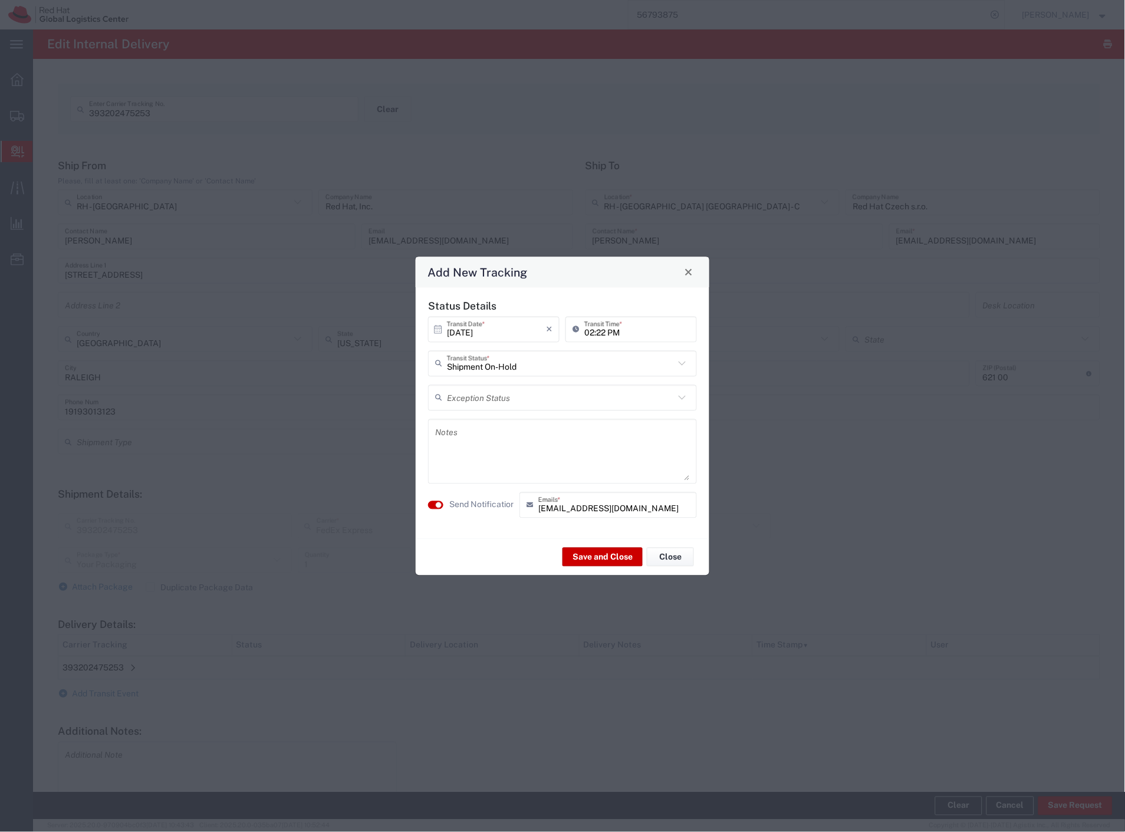
click at [478, 441] on textarea at bounding box center [562, 451] width 255 height 58
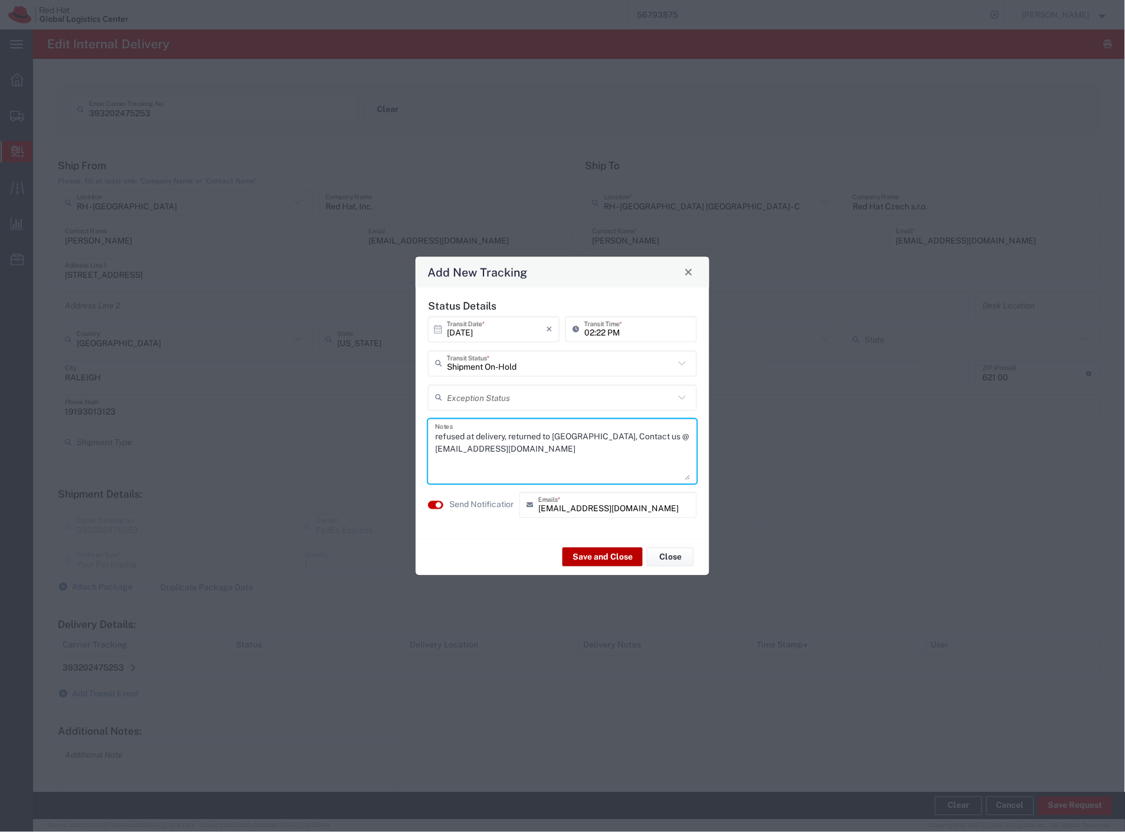
type textarea "refused at delivery, returned to [GEOGRAPHIC_DATA], Contact us @ [EMAIL_ADDRESS…"
click at [592, 554] on button "Save and Close" at bounding box center [603, 557] width 80 height 19
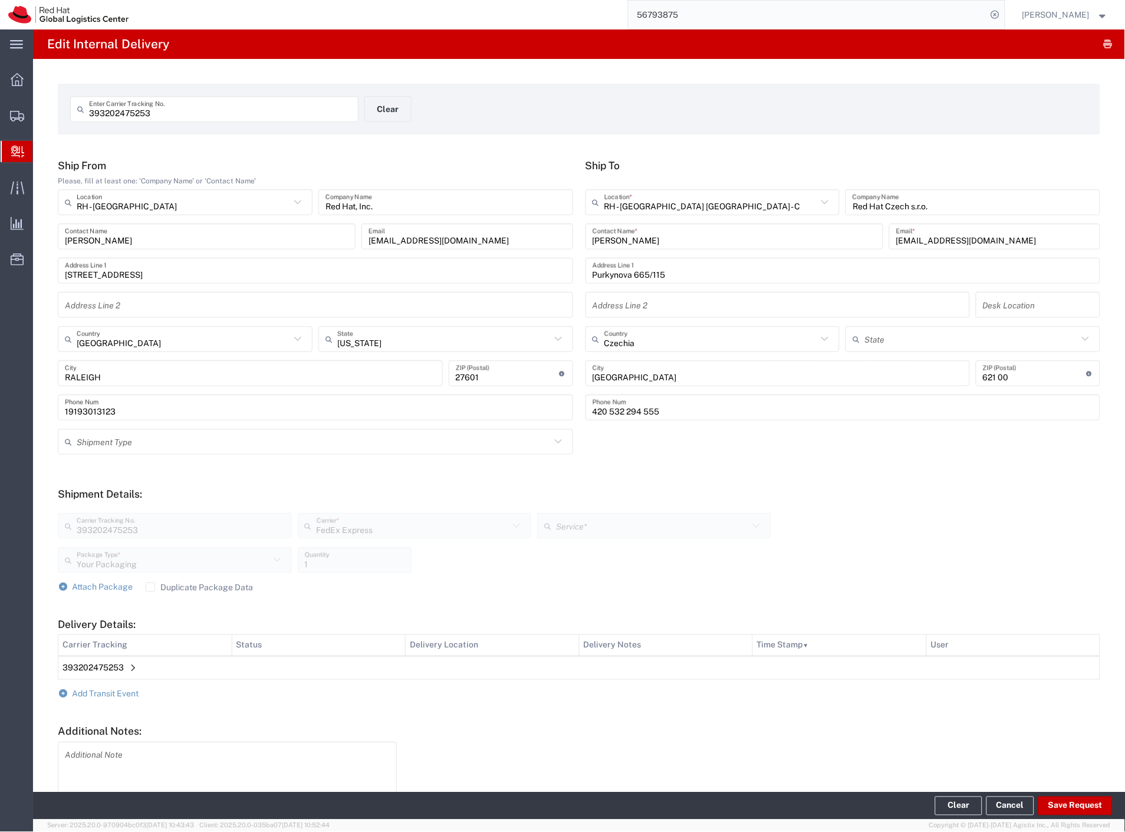
click at [107, 668] on span "393202475253" at bounding box center [93, 667] width 61 height 9
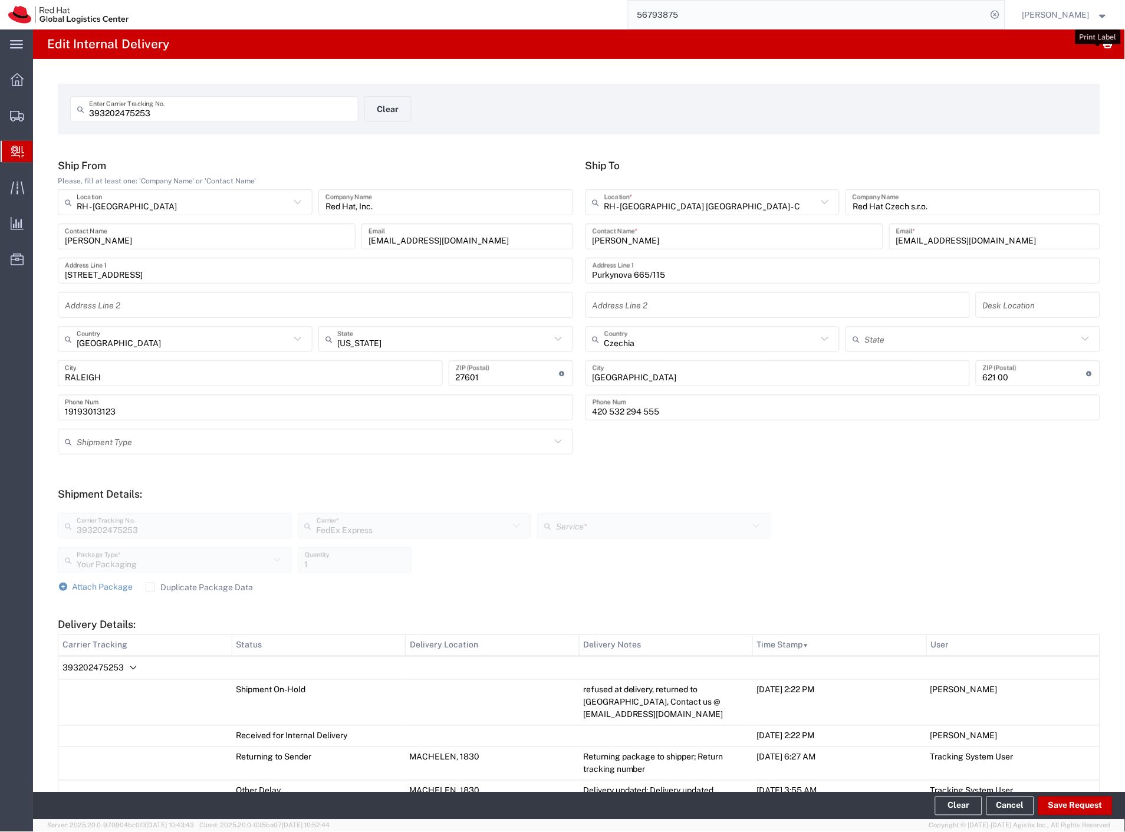
click at [1103, 45] on icon "button" at bounding box center [1108, 44] width 11 height 1
click at [393, 113] on button "Clear" at bounding box center [387, 109] width 47 height 26
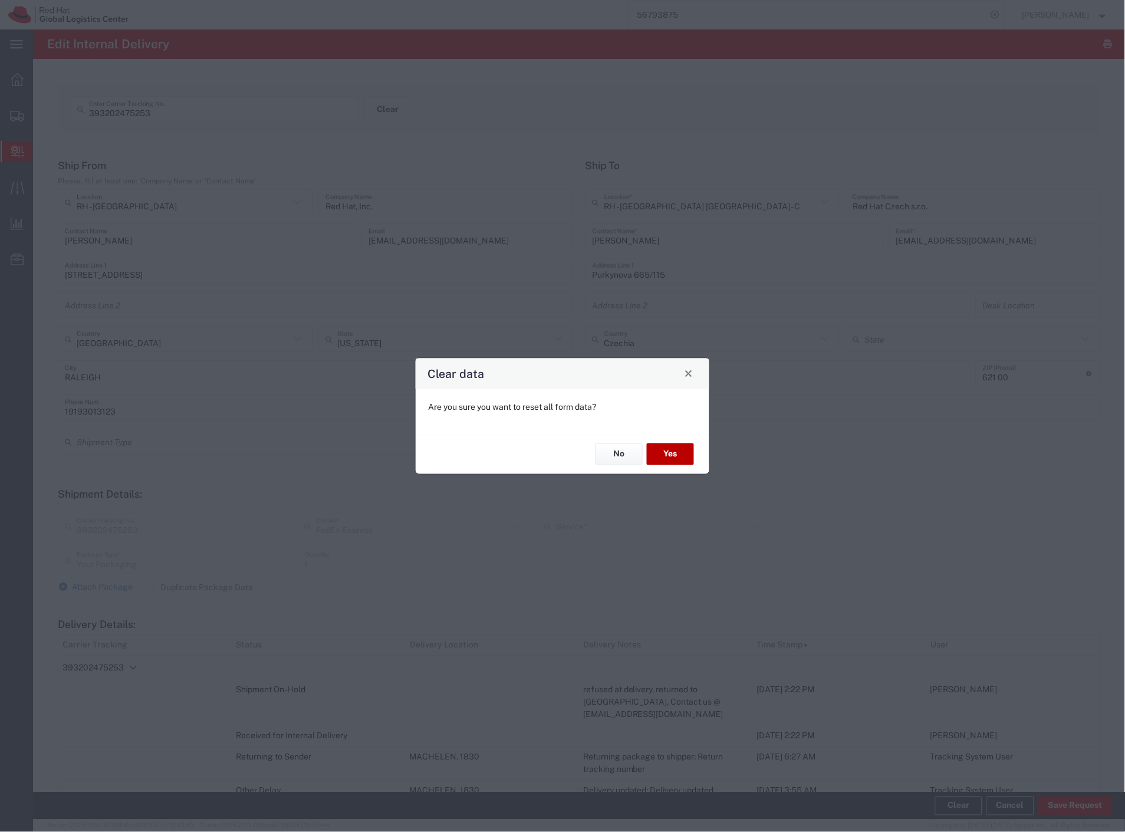
click at [676, 451] on button "Yes" at bounding box center [670, 454] width 47 height 22
